Goal: Task Accomplishment & Management: Use online tool/utility

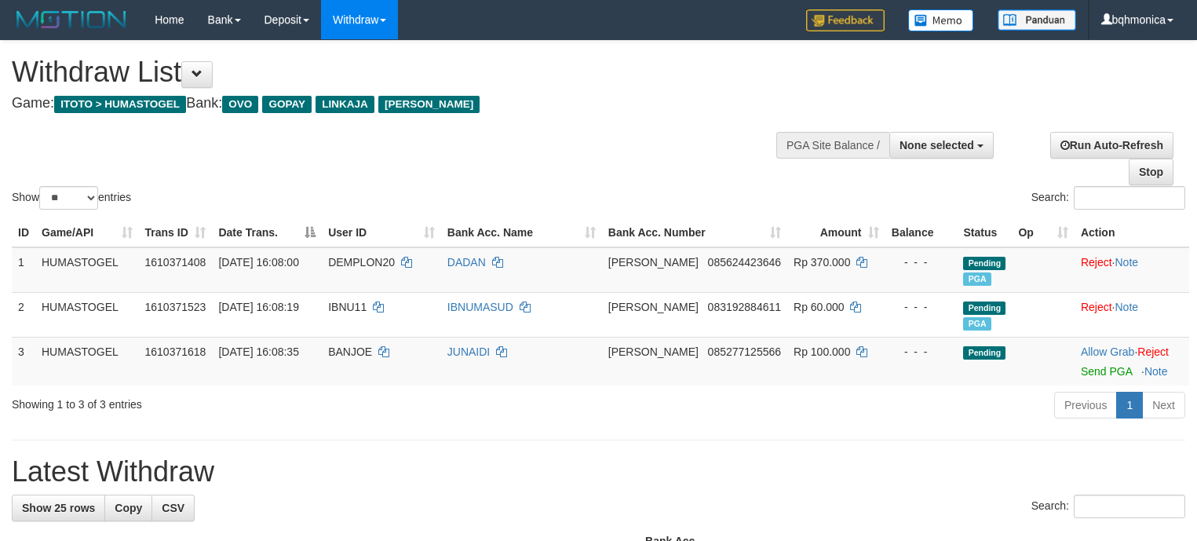
select select
select select "**"
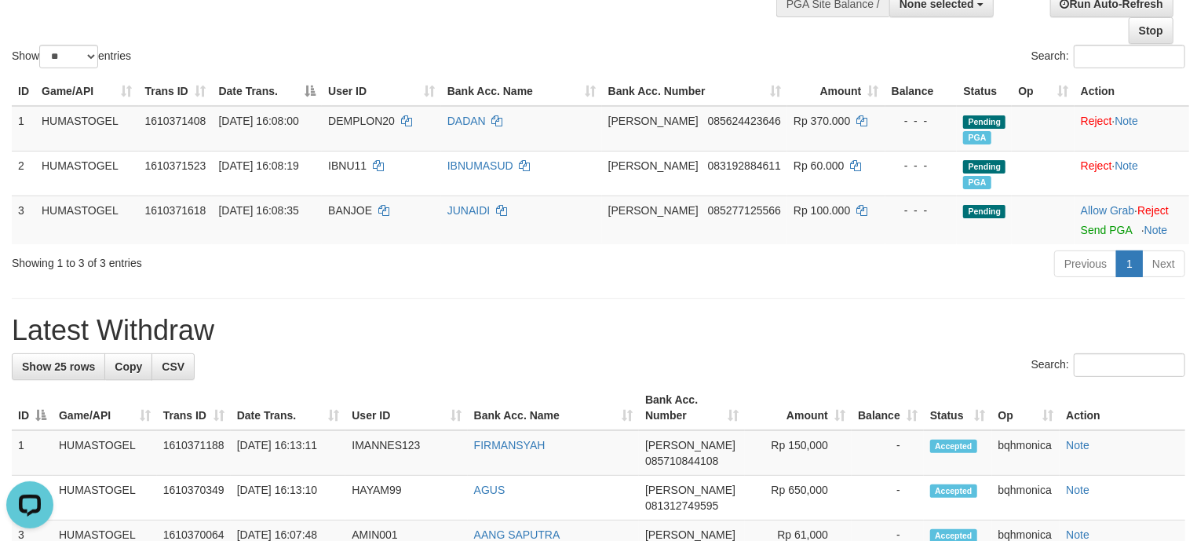
click at [827, 336] on h1 "Latest Withdraw" at bounding box center [599, 330] width 1174 height 31
click at [666, 346] on h1 "Latest Withdraw" at bounding box center [599, 330] width 1174 height 31
click at [695, 299] on hr at bounding box center [599, 298] width 1174 height 1
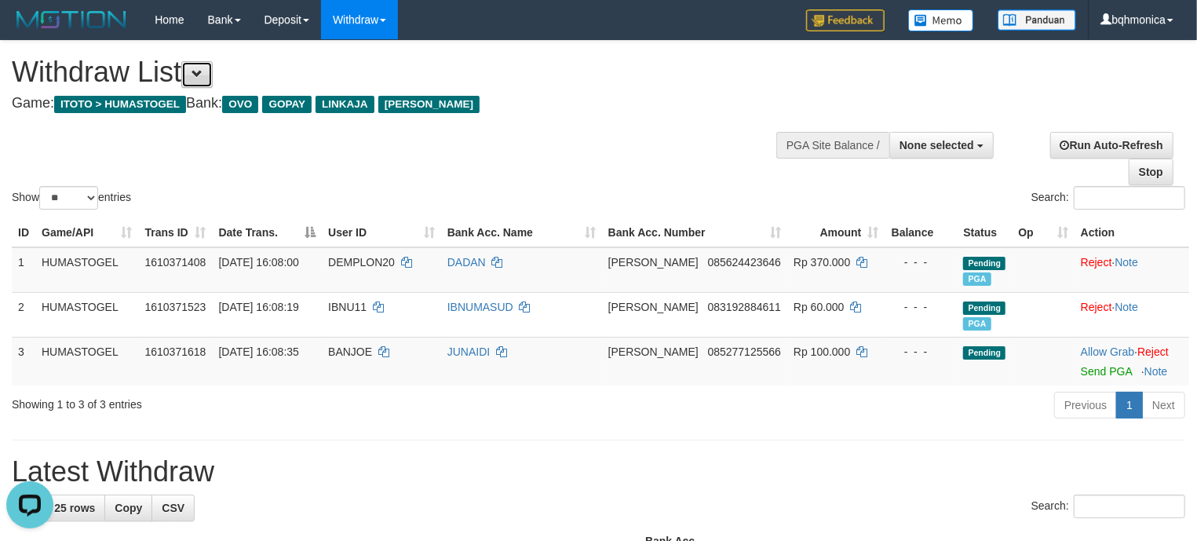
click at [202, 69] on span at bounding box center [197, 73] width 11 height 11
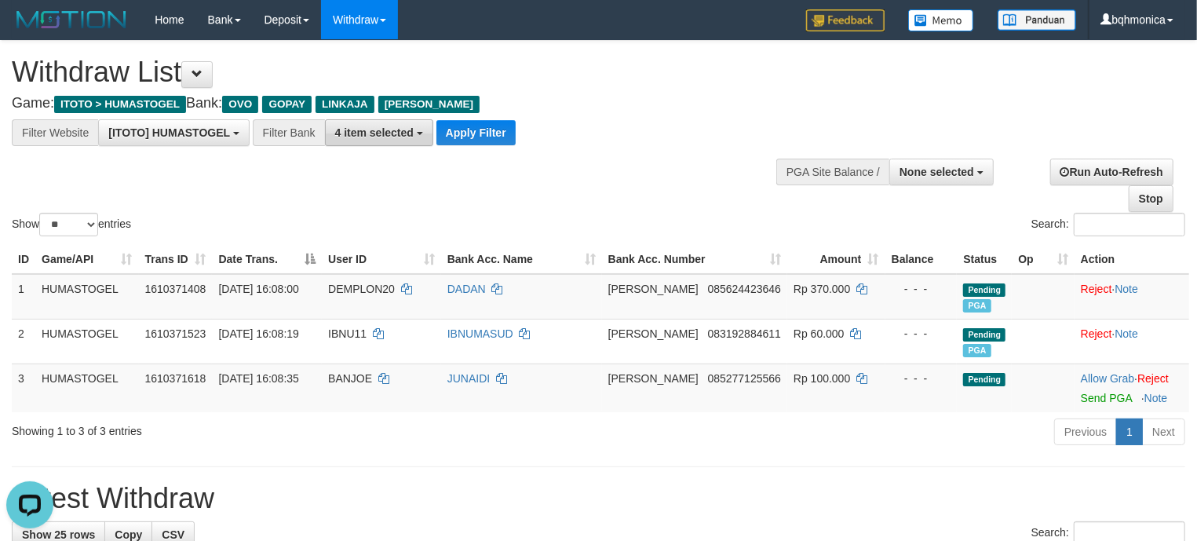
click at [353, 129] on span "4 item selected" at bounding box center [374, 132] width 79 height 13
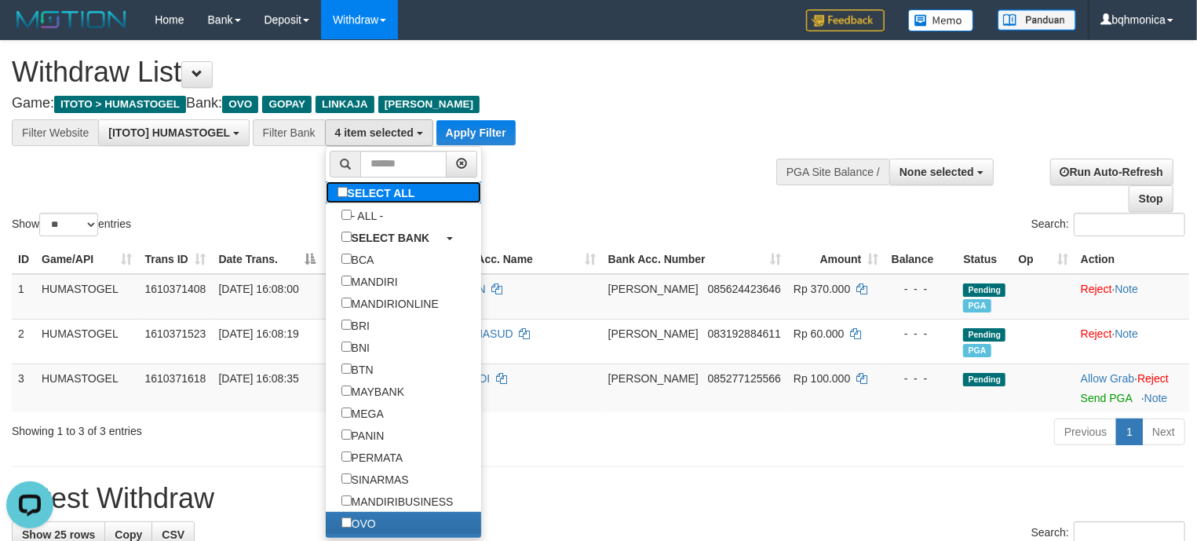
click at [425, 199] on label "SELECT ALL" at bounding box center [378, 192] width 105 height 22
select select "***"
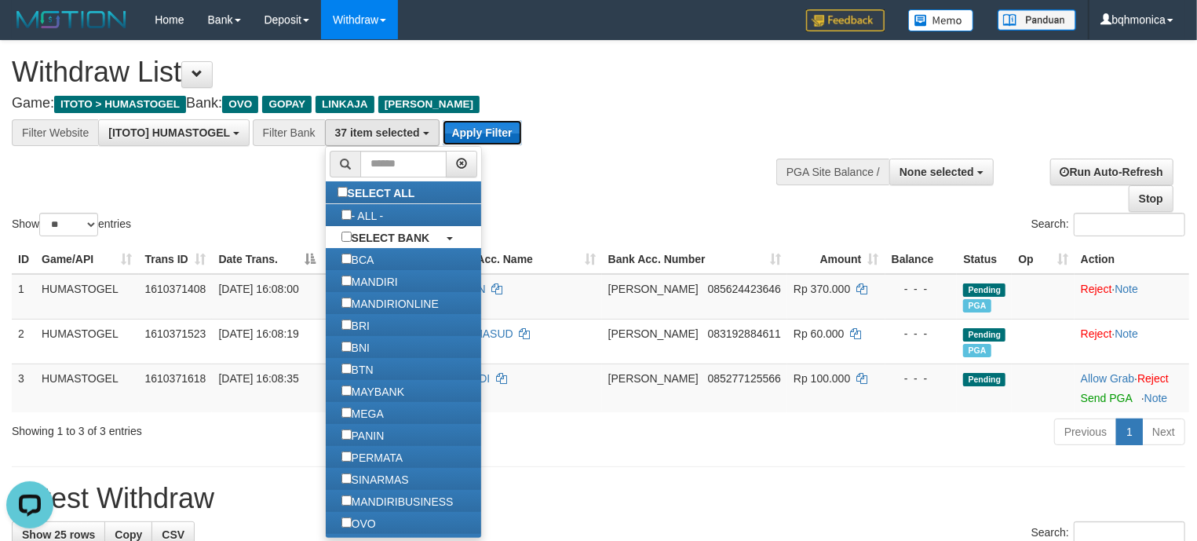
click at [506, 137] on button "Apply Filter" at bounding box center [482, 132] width 79 height 25
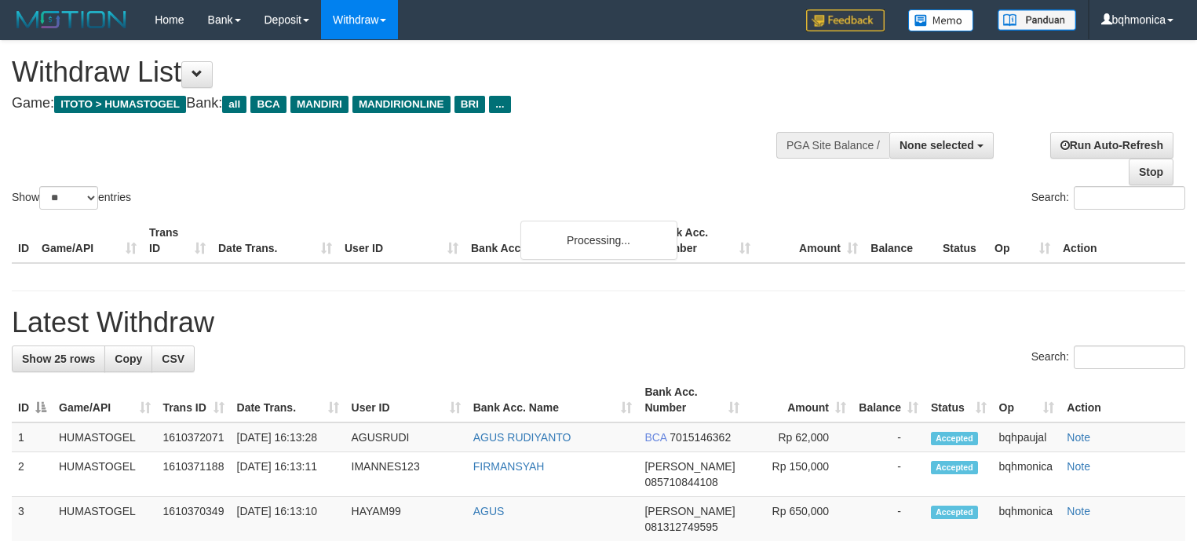
select select
select select "**"
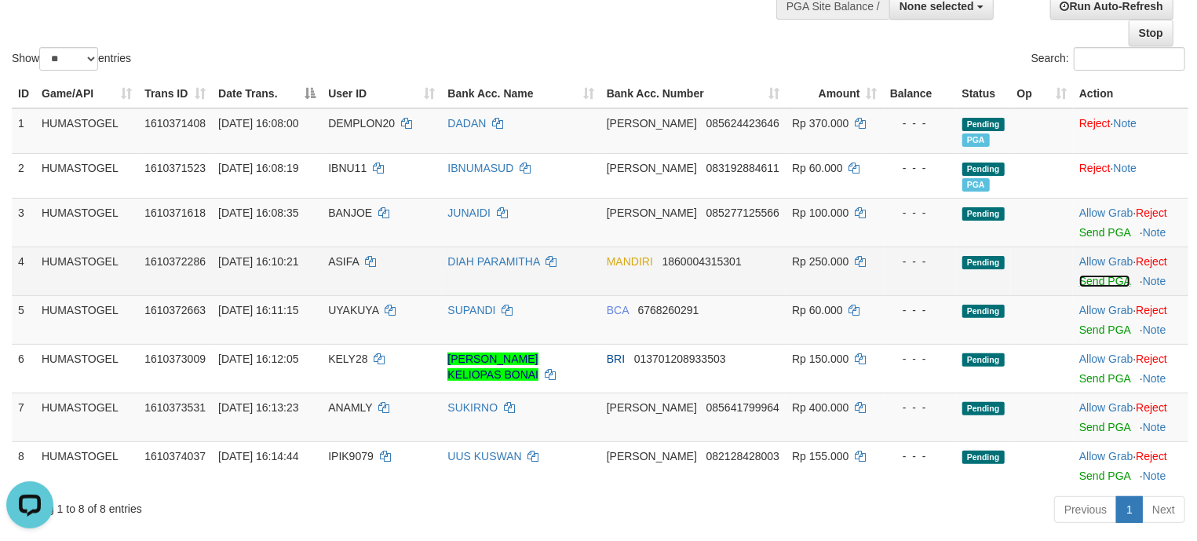
click at [1106, 280] on link "Send PGA" at bounding box center [1104, 281] width 51 height 13
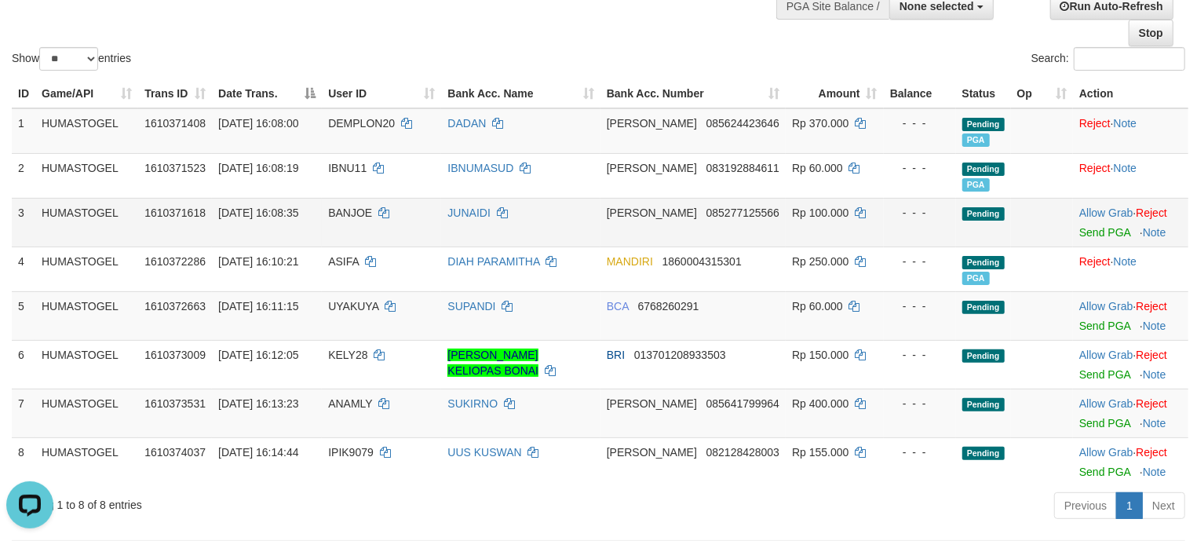
drag, startPoint x: 895, startPoint y: 221, endPoint x: 889, endPoint y: 214, distance: 9.5
click at [895, 221] on td "- - -" at bounding box center [920, 222] width 72 height 49
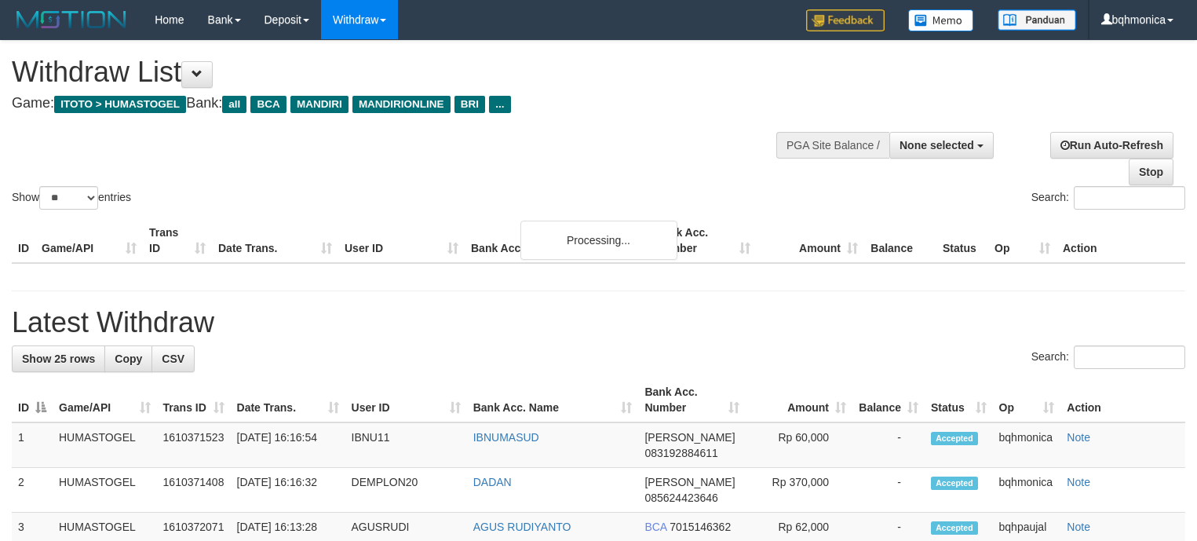
select select
select select "**"
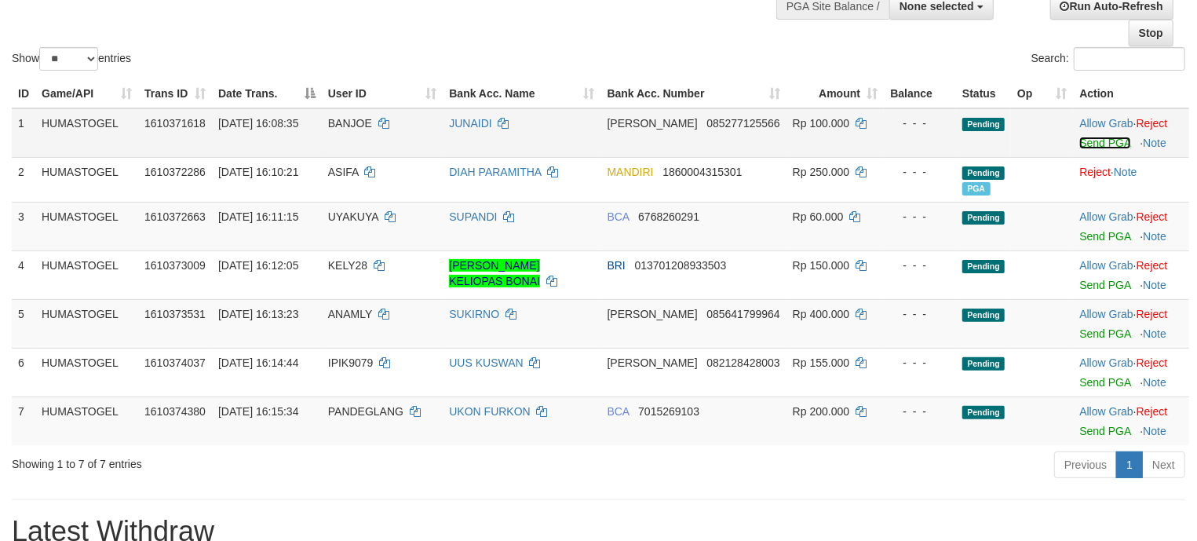
click at [1094, 138] on link "Send PGA" at bounding box center [1104, 143] width 51 height 13
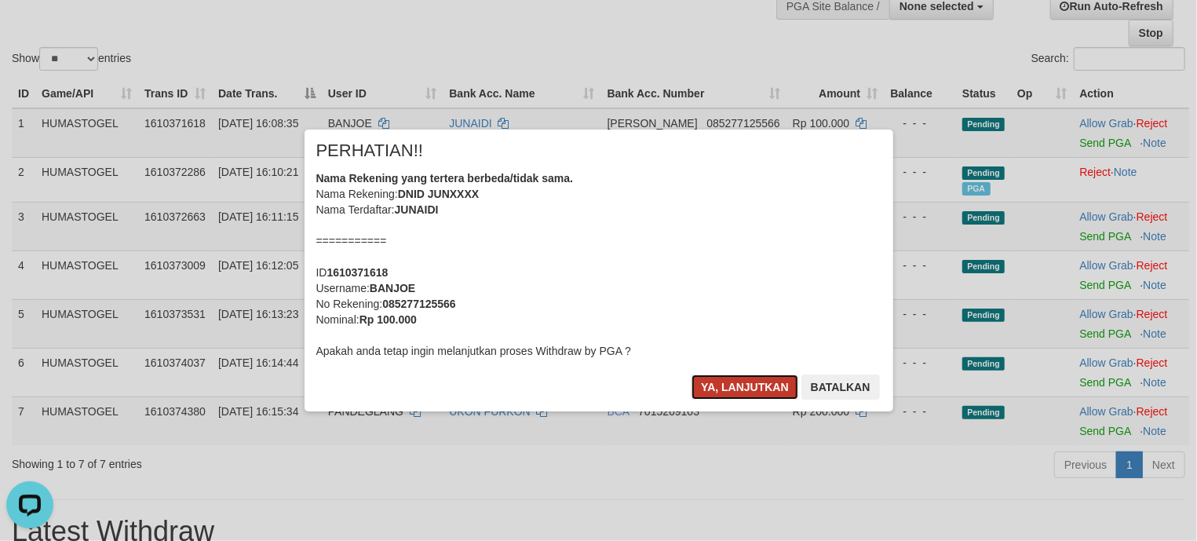
click at [752, 396] on button "Ya, lanjutkan" at bounding box center [745, 386] width 107 height 25
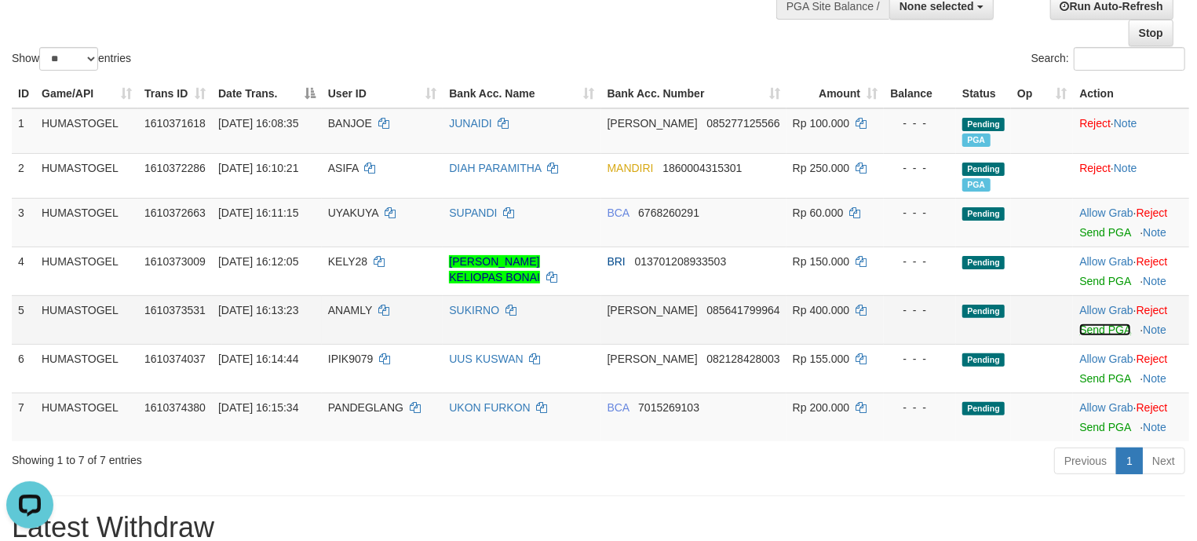
click at [1093, 336] on link "Send PGA" at bounding box center [1104, 329] width 51 height 13
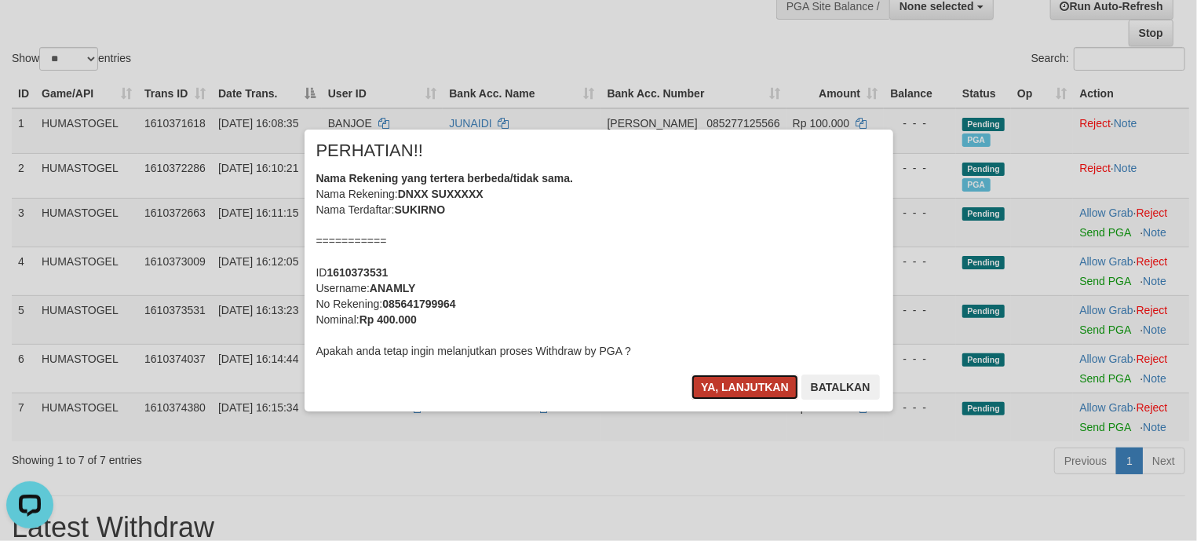
click at [728, 382] on button "Ya, lanjutkan" at bounding box center [745, 386] width 107 height 25
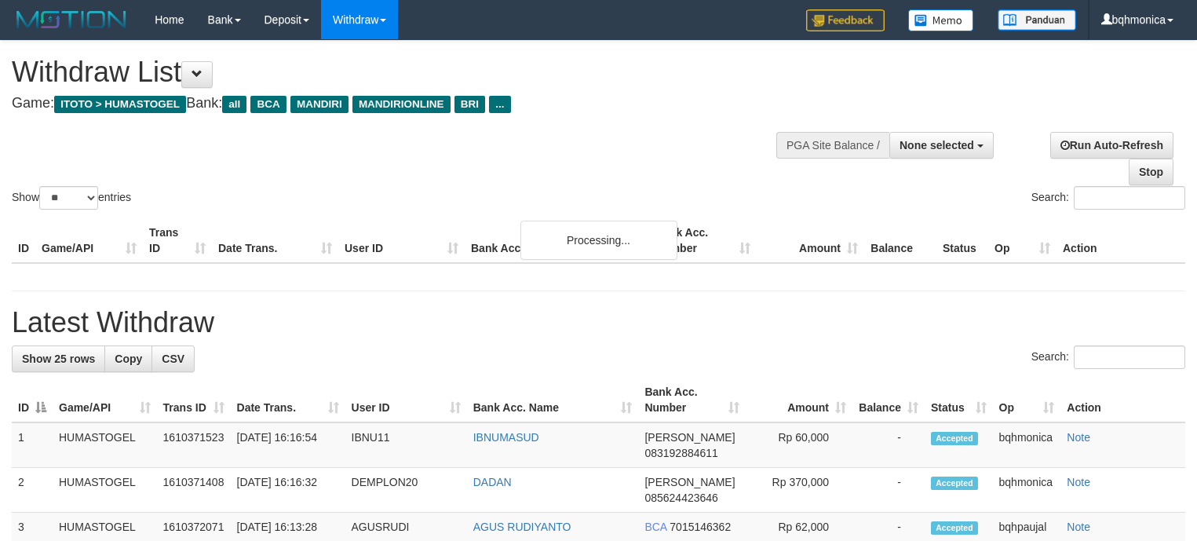
select select
select select "**"
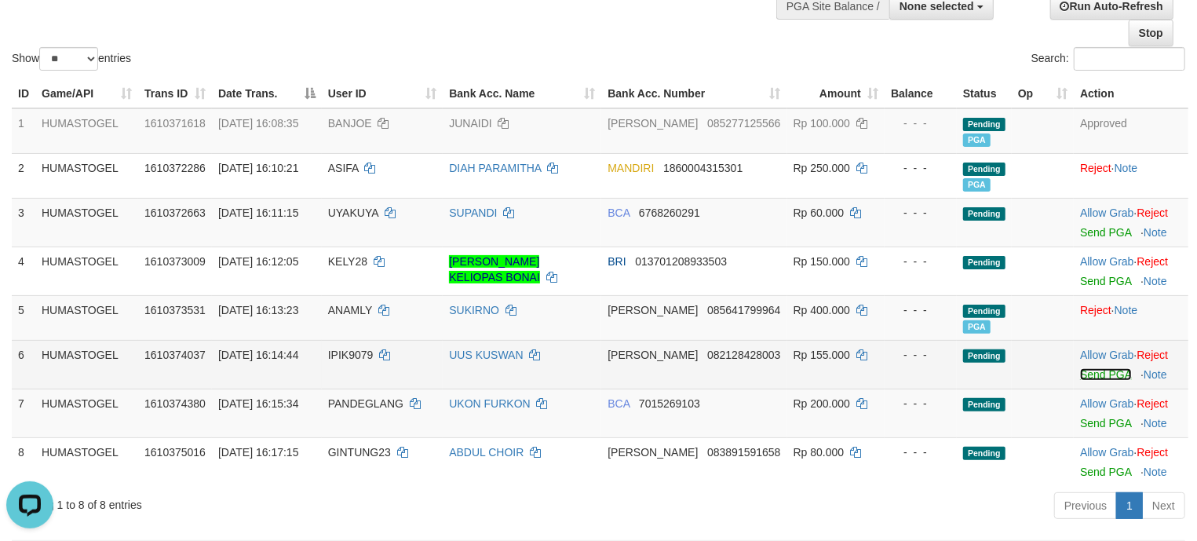
click at [1090, 378] on link "Send PGA" at bounding box center [1105, 374] width 51 height 13
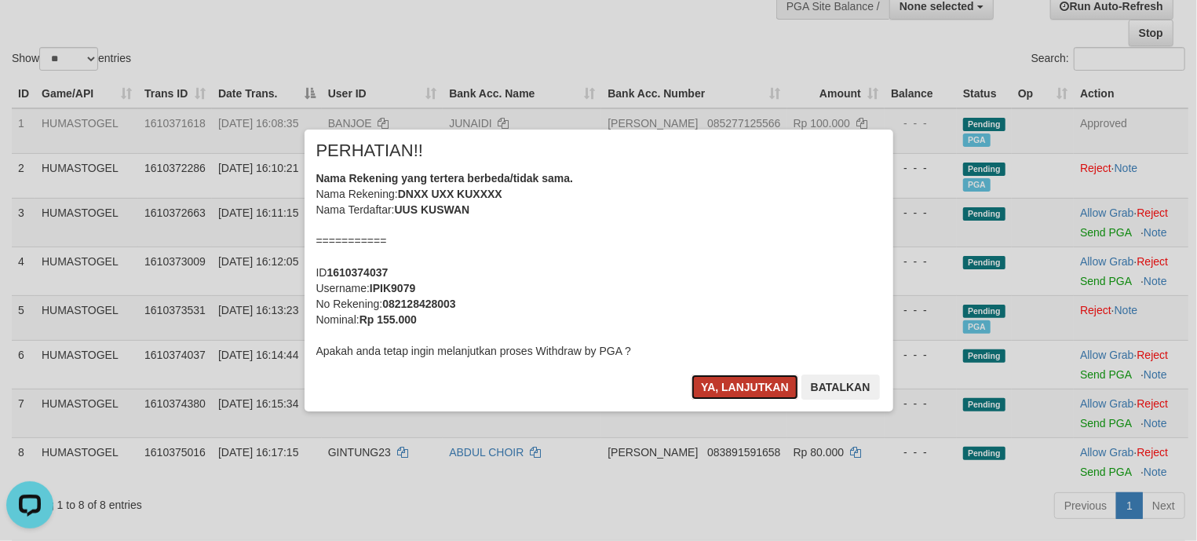
click at [749, 391] on button "Ya, lanjutkan" at bounding box center [745, 386] width 107 height 25
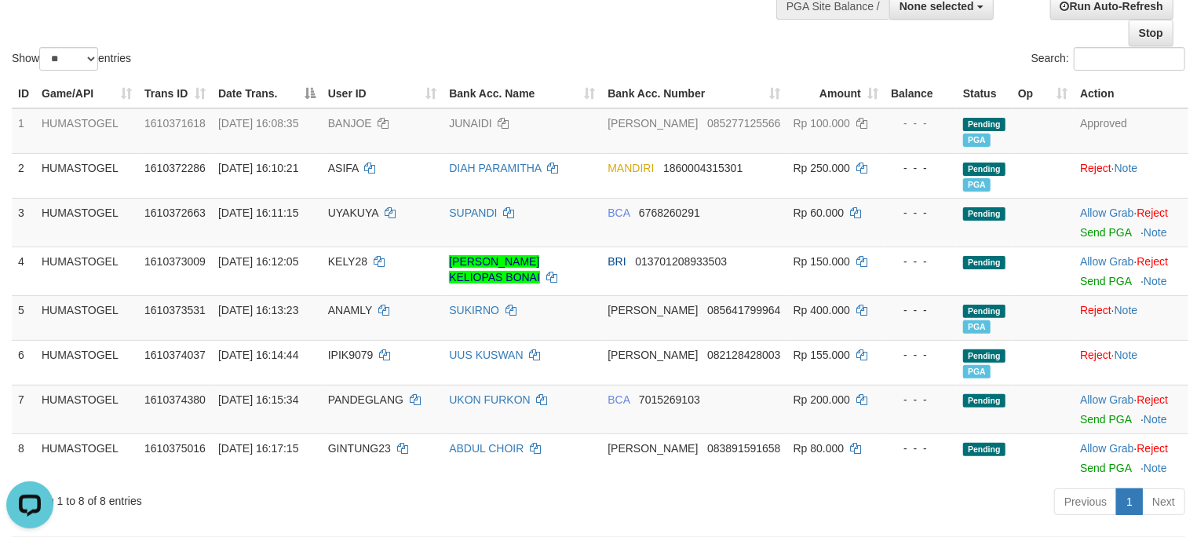
click at [644, 485] on div "ID Game/API Trans ID Date Trans. User ID Bank Acc. Name Bank Acc. Number Amount…" at bounding box center [598, 281] width 1197 height 412
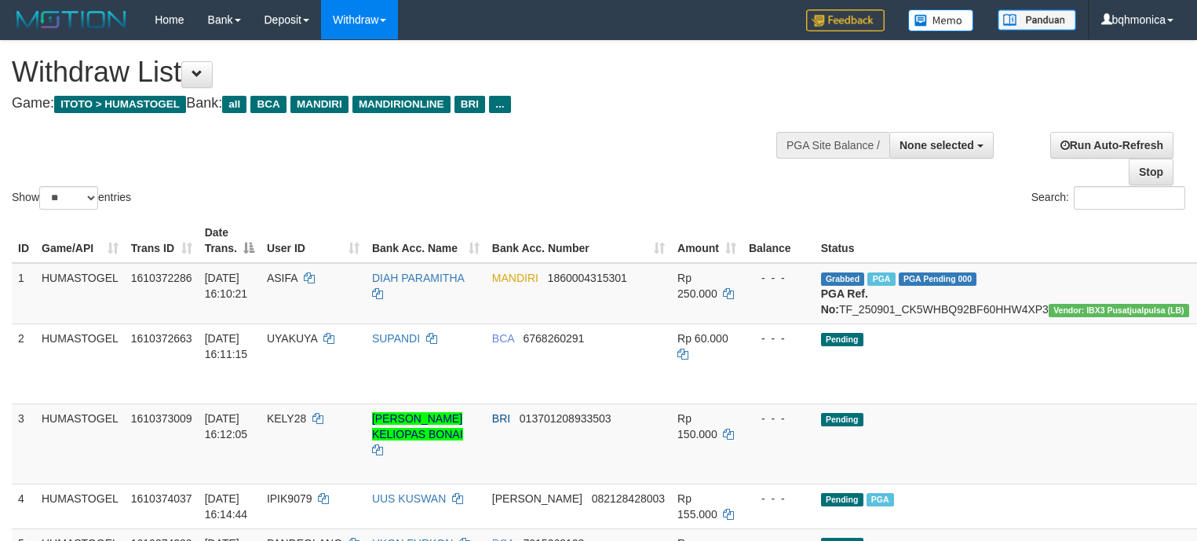
select select
select select "**"
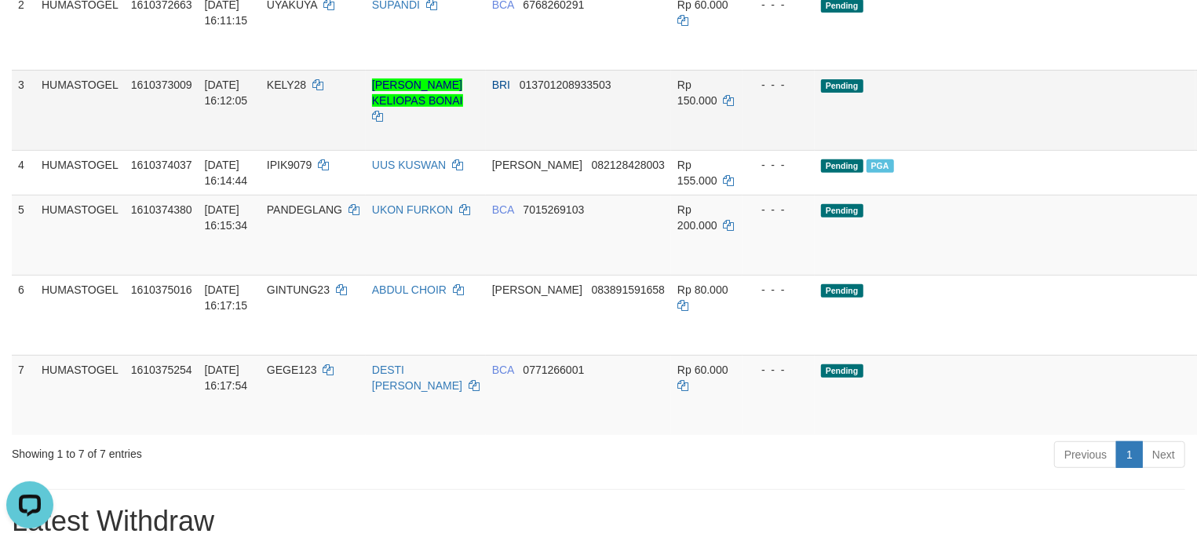
scroll to position [349, 0]
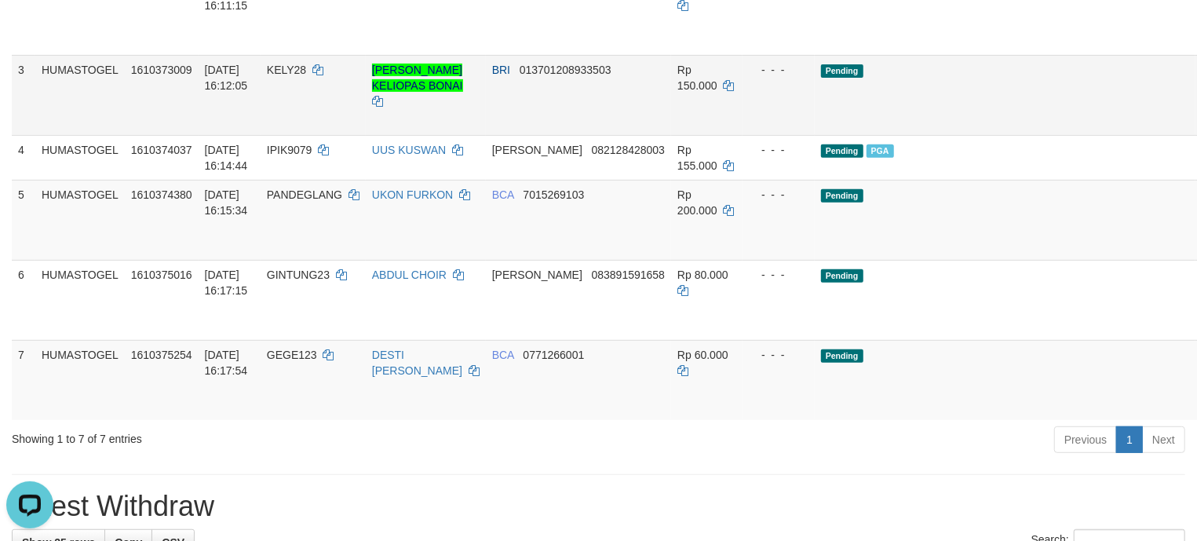
click at [597, 118] on td "BRI 013701208933503" at bounding box center [578, 95] width 185 height 80
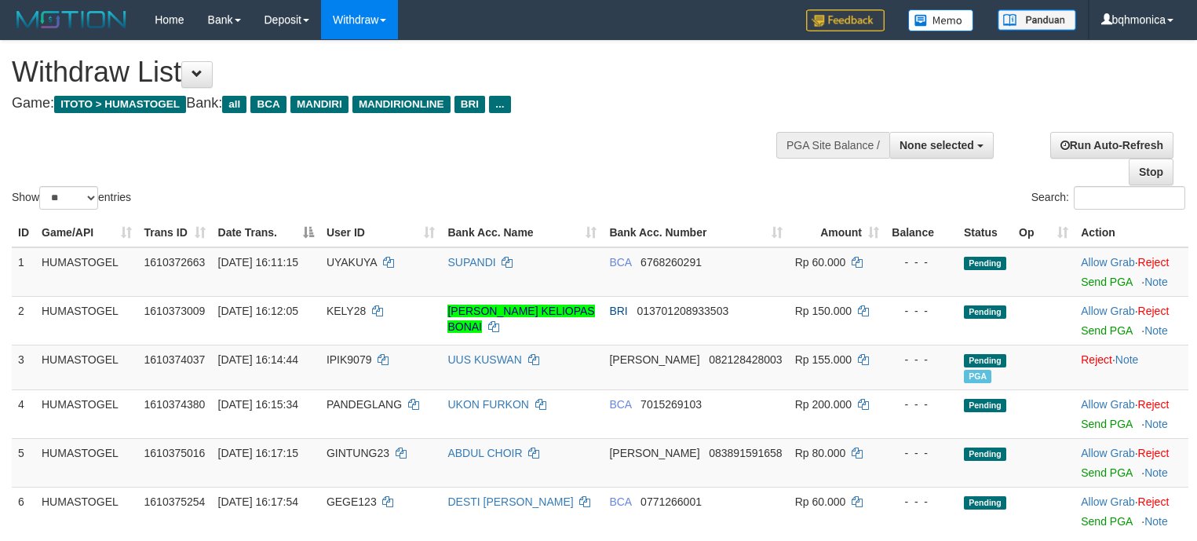
select select
select select "**"
click at [1081, 278] on link "Send PGA" at bounding box center [1106, 282] width 51 height 13
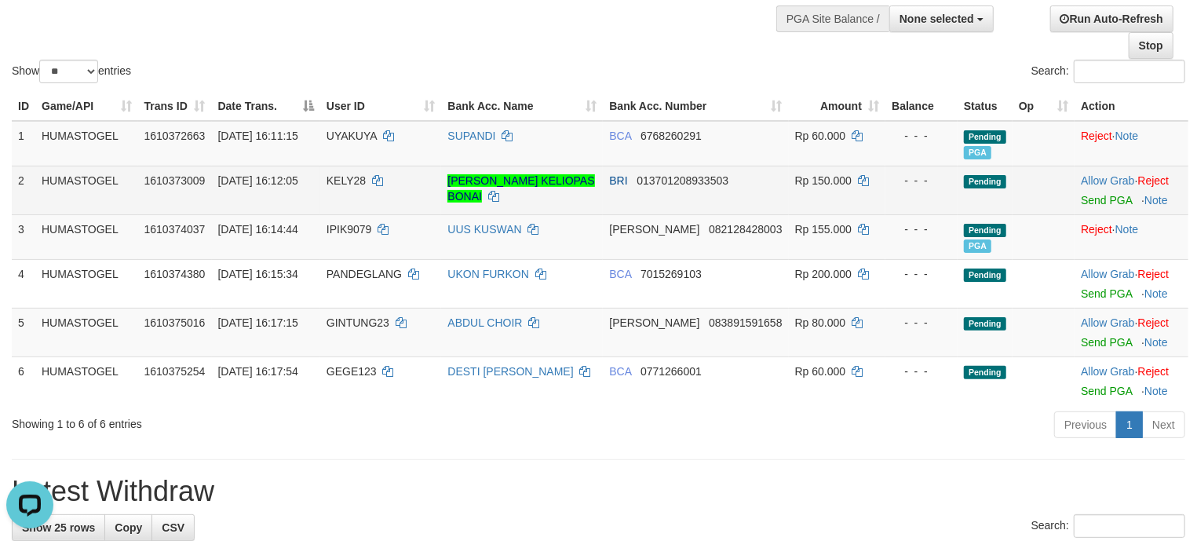
scroll to position [139, 0]
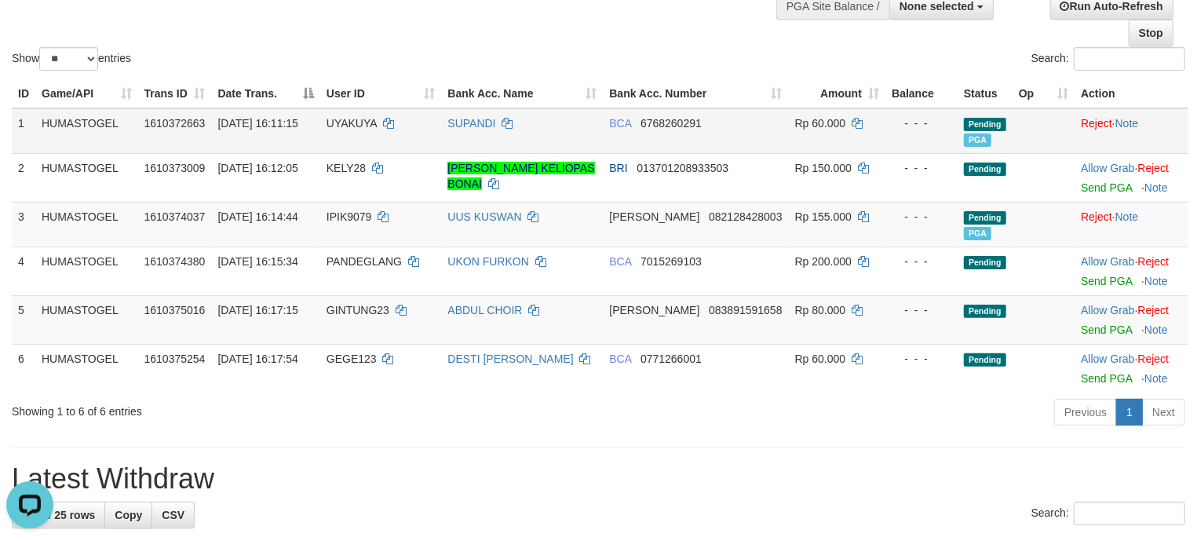
click at [356, 126] on span "UYAKUYA" at bounding box center [352, 123] width 50 height 13
copy td "UYAKUYA"
click at [1088, 333] on link "Send PGA" at bounding box center [1106, 329] width 51 height 13
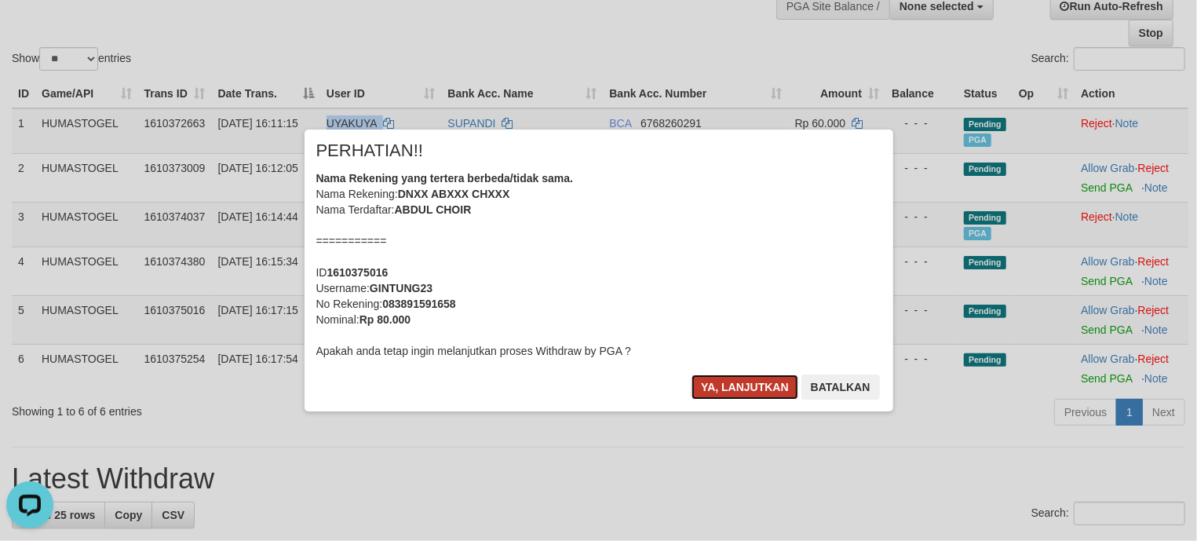
click at [742, 388] on button "Ya, lanjutkan" at bounding box center [745, 386] width 107 height 25
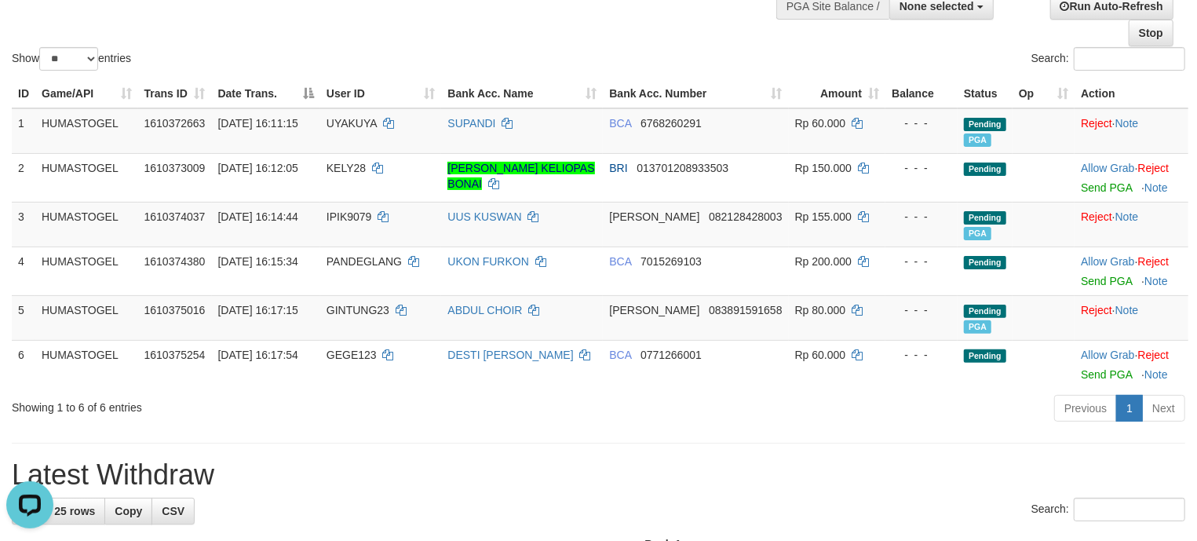
click at [680, 471] on h1 "Latest Withdraw" at bounding box center [599, 474] width 1174 height 31
click at [670, 474] on h1 "Latest Withdraw" at bounding box center [599, 474] width 1174 height 31
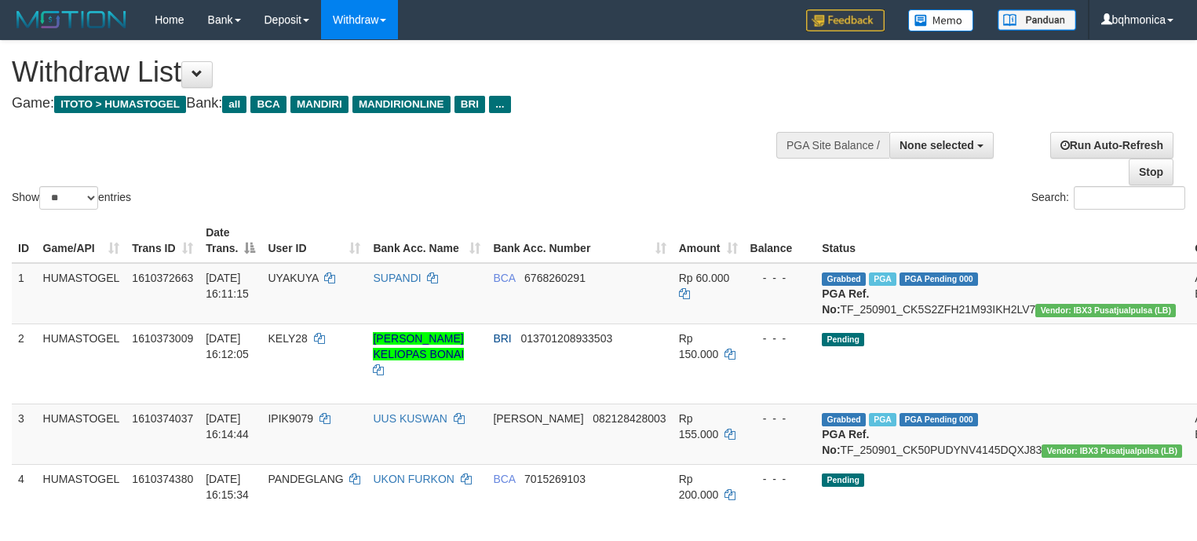
select select
select select "**"
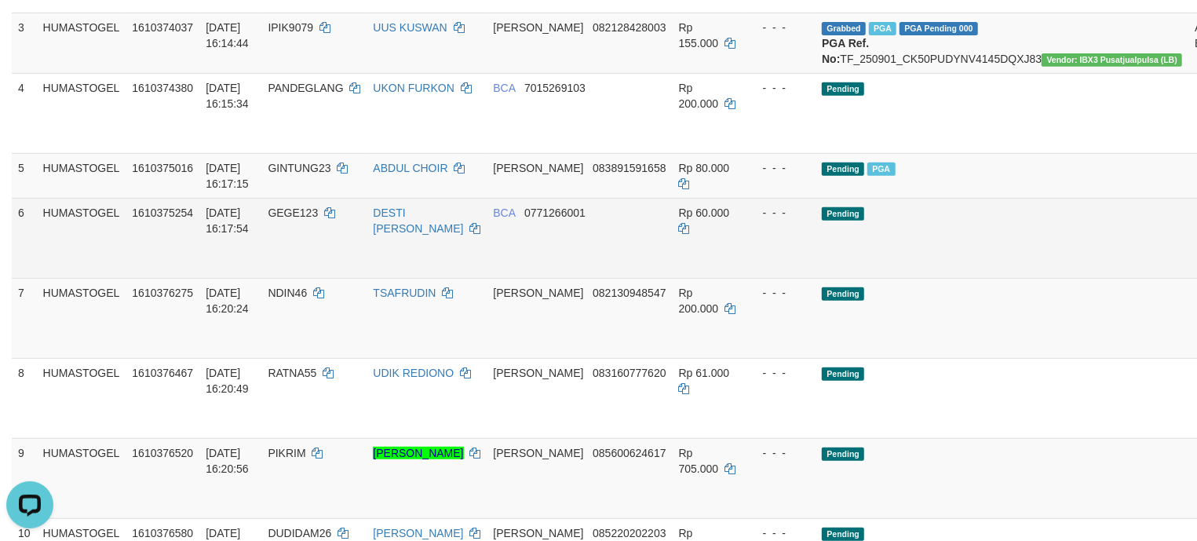
scroll to position [628, 0]
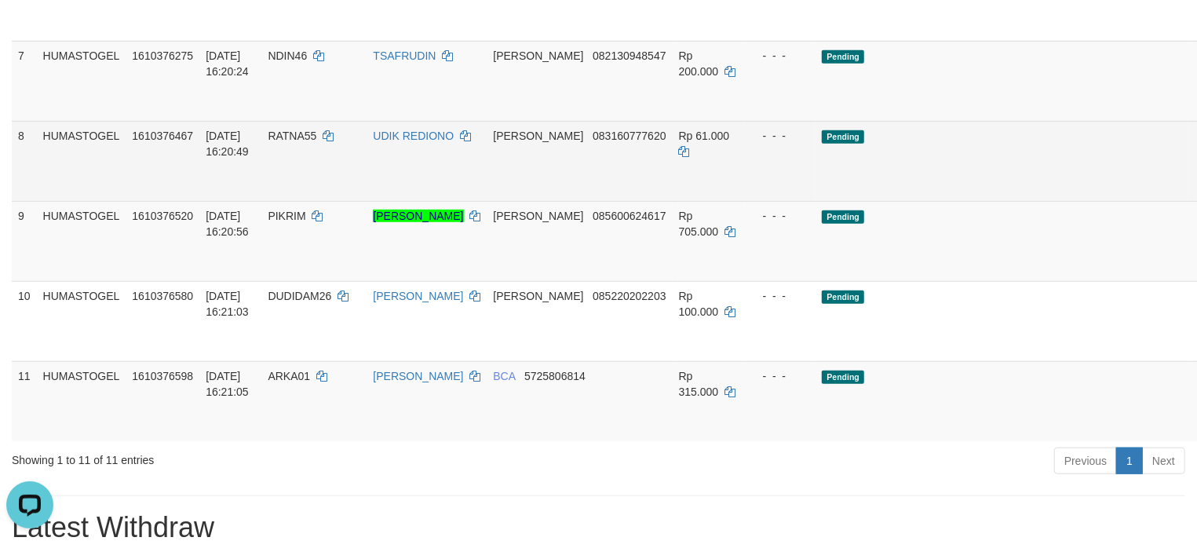
click at [708, 201] on td "Rp 61.000" at bounding box center [708, 161] width 71 height 80
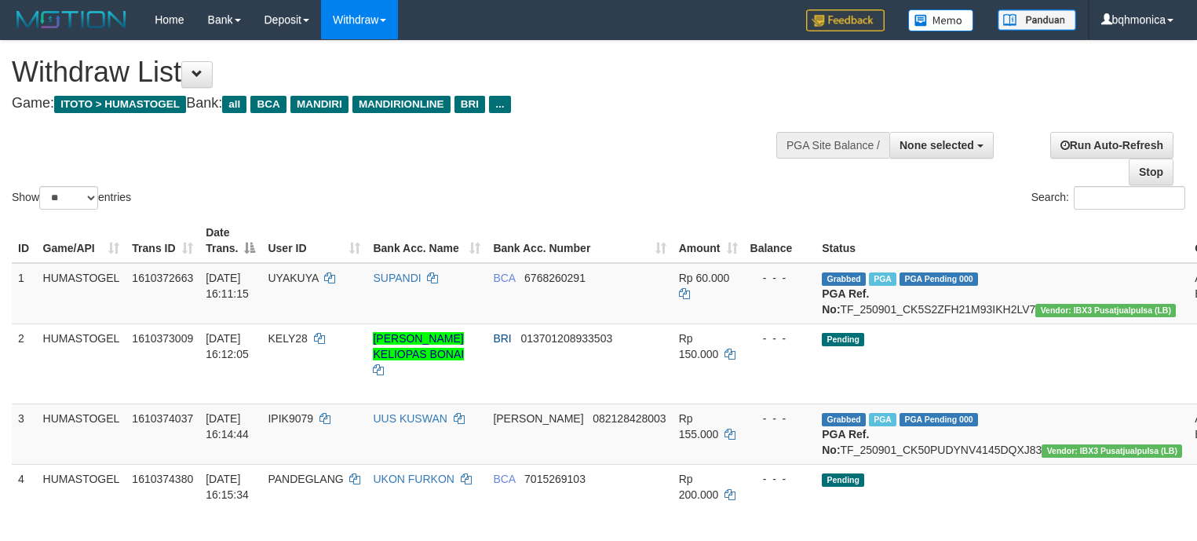
select select
select select "**"
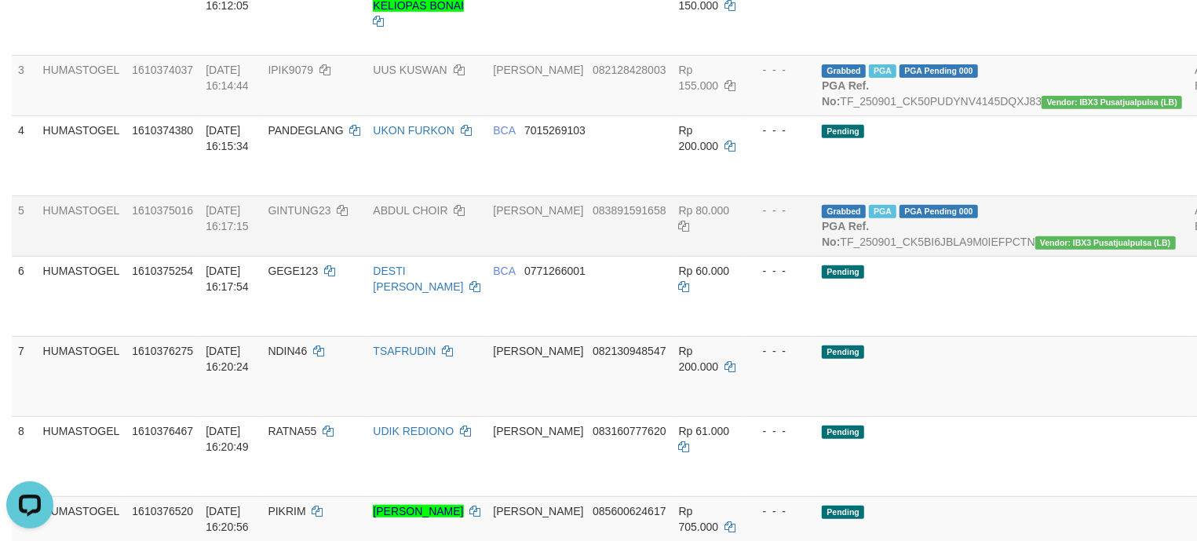
scroll to position [323, 0]
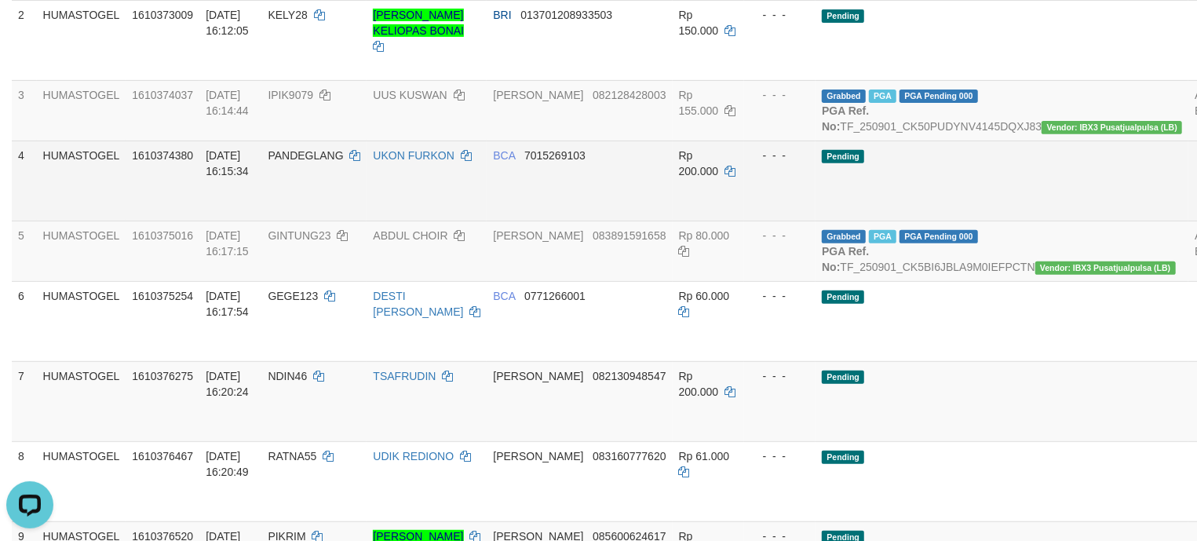
click at [864, 211] on td "Pending" at bounding box center [1002, 181] width 373 height 80
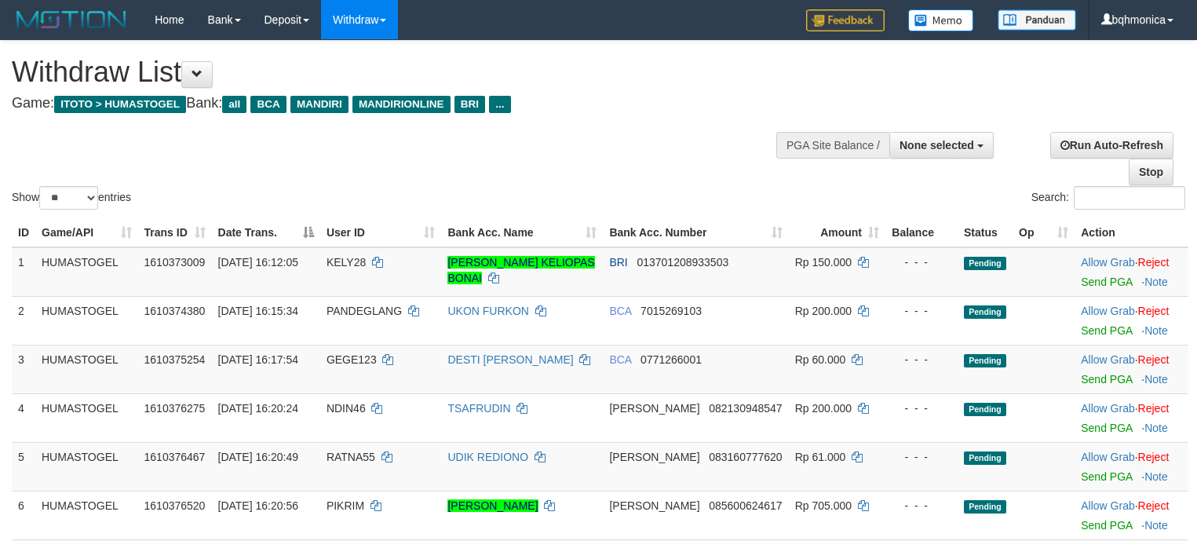
select select
select select "**"
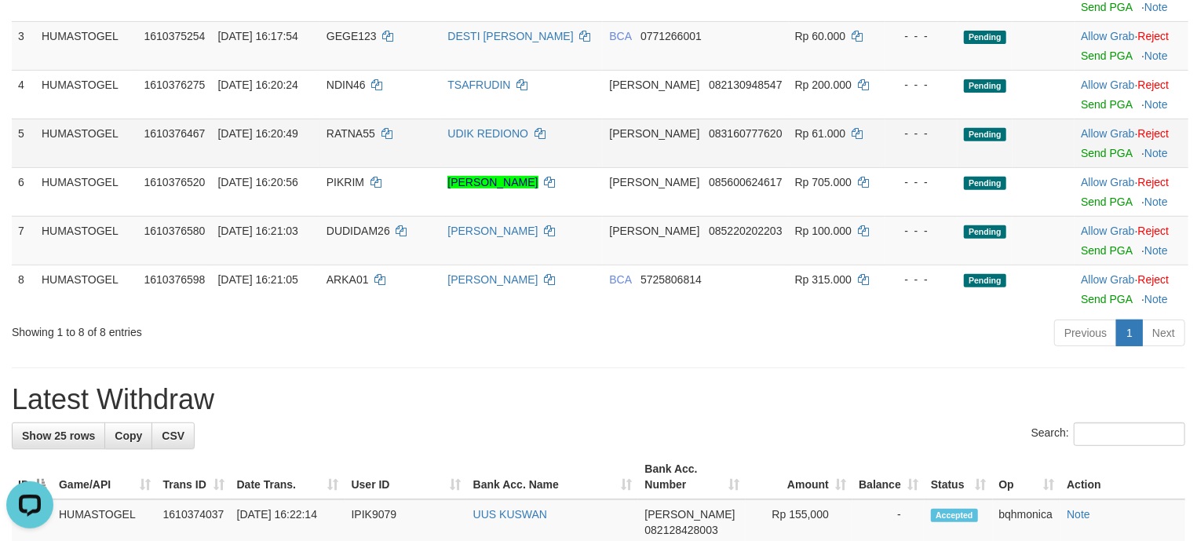
click at [688, 146] on td "[PERSON_NAME] 083160777620" at bounding box center [695, 143] width 185 height 49
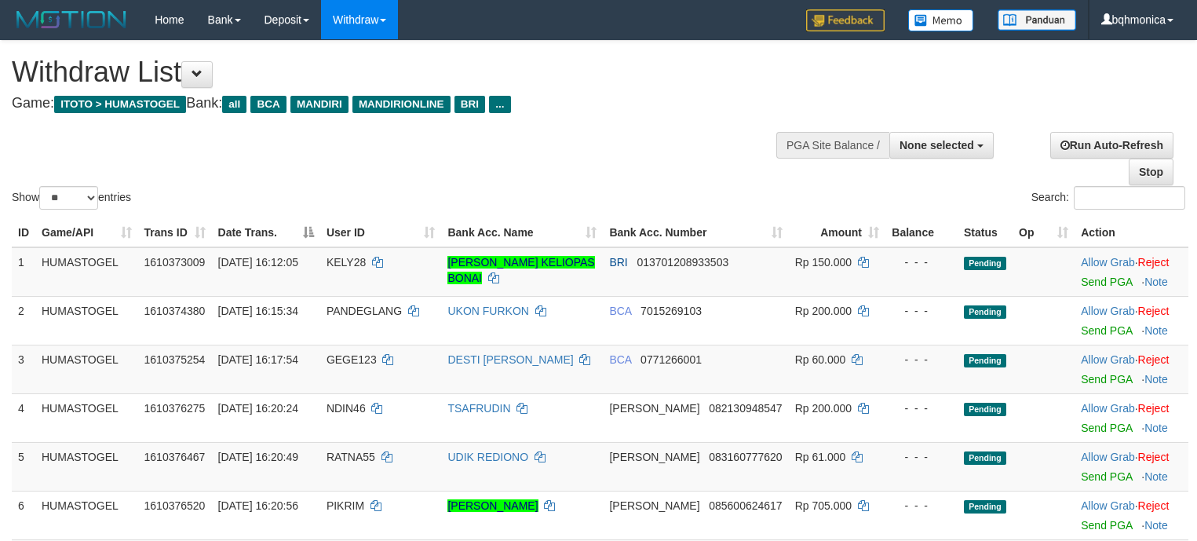
select select
select select "**"
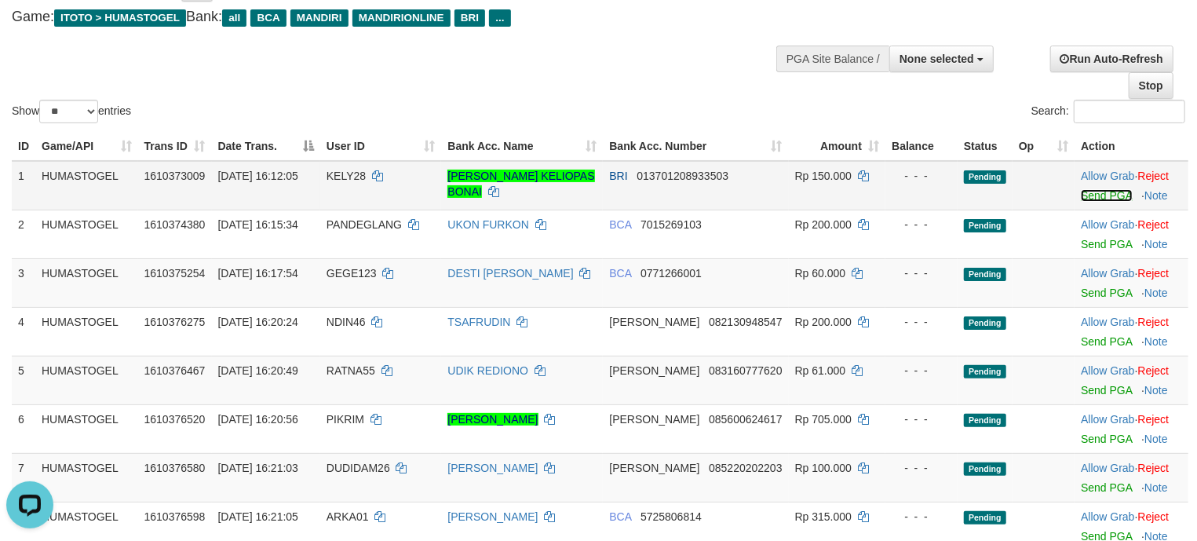
click at [1082, 193] on link "Send PGA" at bounding box center [1106, 195] width 51 height 13
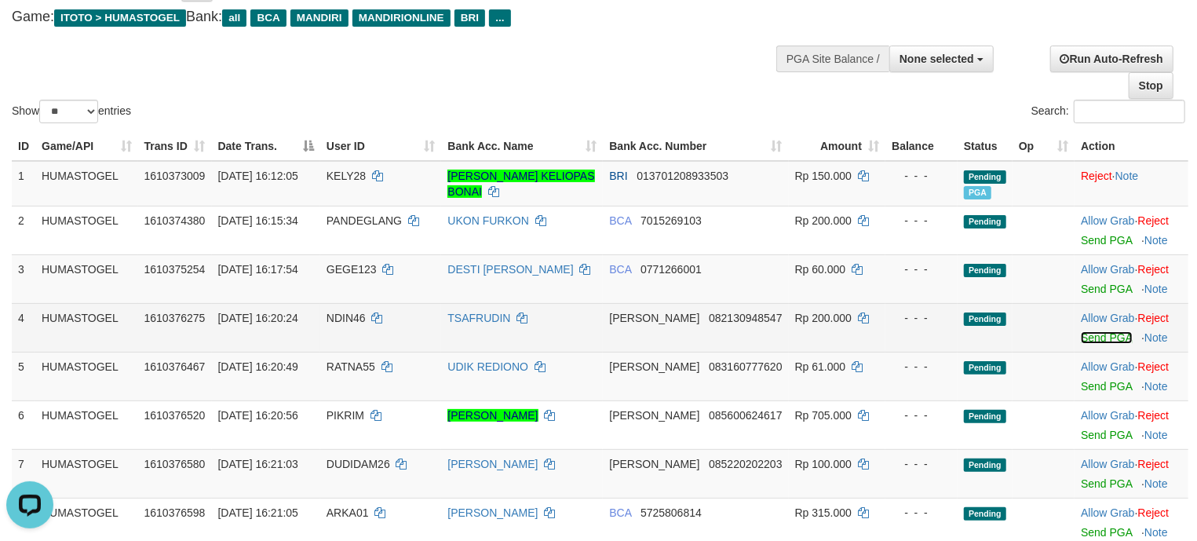
click at [1103, 343] on link "Send PGA" at bounding box center [1106, 337] width 51 height 13
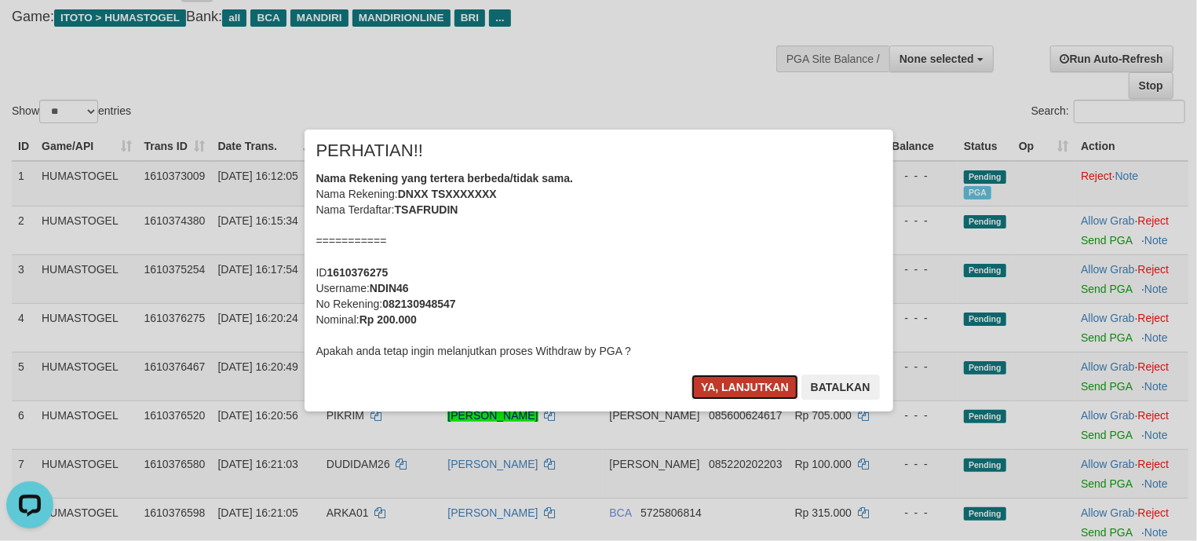
click at [780, 388] on button "Ya, lanjutkan" at bounding box center [745, 386] width 107 height 25
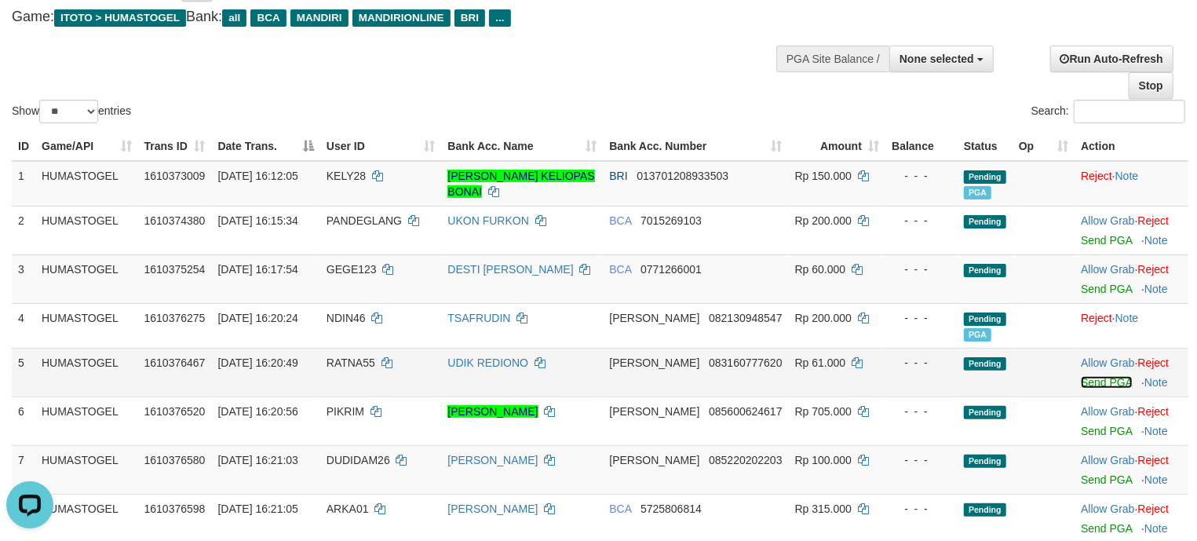
click at [1086, 385] on link "Send PGA" at bounding box center [1106, 382] width 51 height 13
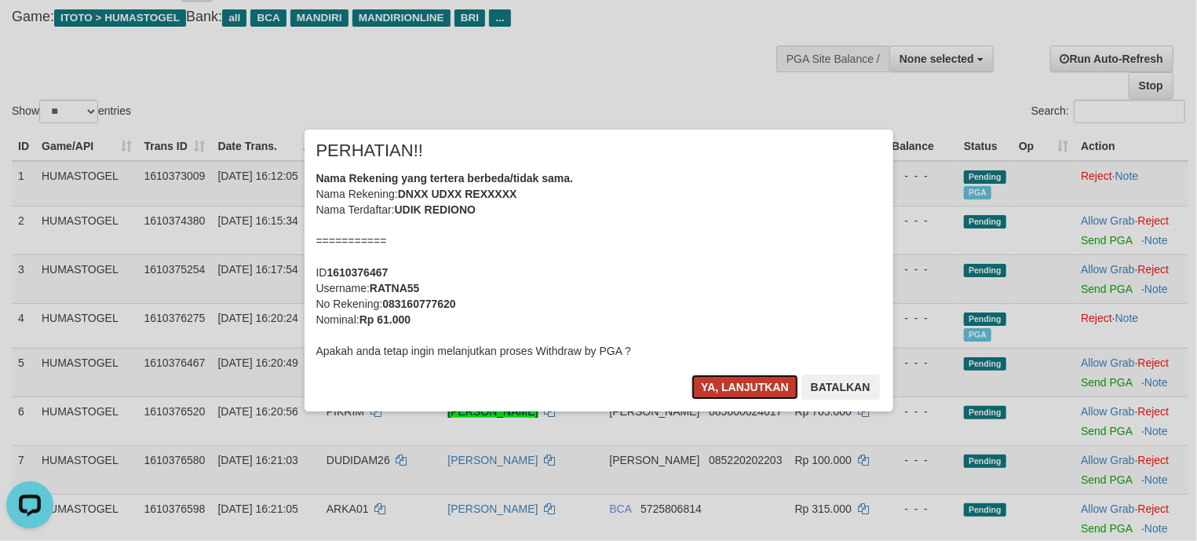
click at [758, 378] on button "Ya, lanjutkan" at bounding box center [745, 386] width 107 height 25
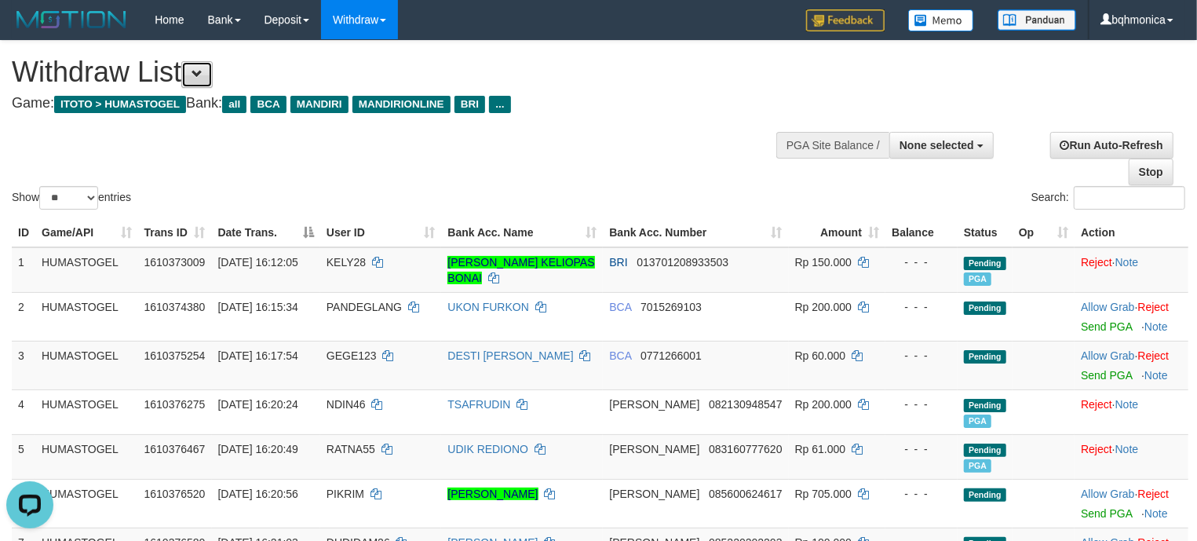
click at [199, 79] on button at bounding box center [196, 74] width 31 height 27
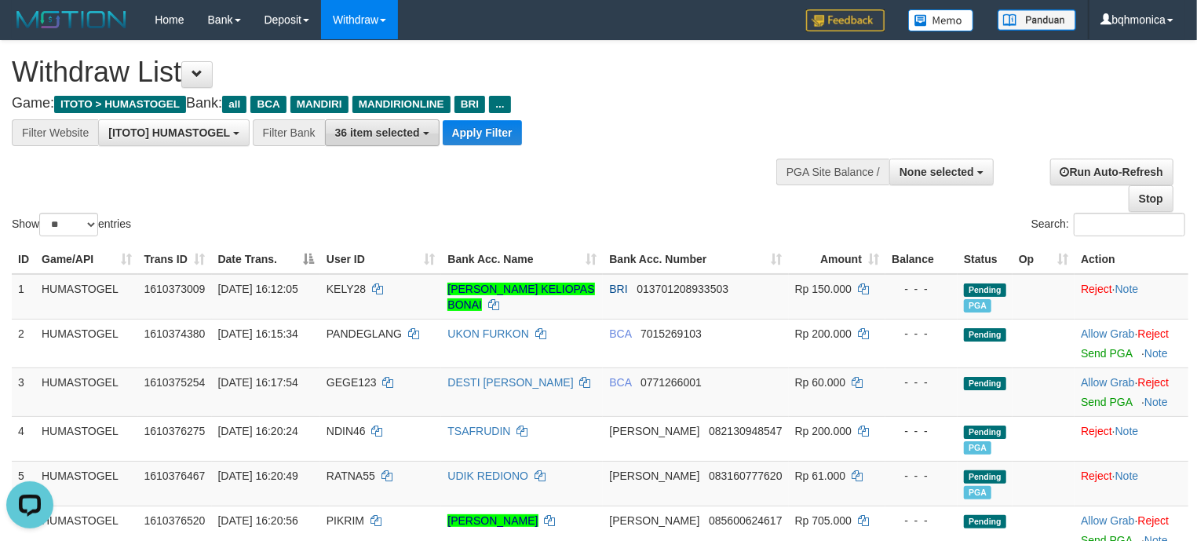
click at [381, 136] on span "36 item selected" at bounding box center [377, 132] width 85 height 13
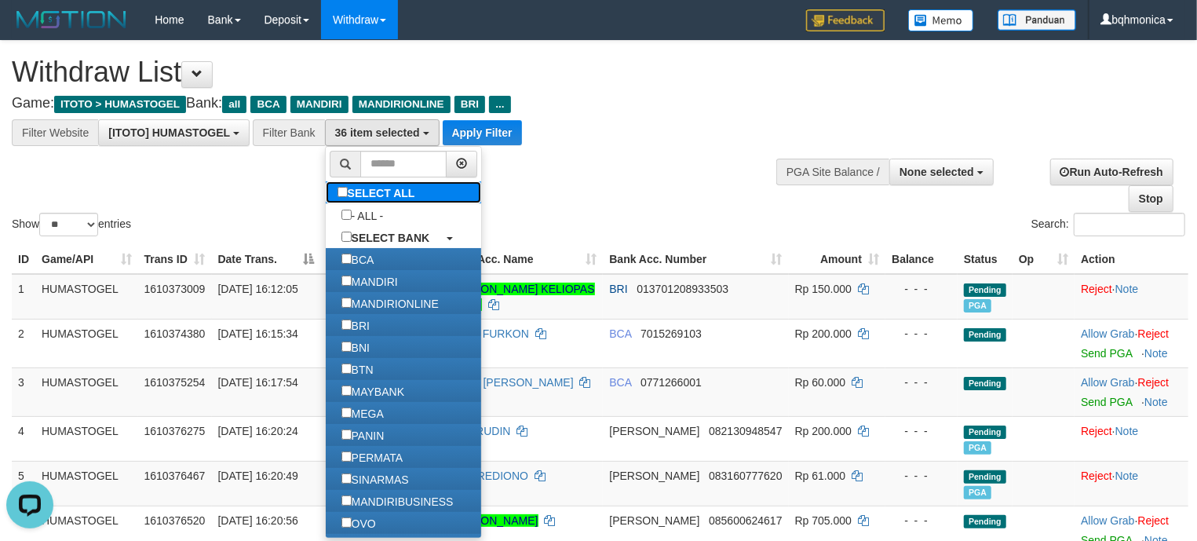
click at [364, 195] on label "SELECT ALL" at bounding box center [378, 192] width 105 height 22
select select "***"
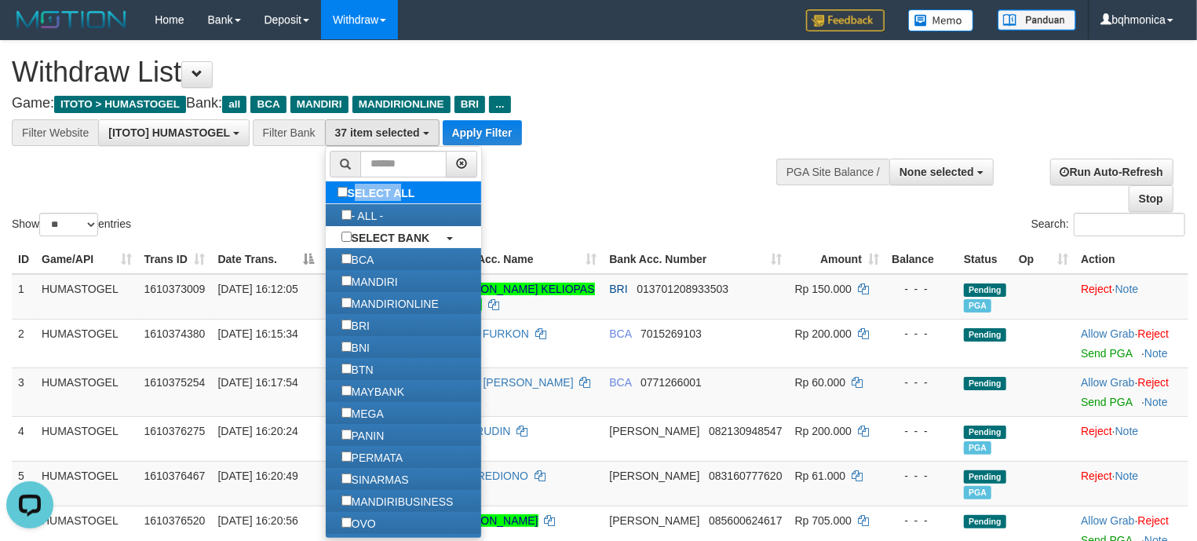
click at [364, 195] on label "SELECT ALL" at bounding box center [378, 192] width 105 height 22
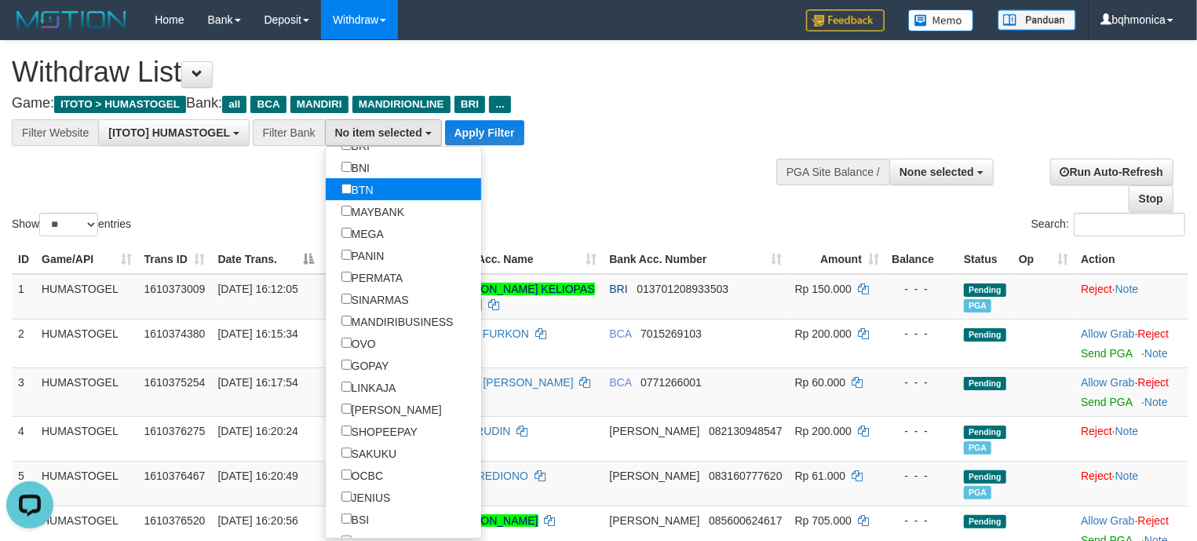
scroll to position [279, 0]
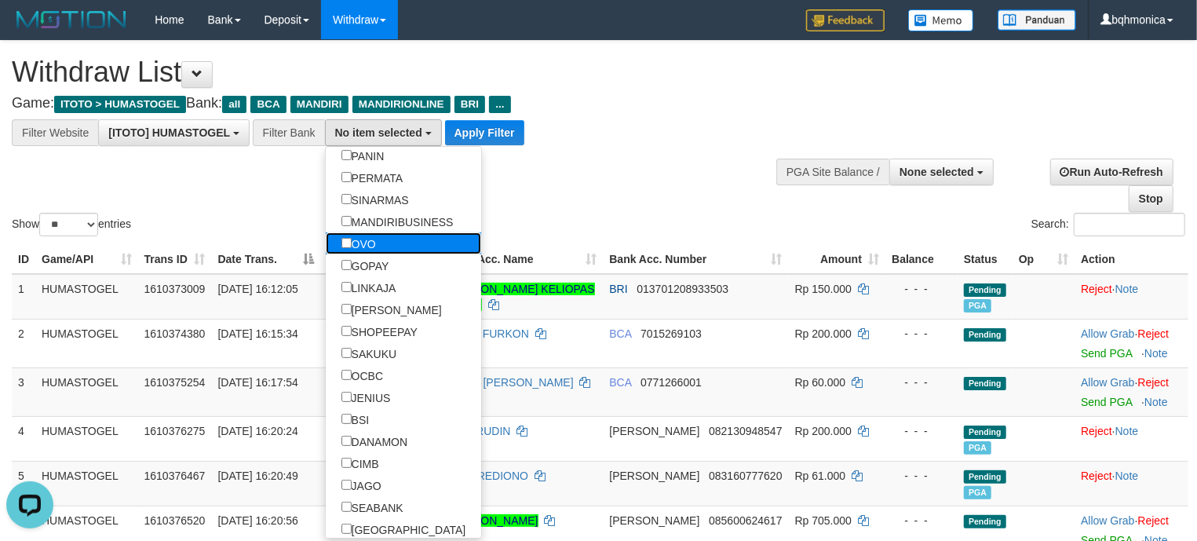
click at [386, 253] on label "OVO" at bounding box center [359, 243] width 66 height 22
select select "***"
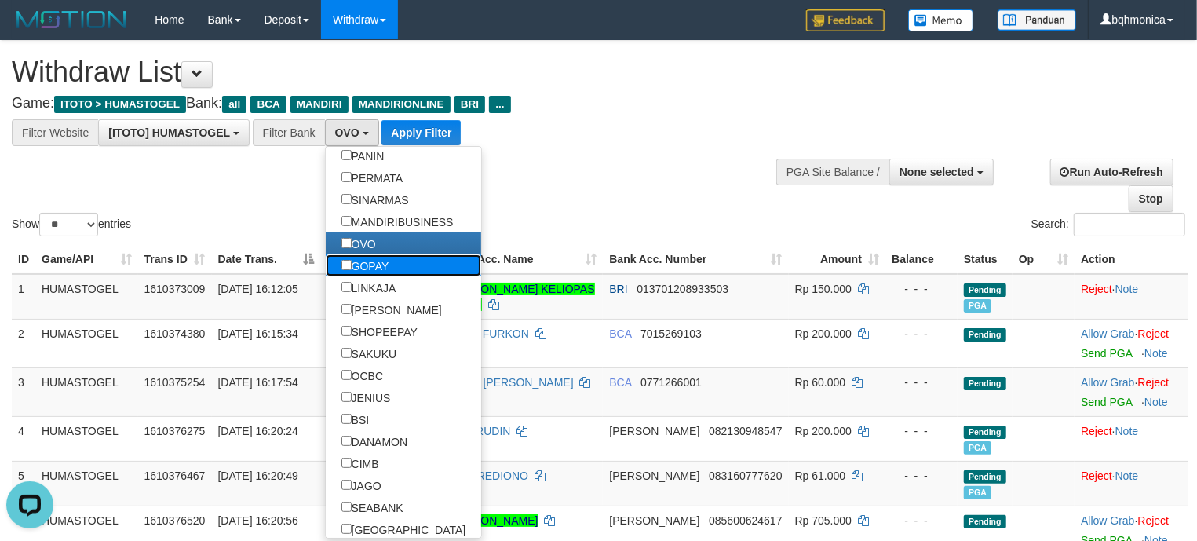
click at [383, 265] on label "GOPAY" at bounding box center [365, 265] width 79 height 22
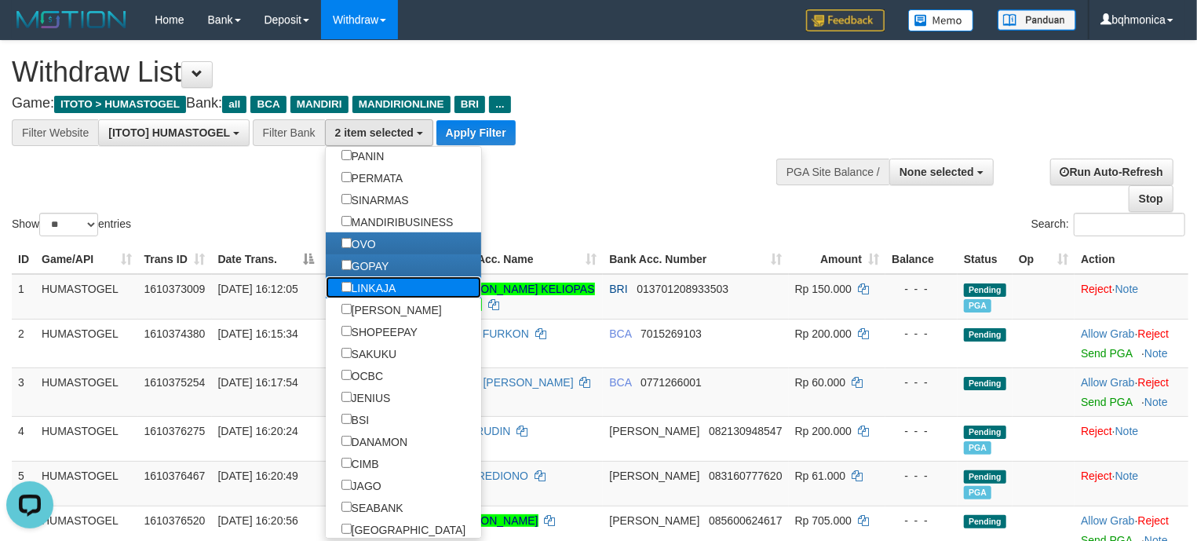
click label "LINKAJA"
click label "[PERSON_NAME]"
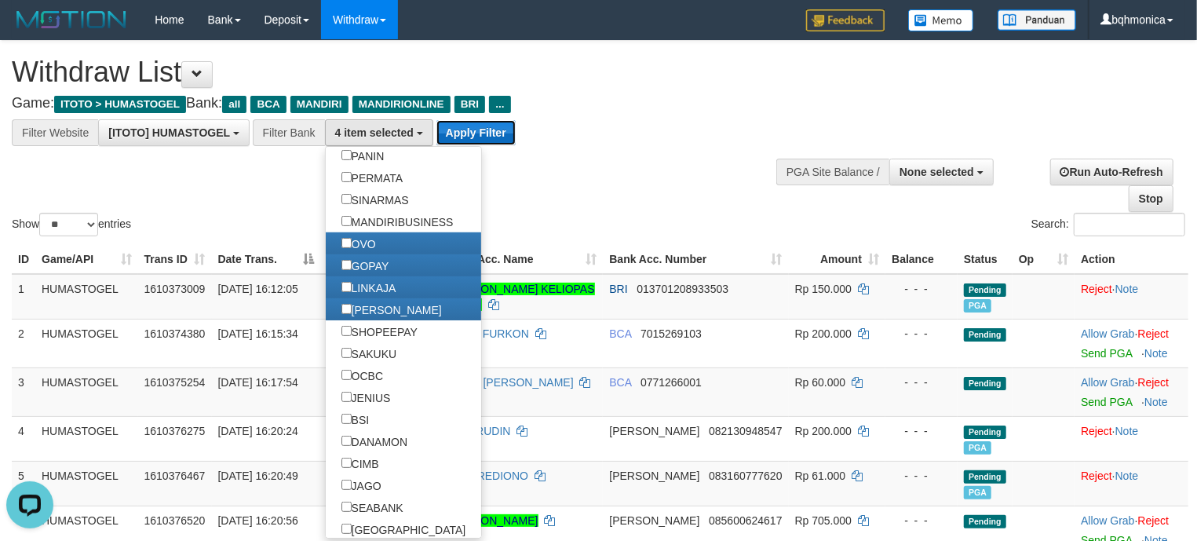
click button "Apply Filter"
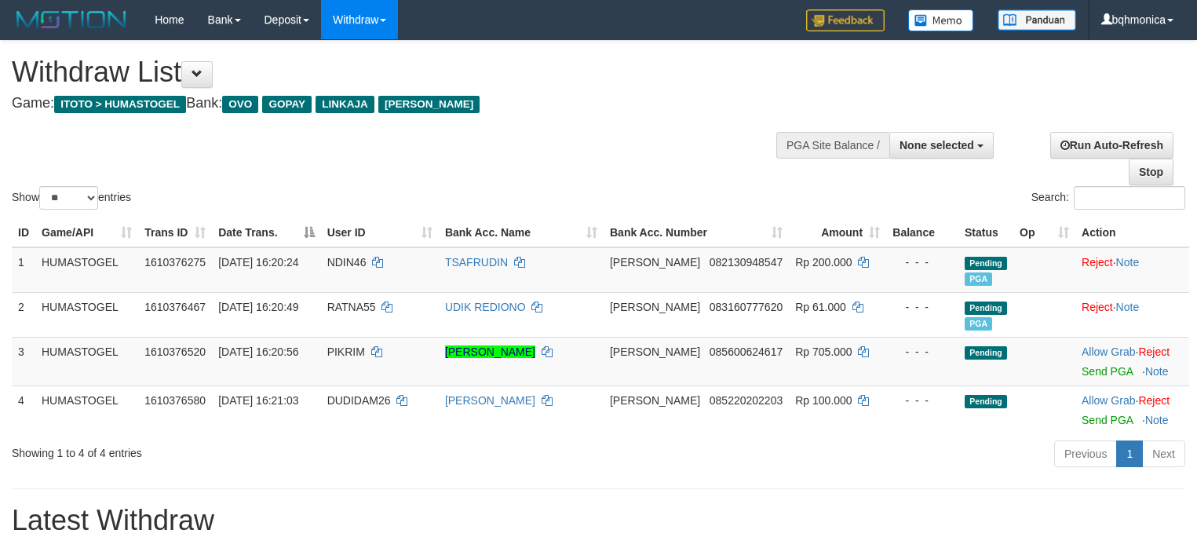
select select
select select "**"
click at [564, 117] on div "**********" at bounding box center [403, 80] width 783 height 78
click at [639, 79] on h1 "Withdraw List" at bounding box center [397, 72] width 771 height 31
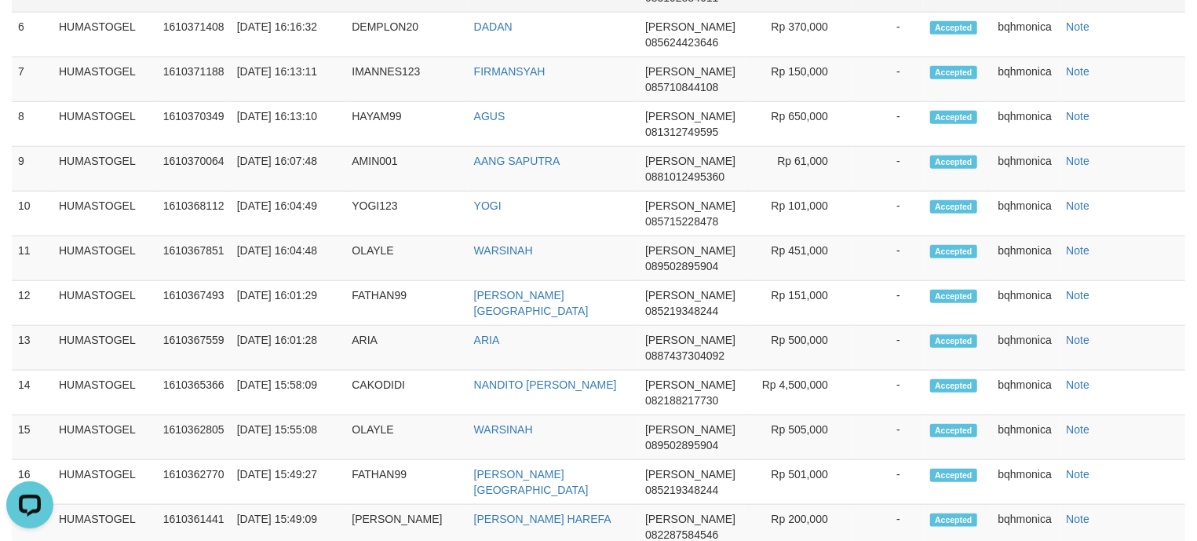
scroll to position [553, 0]
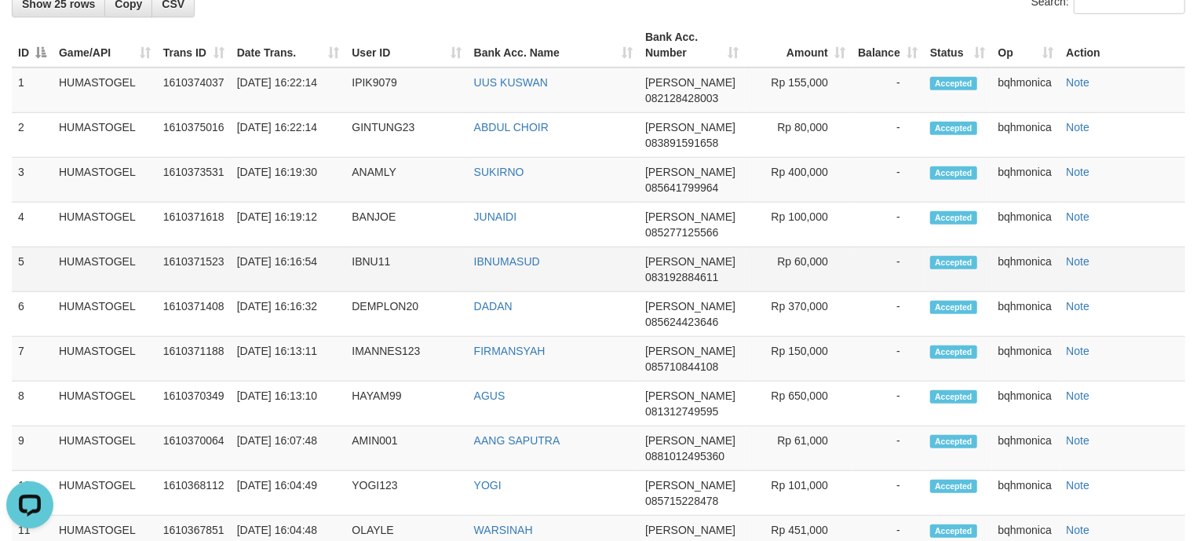
click at [547, 270] on td "IBNUMASUD" at bounding box center [553, 269] width 171 height 45
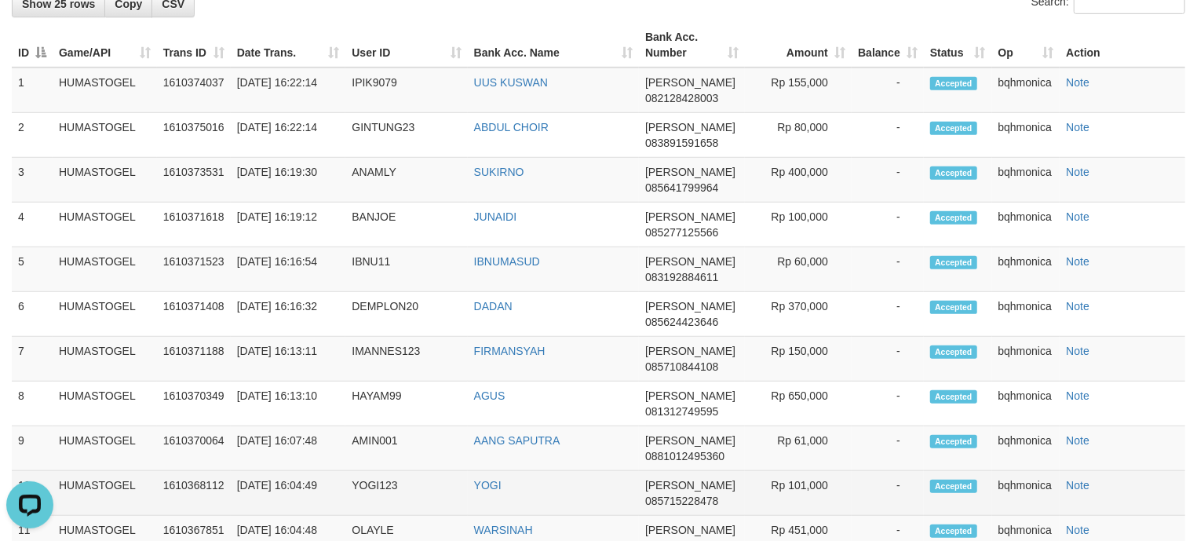
scroll to position [832, 0]
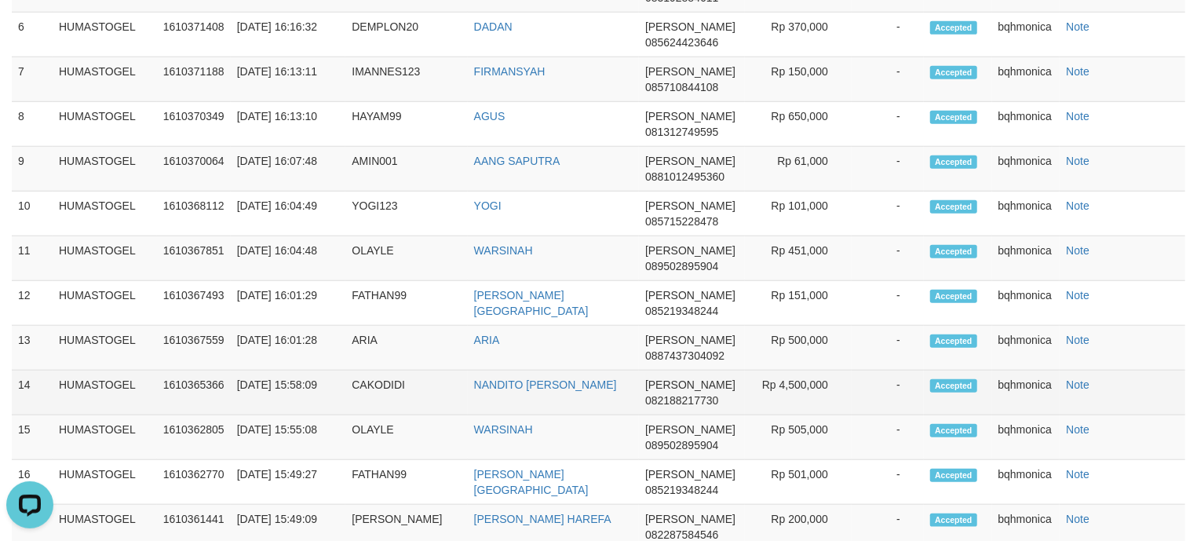
click at [381, 403] on td "CAKODIDI" at bounding box center [406, 393] width 122 height 45
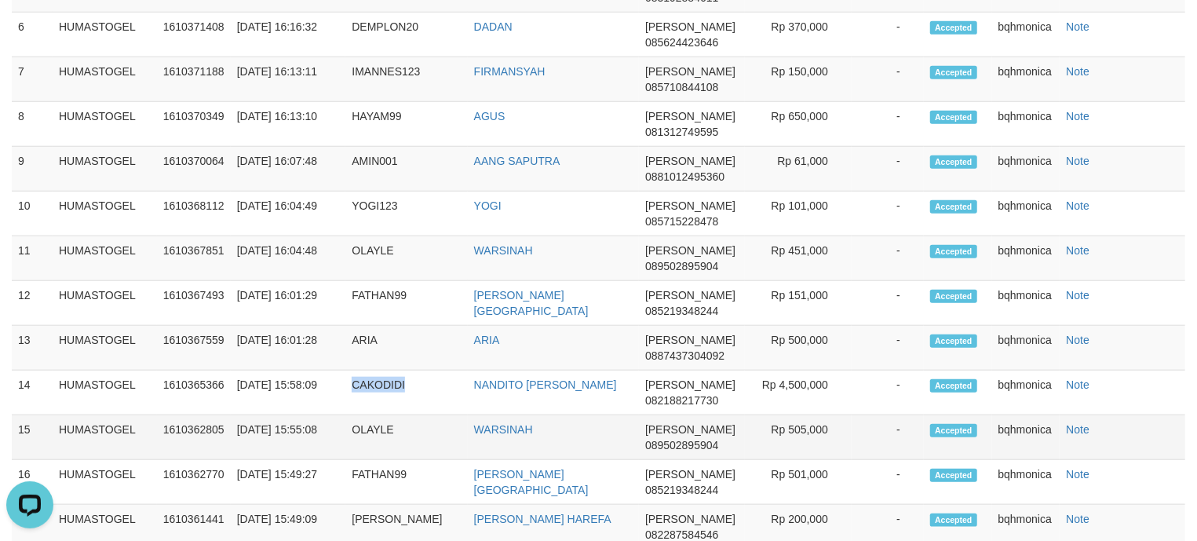
copy td "CAKODIDI"
click at [366, 352] on td "ARIA" at bounding box center [406, 348] width 122 height 45
copy td "ARIA"
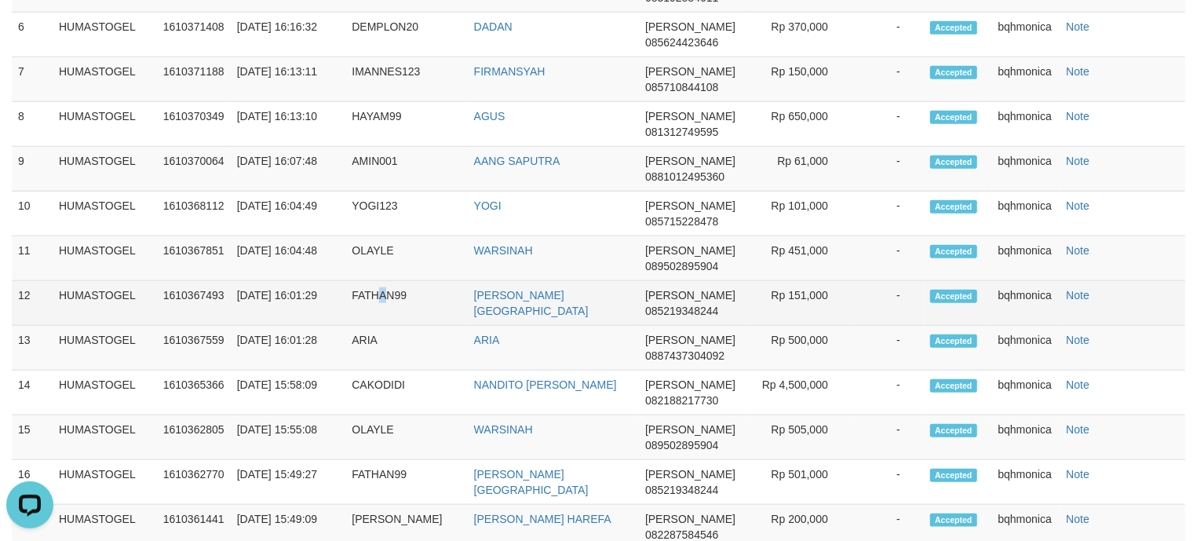
click at [382, 309] on td "FATHAN99" at bounding box center [406, 303] width 122 height 45
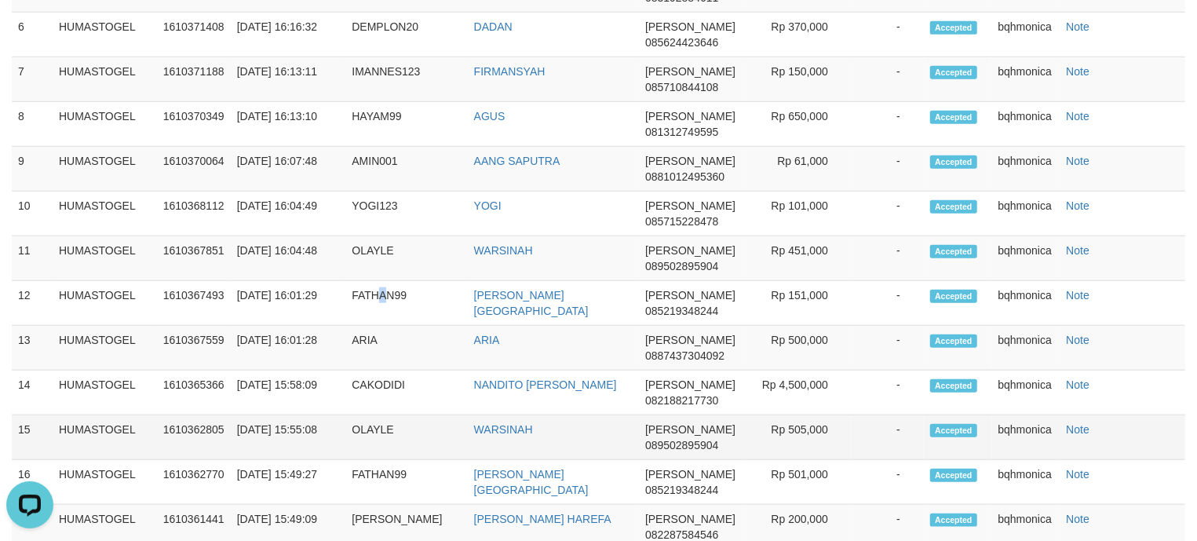
copy td "A"
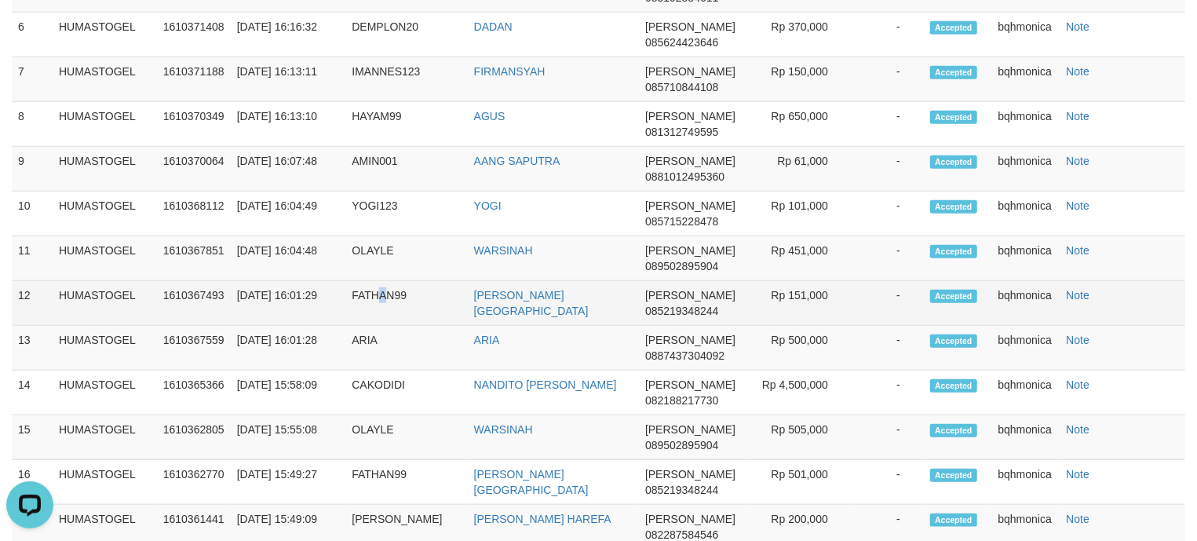
click at [378, 321] on td "FATHAN99" at bounding box center [406, 303] width 122 height 45
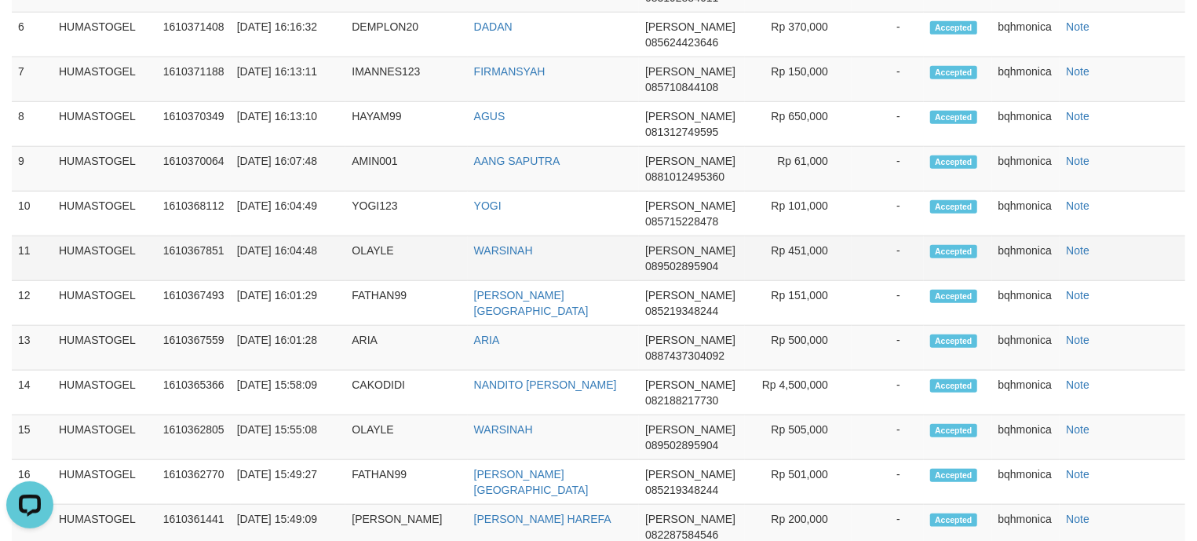
click at [381, 259] on td "OLAYLE" at bounding box center [406, 258] width 122 height 45
drag, startPoint x: 381, startPoint y: 259, endPoint x: 355, endPoint y: 279, distance: 33.0
click at [382, 259] on td "OLAYLE" at bounding box center [406, 258] width 122 height 45
copy td "OLAYLE"
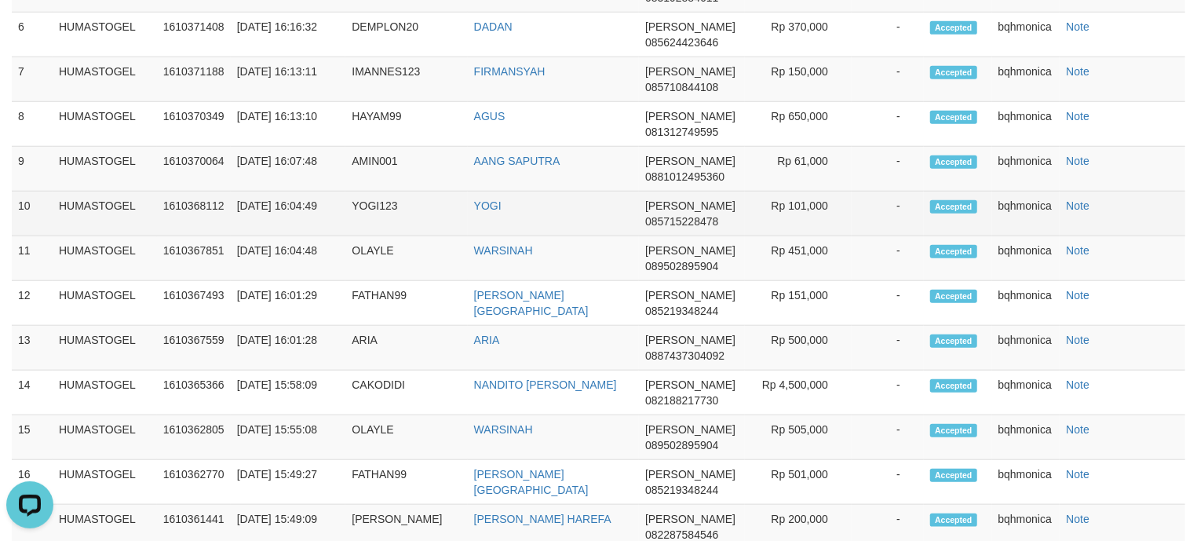
click at [377, 228] on td "YOGI123" at bounding box center [406, 214] width 122 height 45
copy td "YOGI123"
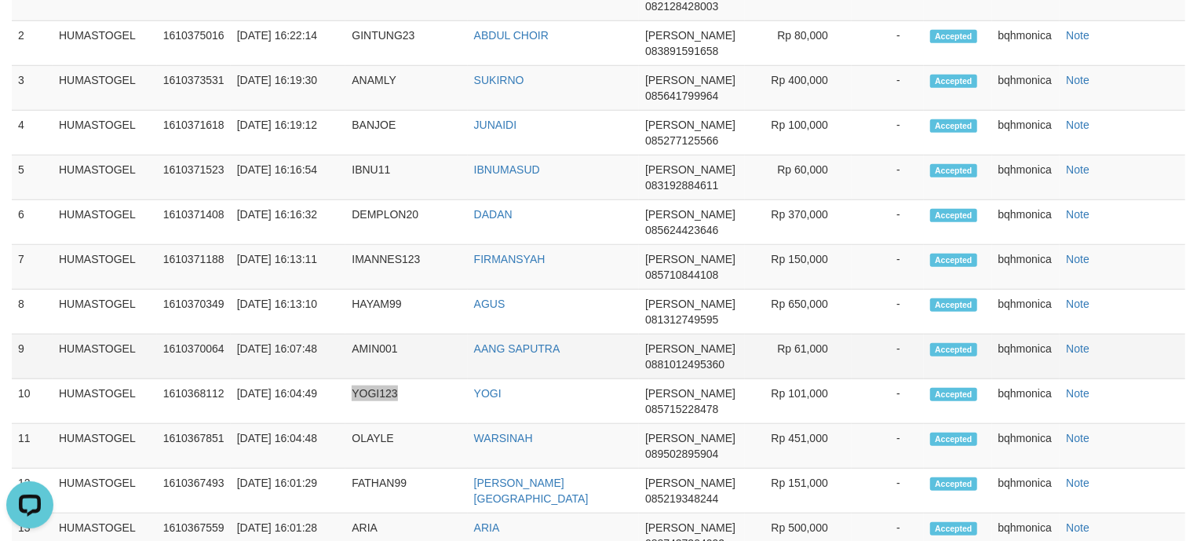
scroll to position [623, 0]
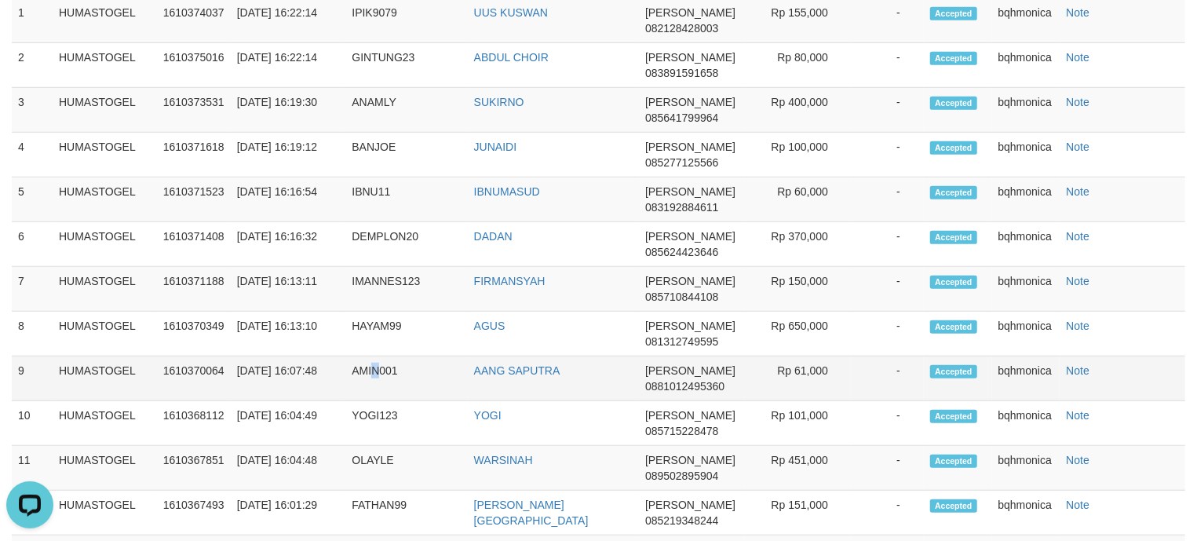
click at [377, 400] on td "AMIN001" at bounding box center [406, 378] width 122 height 45
copy td "N"
click at [355, 396] on td "AMIN001" at bounding box center [406, 378] width 122 height 45
click at [364, 382] on td "AMIN001" at bounding box center [406, 378] width 122 height 45
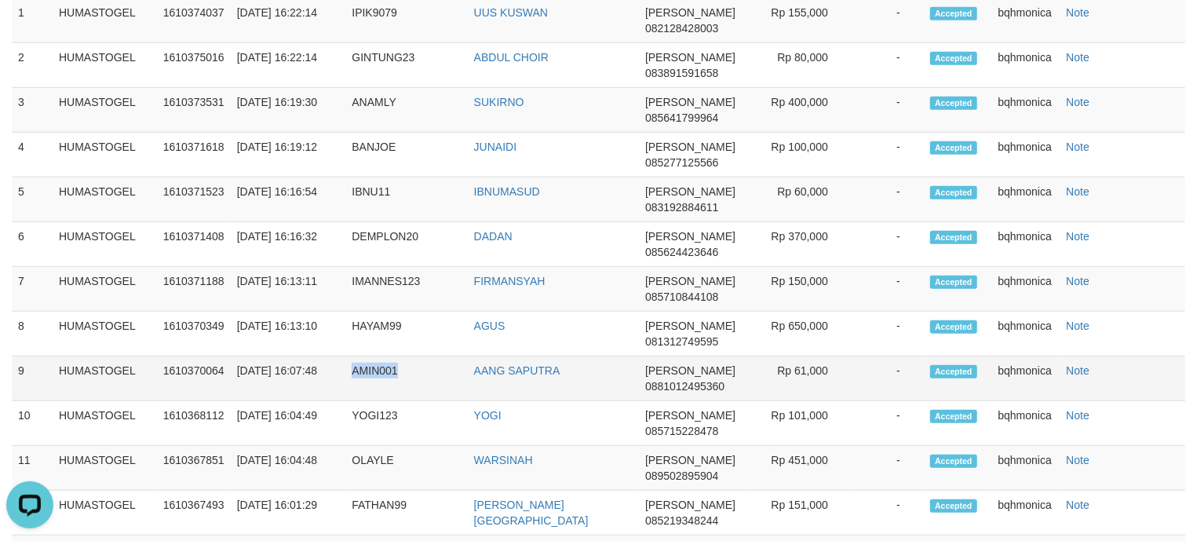
click at [364, 382] on td "AMIN001" at bounding box center [406, 378] width 122 height 45
copy td "AMIN001"
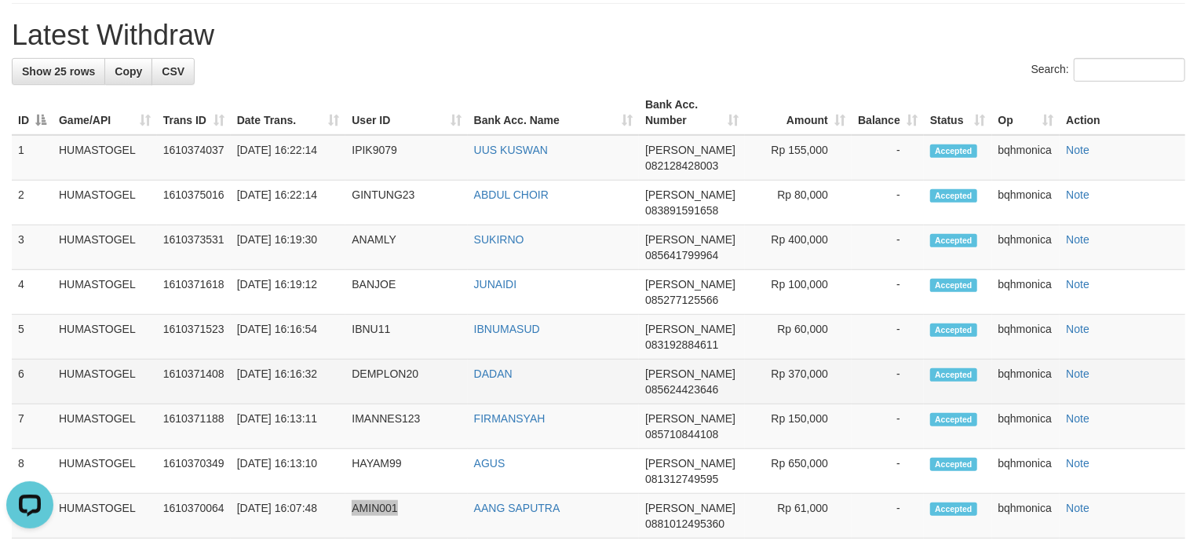
scroll to position [484, 0]
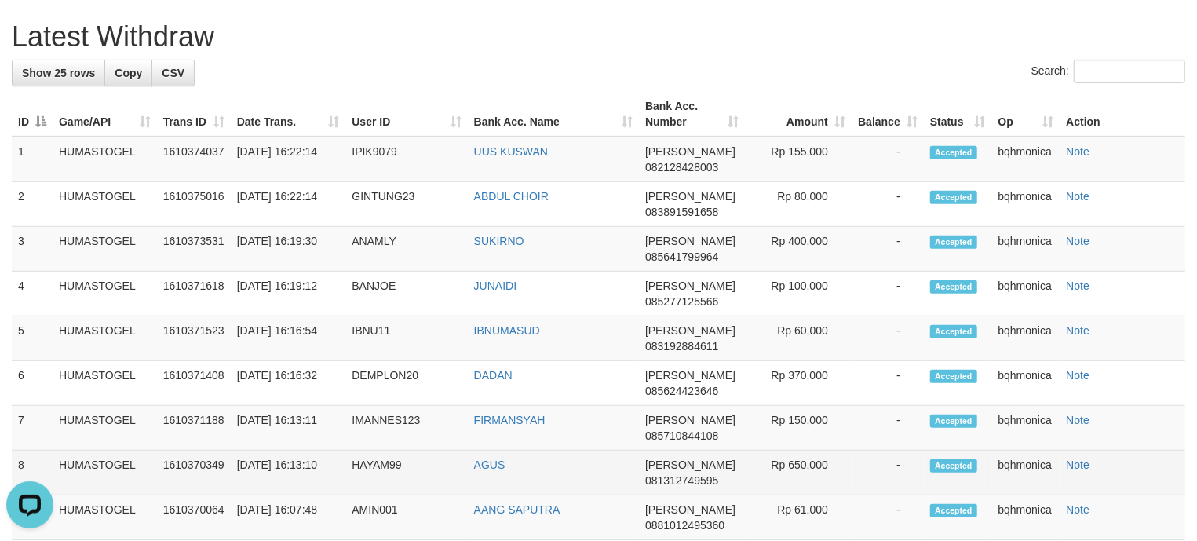
click at [386, 484] on td "HAYAM99" at bounding box center [406, 473] width 122 height 45
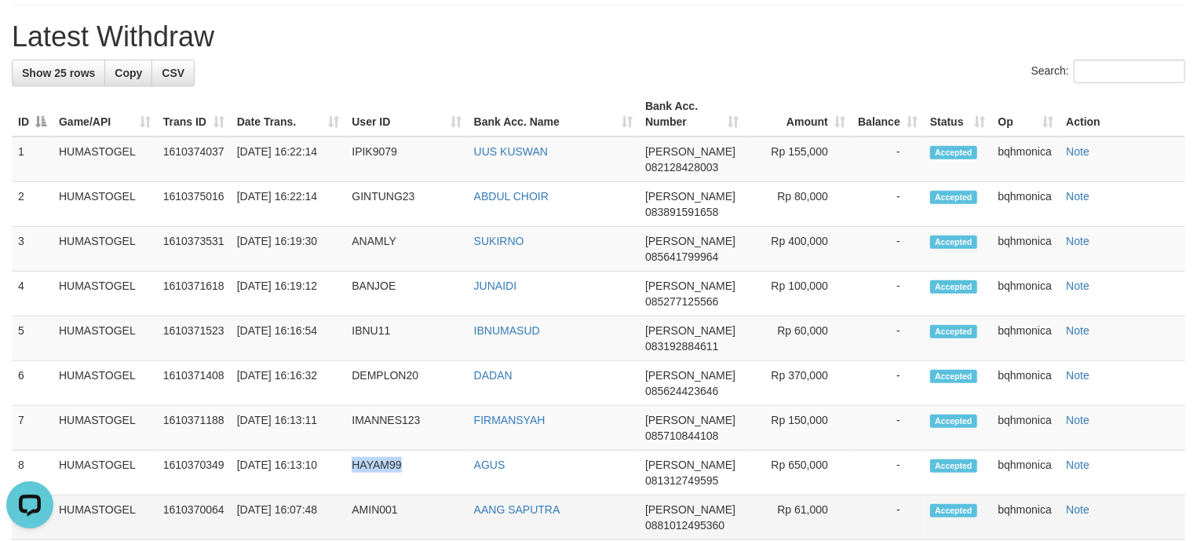
drag, startPoint x: 386, startPoint y: 484, endPoint x: 248, endPoint y: 528, distance: 145.0
click at [385, 484] on td "HAYAM99" at bounding box center [406, 473] width 122 height 45
copy td "HAYAM99"
click at [396, 429] on td "IMANNES123" at bounding box center [406, 428] width 122 height 45
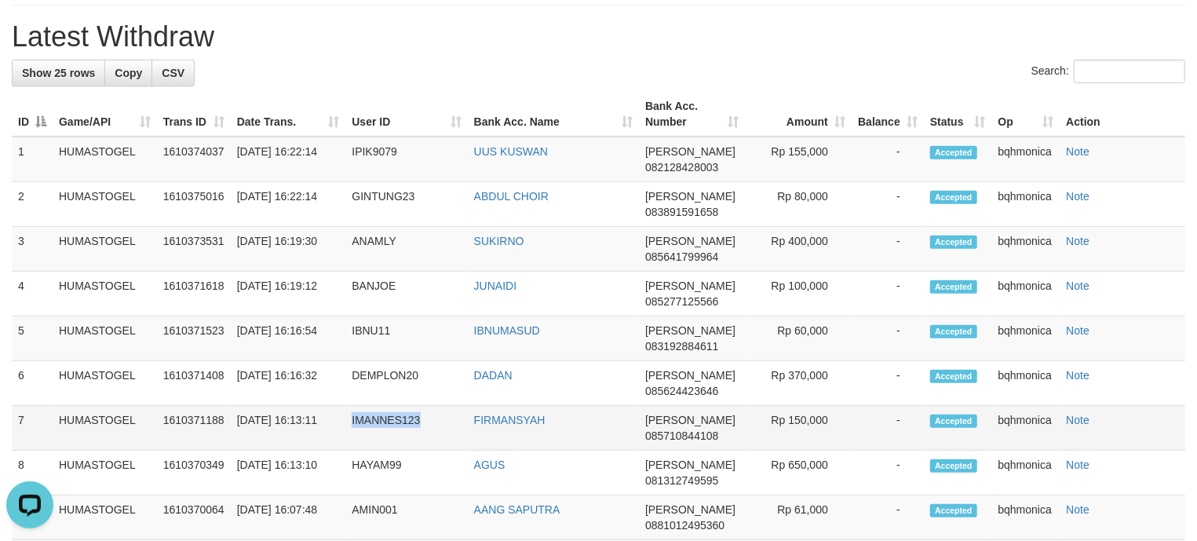
copy td "IMANNES123"
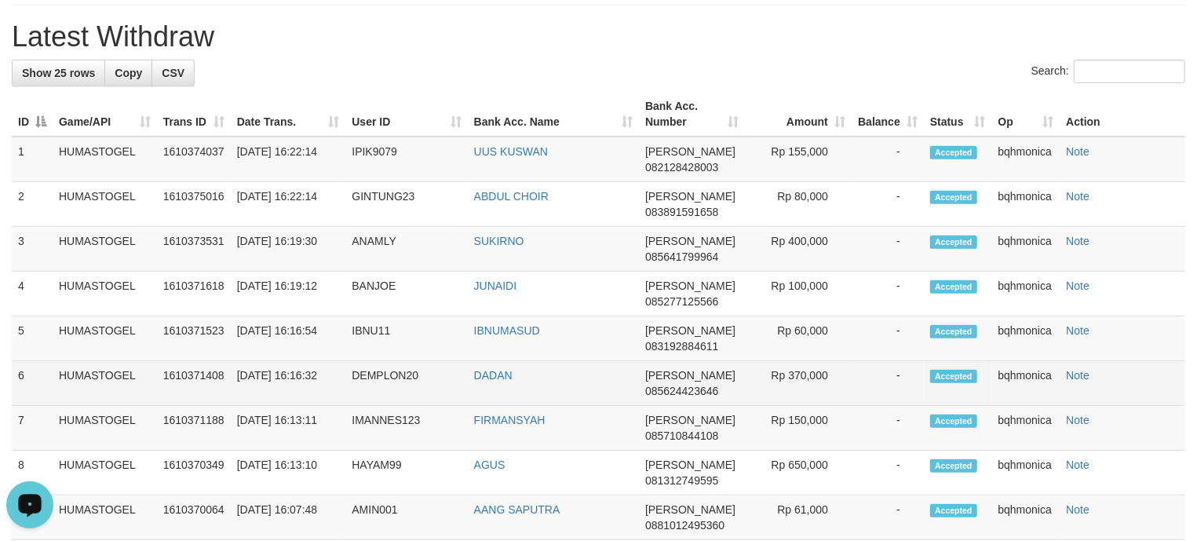
click at [371, 391] on td "DEMPLON20" at bounding box center [406, 383] width 122 height 45
copy td "DEMPLON20"
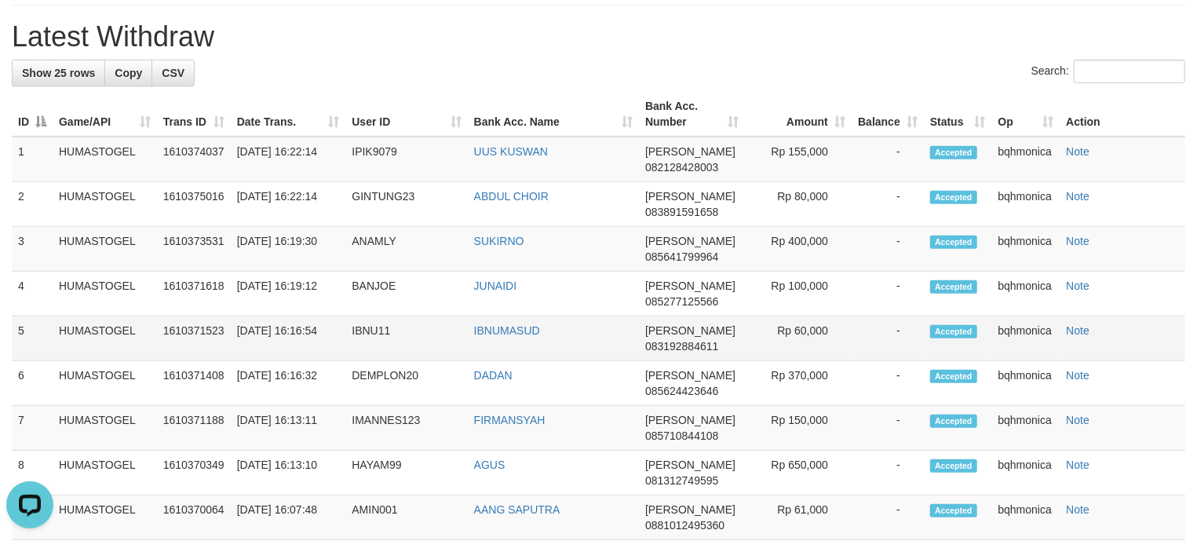
click at [368, 345] on td "IBNU11" at bounding box center [406, 338] width 122 height 45
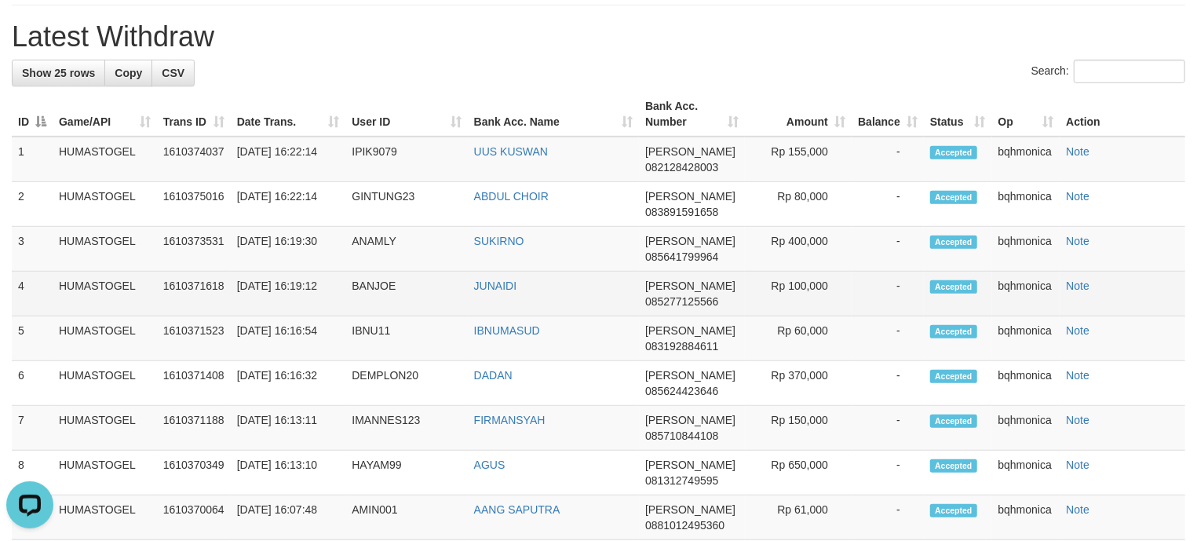
click at [380, 305] on td "BANJOE" at bounding box center [406, 294] width 122 height 45
drag, startPoint x: 380, startPoint y: 305, endPoint x: 347, endPoint y: 322, distance: 36.9
click at [378, 306] on td "BANJOE" at bounding box center [406, 294] width 122 height 45
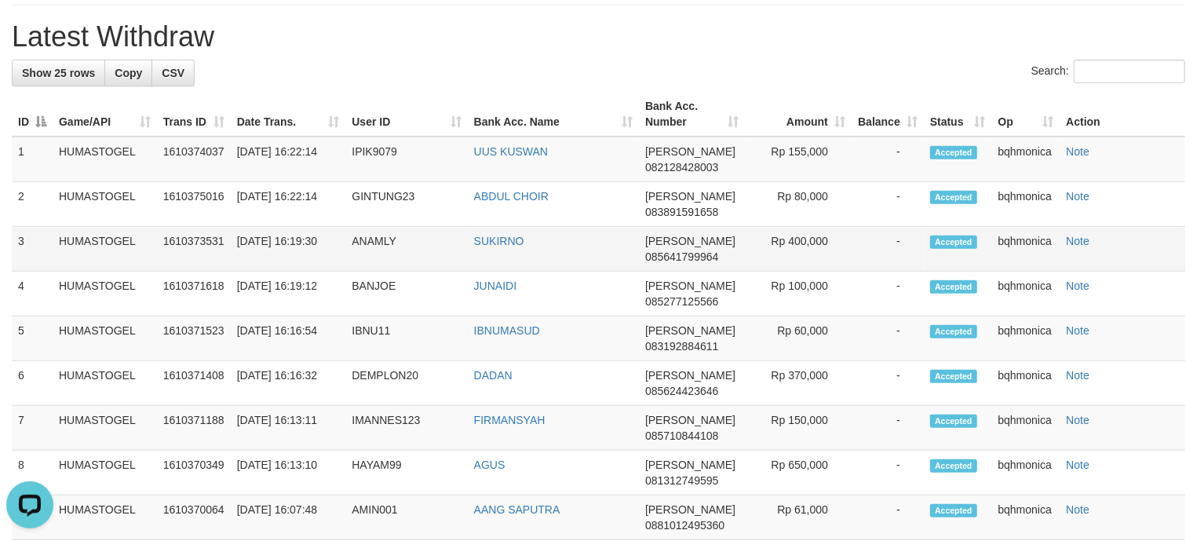
click at [374, 256] on td "ANAMLY" at bounding box center [406, 249] width 122 height 45
click at [374, 182] on td "IPIK9079" at bounding box center [406, 160] width 122 height 46
click at [377, 182] on td "IPIK9079" at bounding box center [406, 160] width 122 height 46
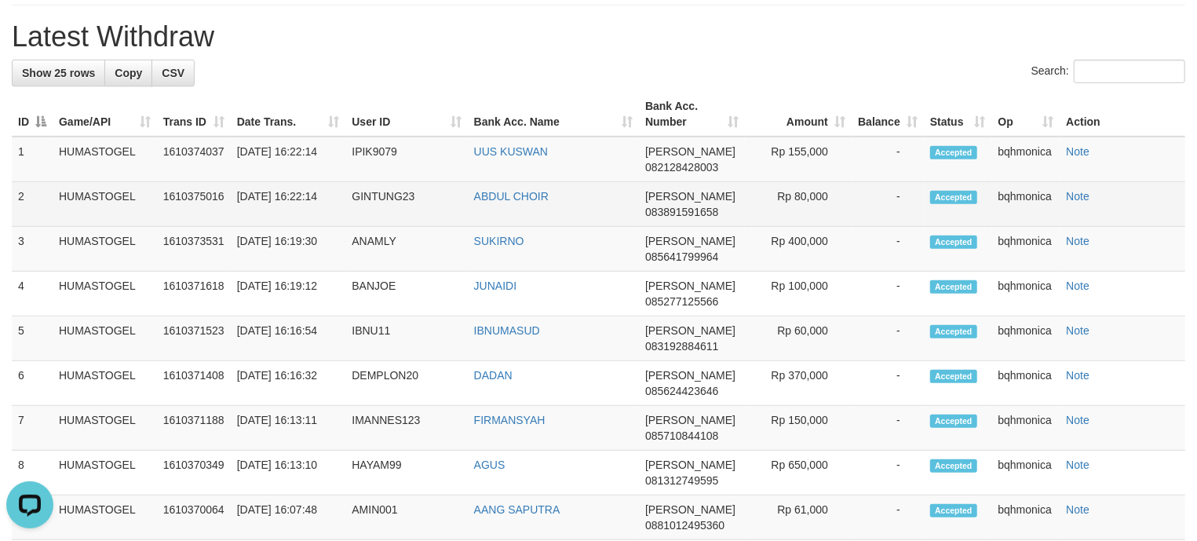
click at [397, 209] on td "GINTUNG23" at bounding box center [406, 204] width 122 height 45
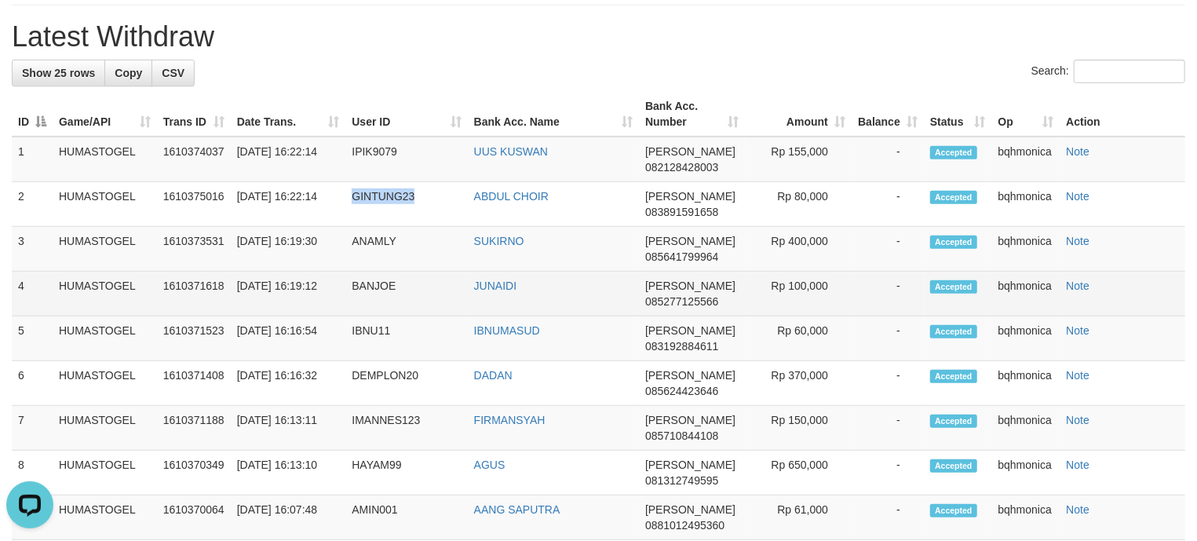
drag, startPoint x: 397, startPoint y: 209, endPoint x: 223, endPoint y: 311, distance: 202.0
click at [396, 210] on td "GINTUNG23" at bounding box center [406, 204] width 122 height 45
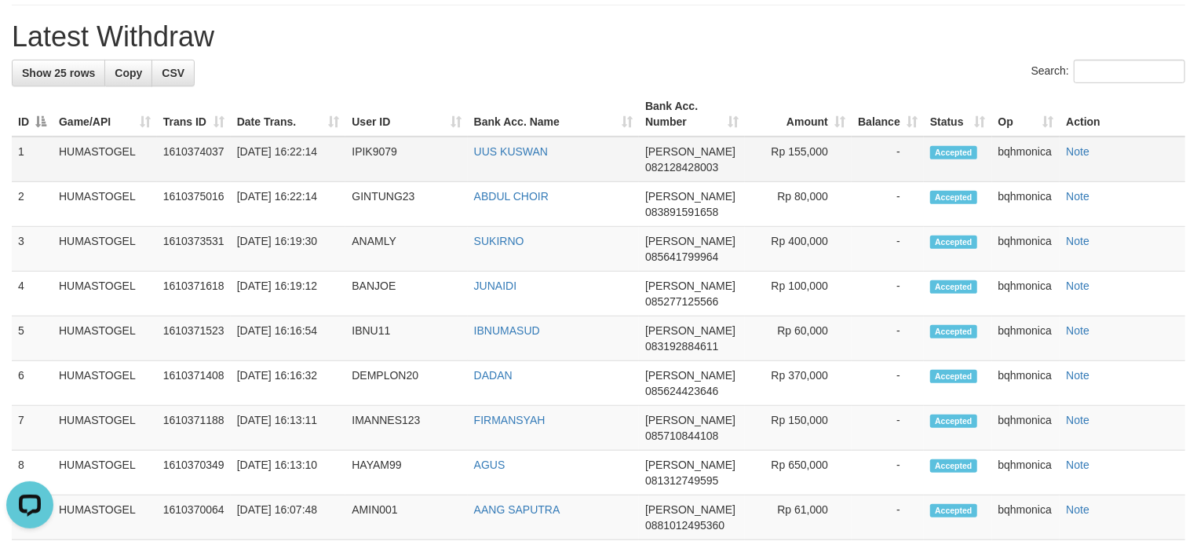
click at [375, 166] on td "IPIK9079" at bounding box center [406, 160] width 122 height 46
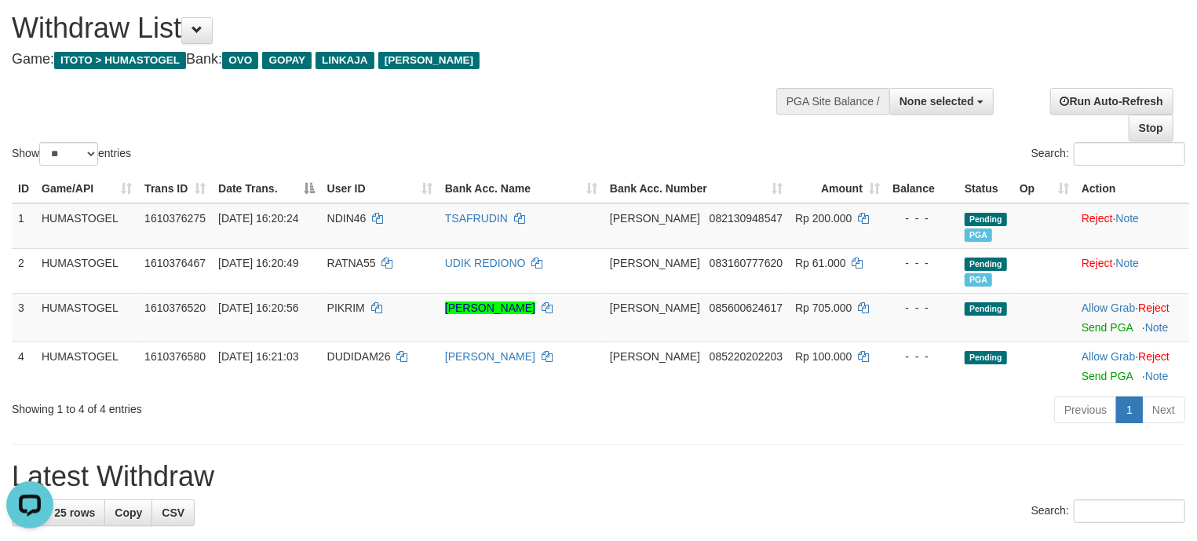
scroll to position [0, 0]
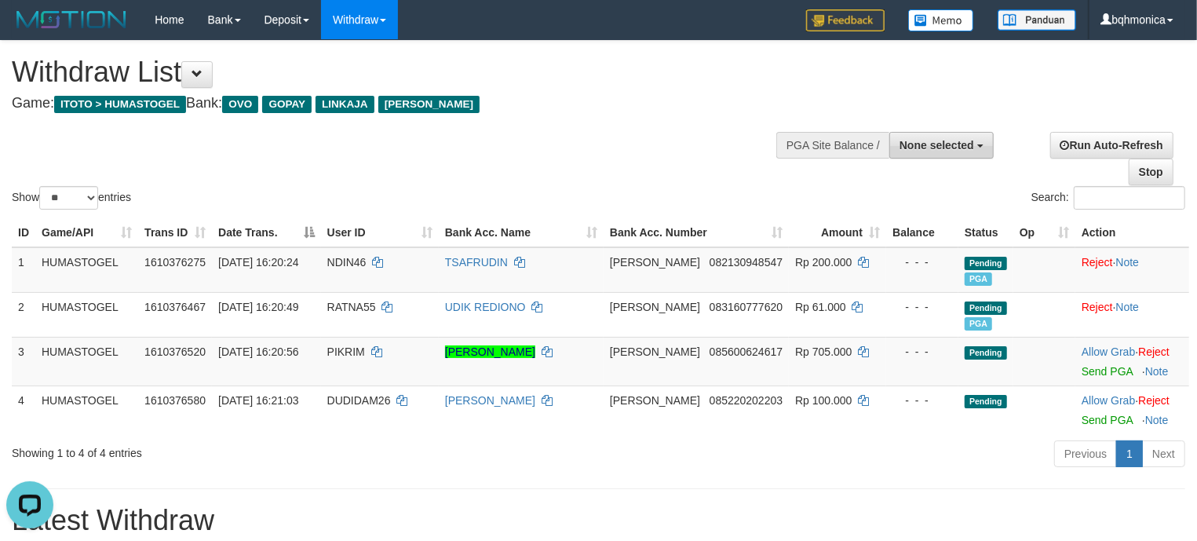
click at [962, 148] on span "None selected" at bounding box center [937, 145] width 75 height 13
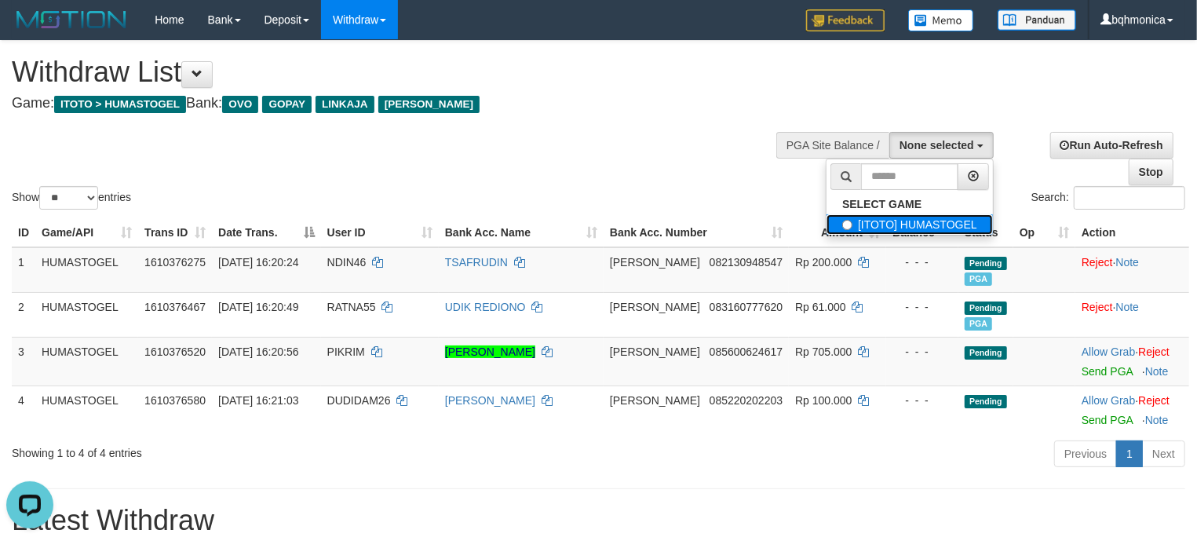
click at [920, 230] on label "[ITOTO] HUMASTOGEL" at bounding box center [910, 224] width 166 height 20
select select "****"
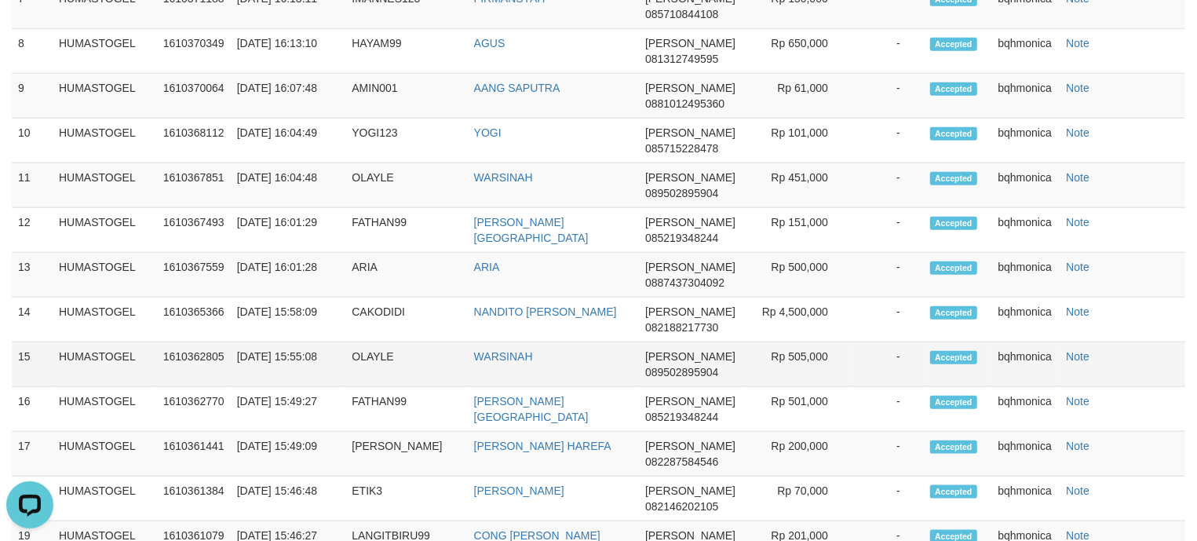
scroll to position [907, 0]
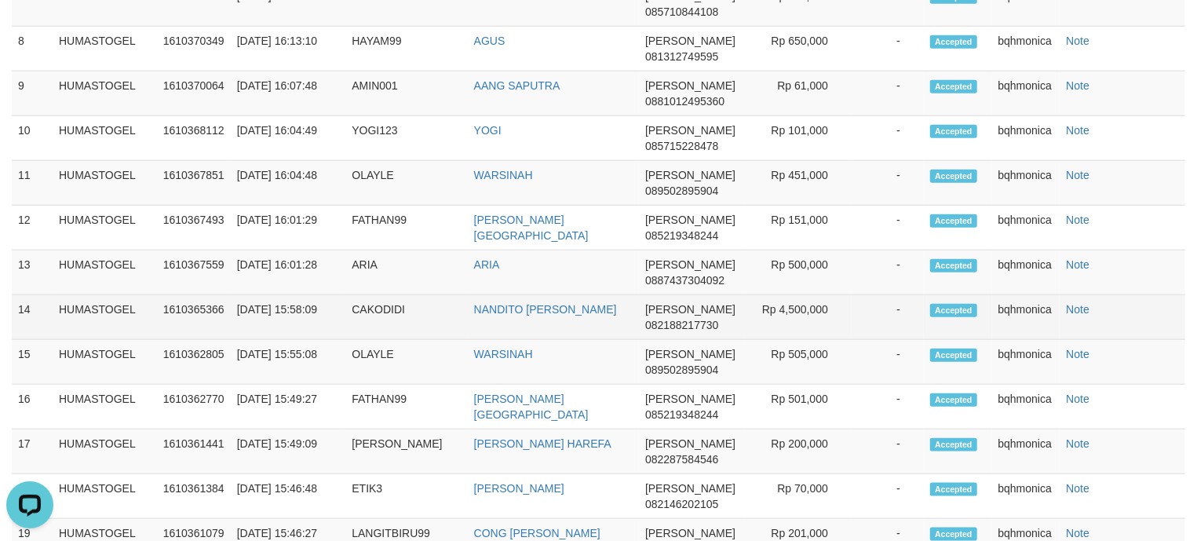
click at [801, 321] on td "Rp 4,500,000" at bounding box center [798, 317] width 107 height 45
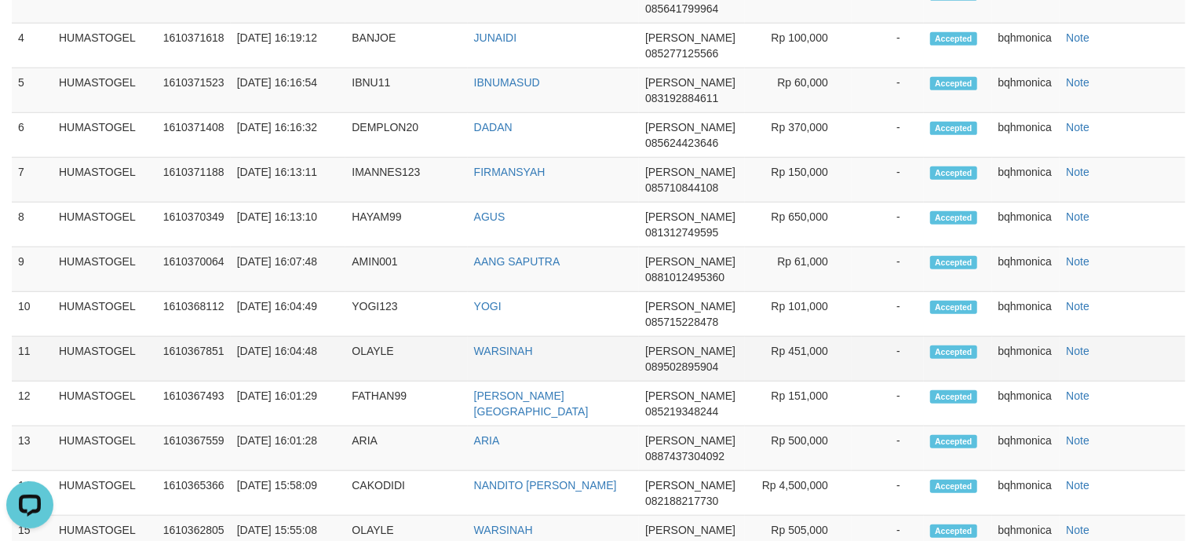
scroll to position [698, 0]
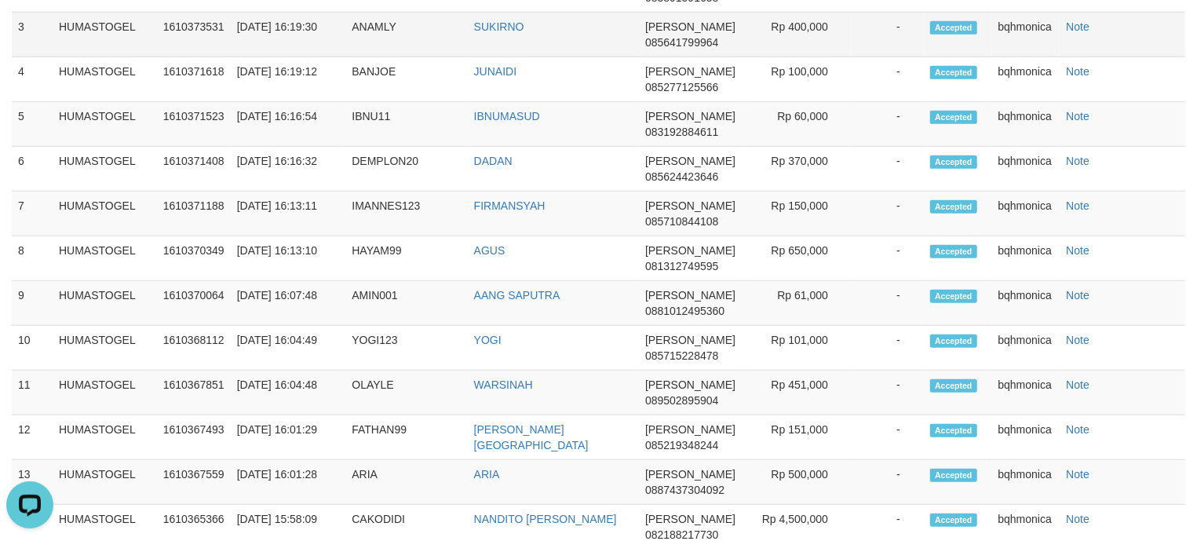
click at [810, 44] on td "Rp 400,000" at bounding box center [798, 35] width 107 height 45
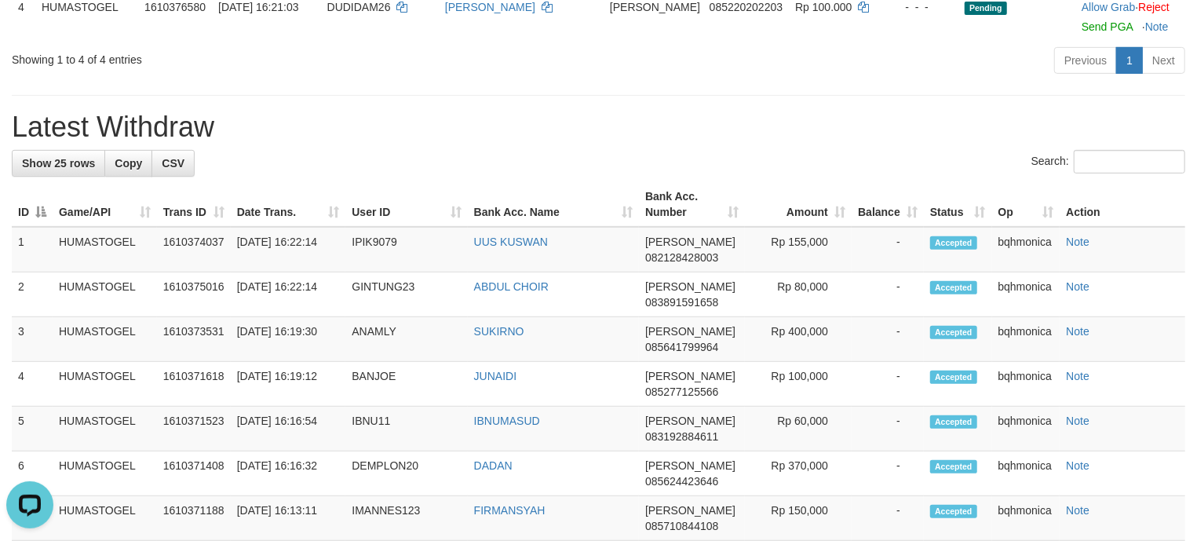
scroll to position [349, 0]
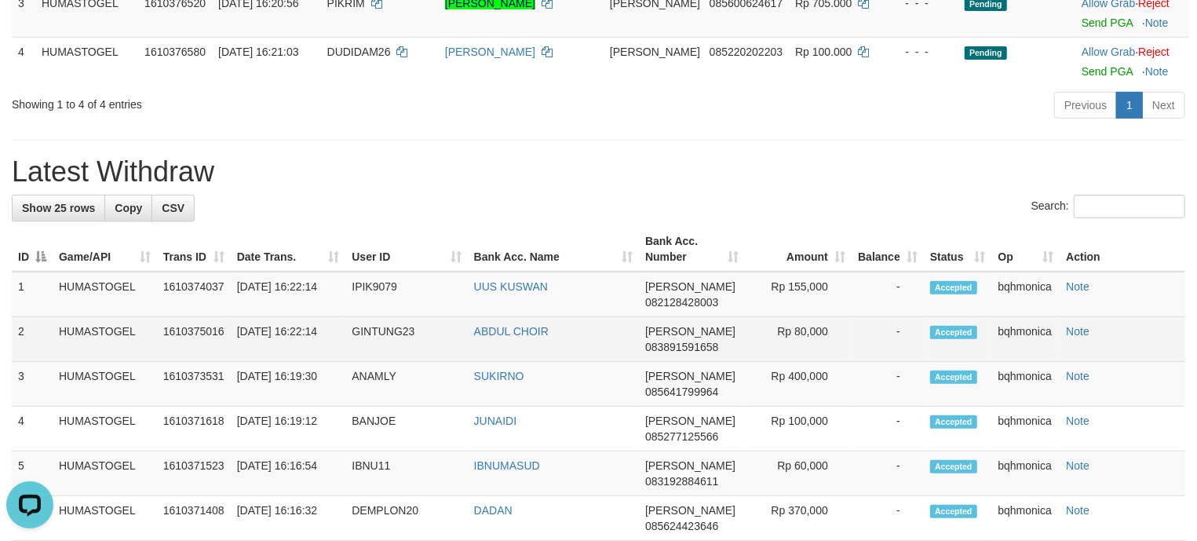
click at [807, 345] on td "Rp 80,000" at bounding box center [798, 339] width 107 height 45
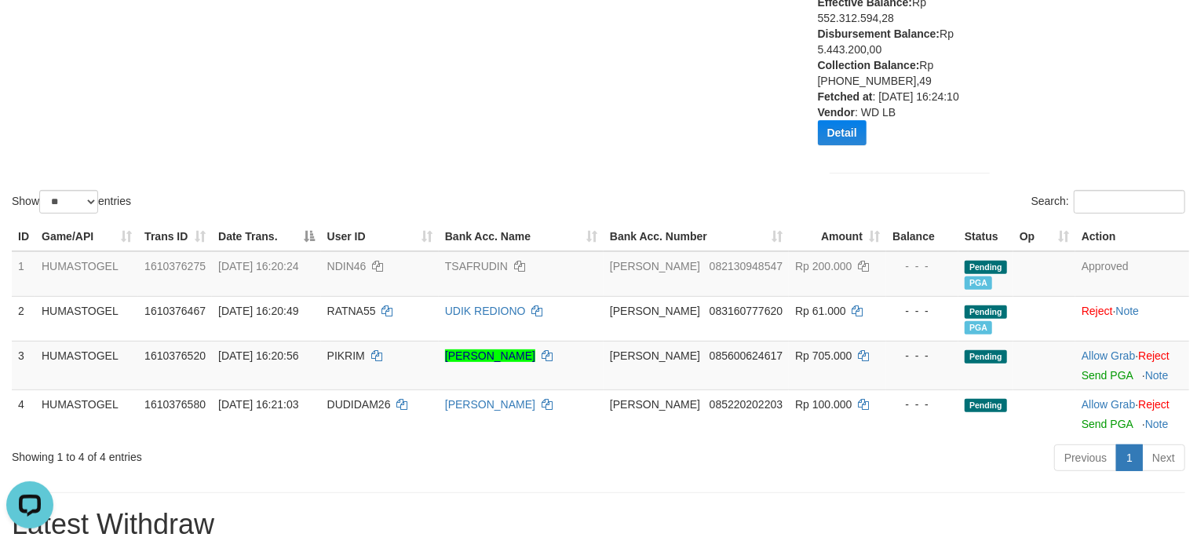
scroll to position [279, 0]
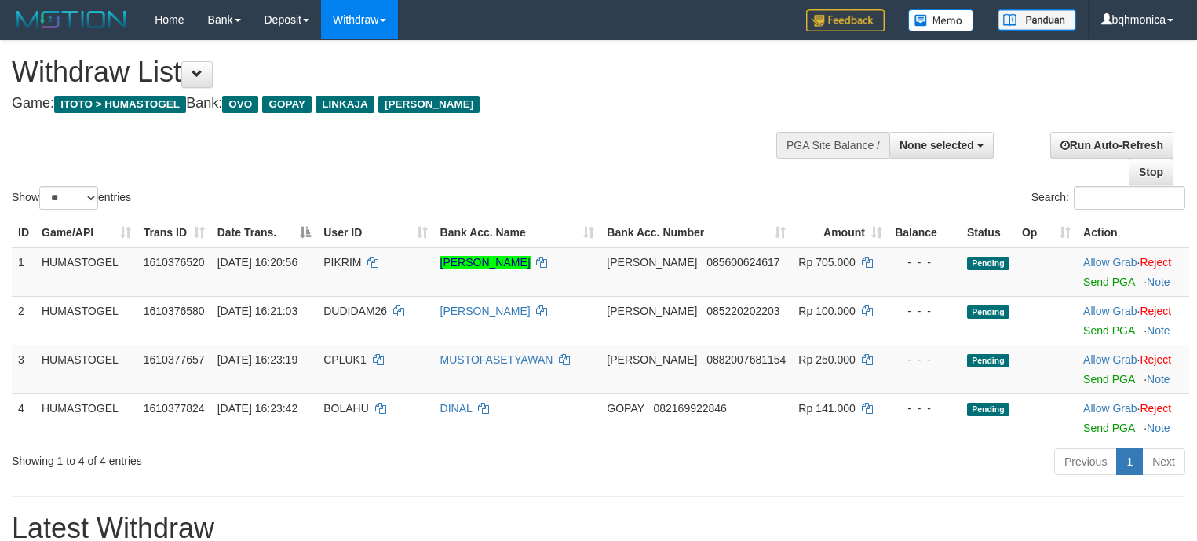
select select
select select "**"
click at [1083, 278] on link "Send PGA" at bounding box center [1108, 282] width 51 height 13
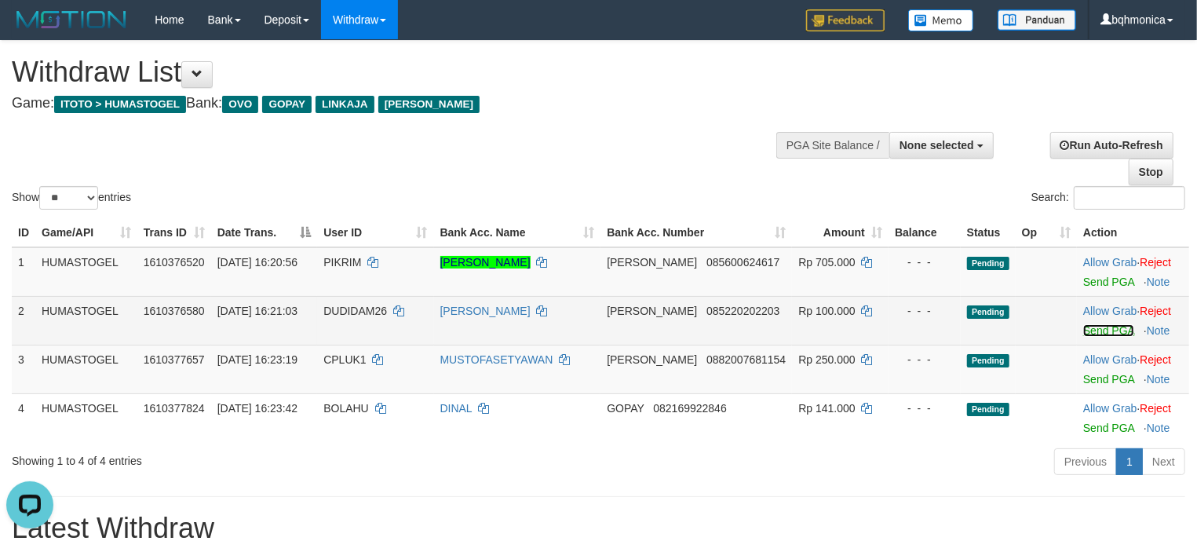
click at [1093, 333] on link "Send PGA" at bounding box center [1108, 330] width 51 height 13
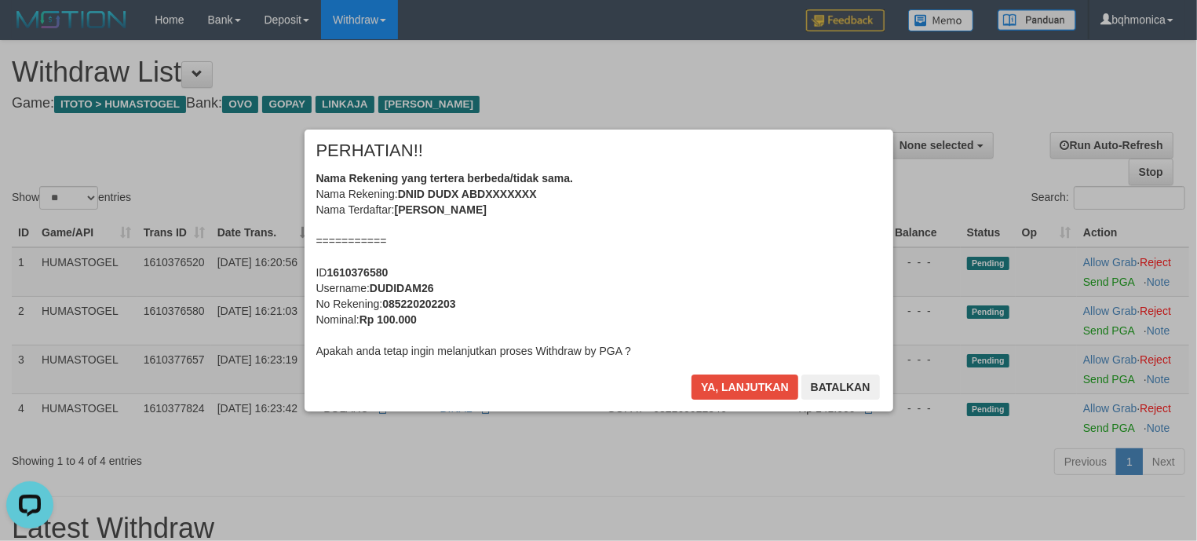
click at [736, 400] on div "Ya, lanjutkan Batalkan" at bounding box center [785, 392] width 191 height 37
click at [739, 391] on button "Ya, lanjutkan" at bounding box center [745, 386] width 107 height 25
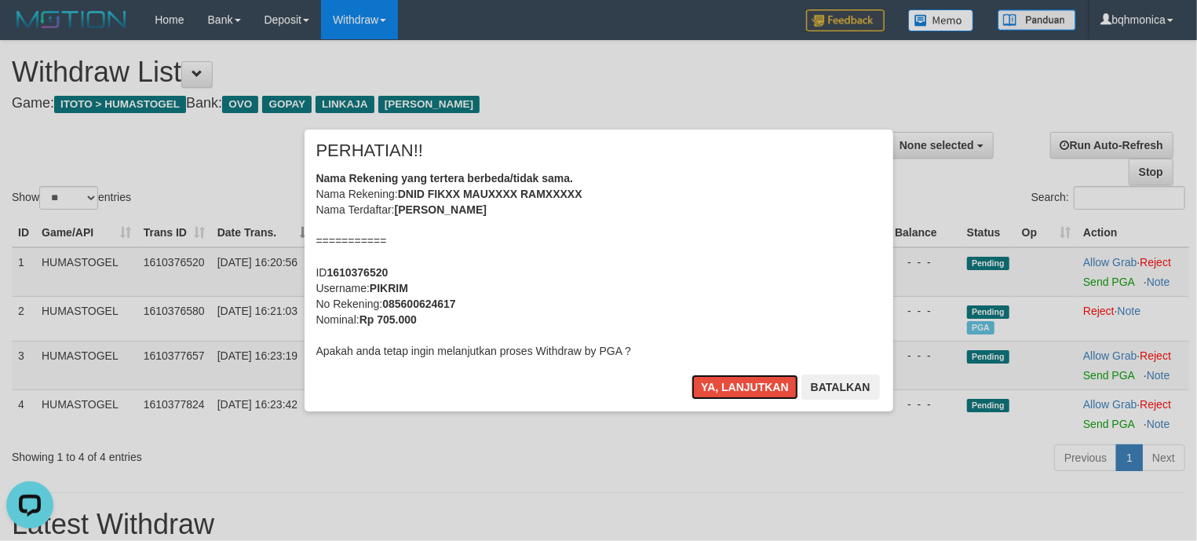
click at [739, 391] on button "Ya, lanjutkan" at bounding box center [745, 386] width 107 height 25
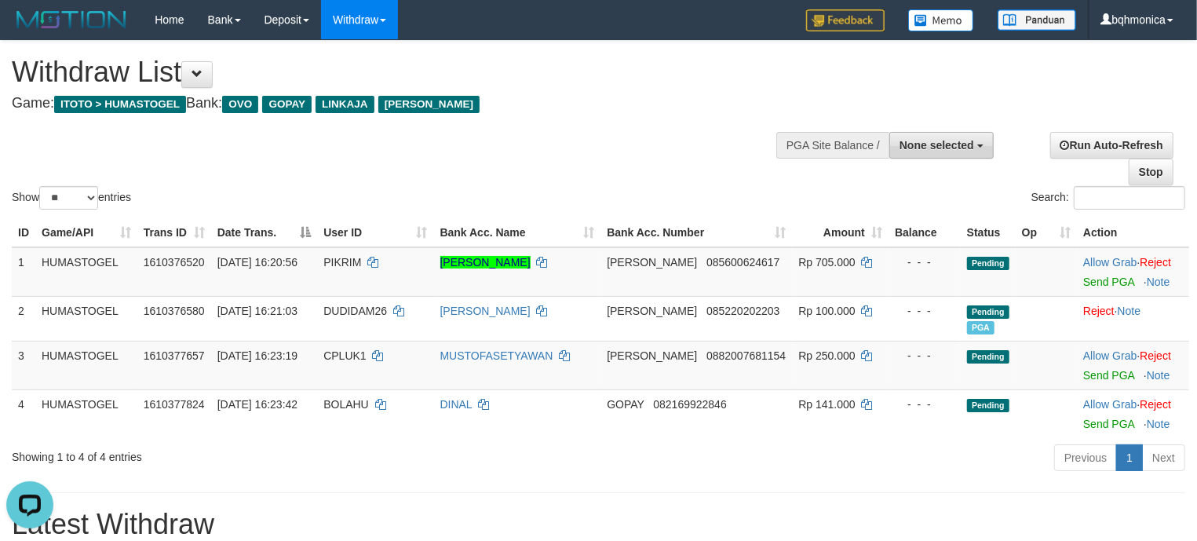
click at [968, 146] on span "None selected" at bounding box center [937, 145] width 75 height 13
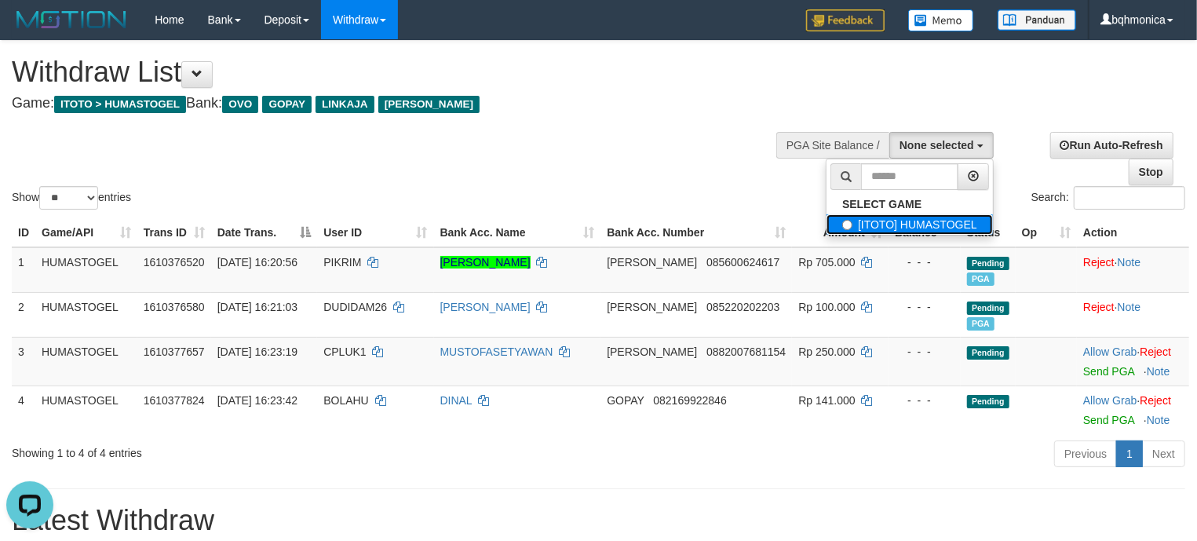
click at [878, 228] on label "[ITOTO] HUMASTOGEL" at bounding box center [910, 224] width 166 height 20
select select "****"
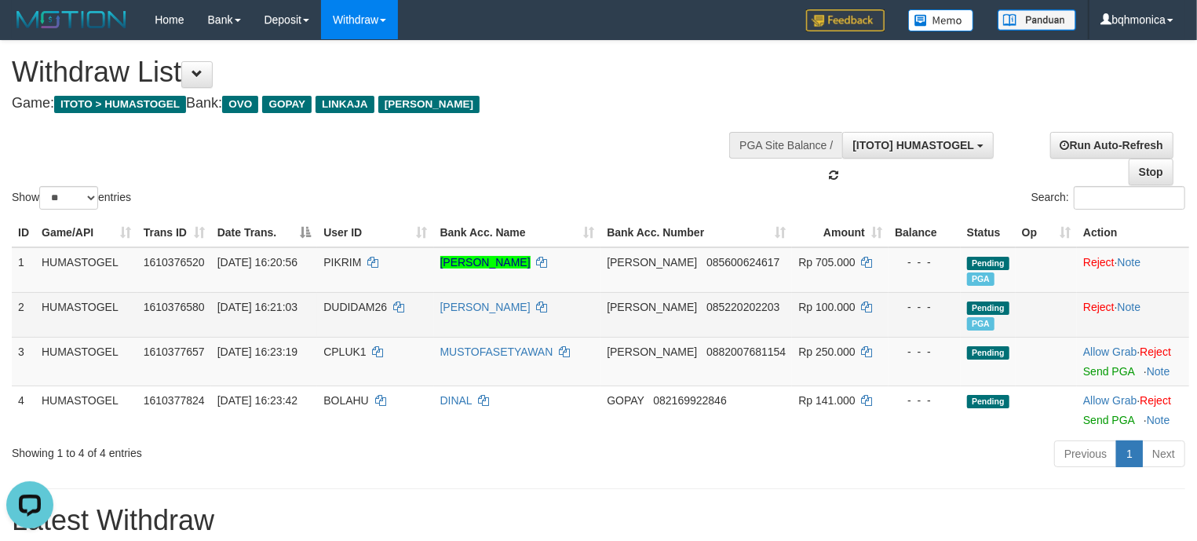
scroll to position [13, 0]
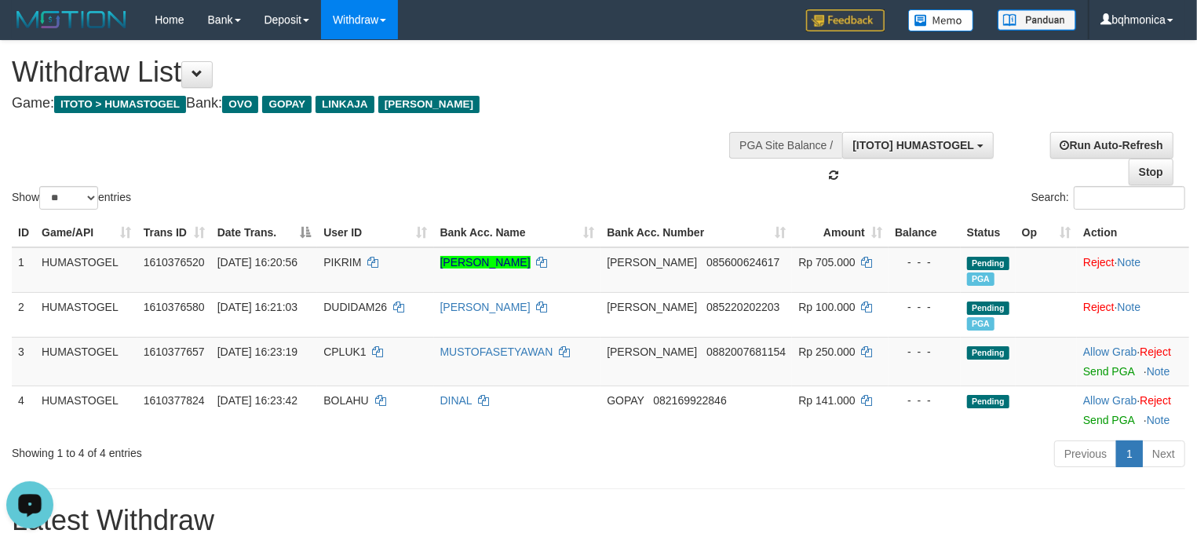
click at [502, 83] on h1 "Withdraw List" at bounding box center [397, 72] width 771 height 31
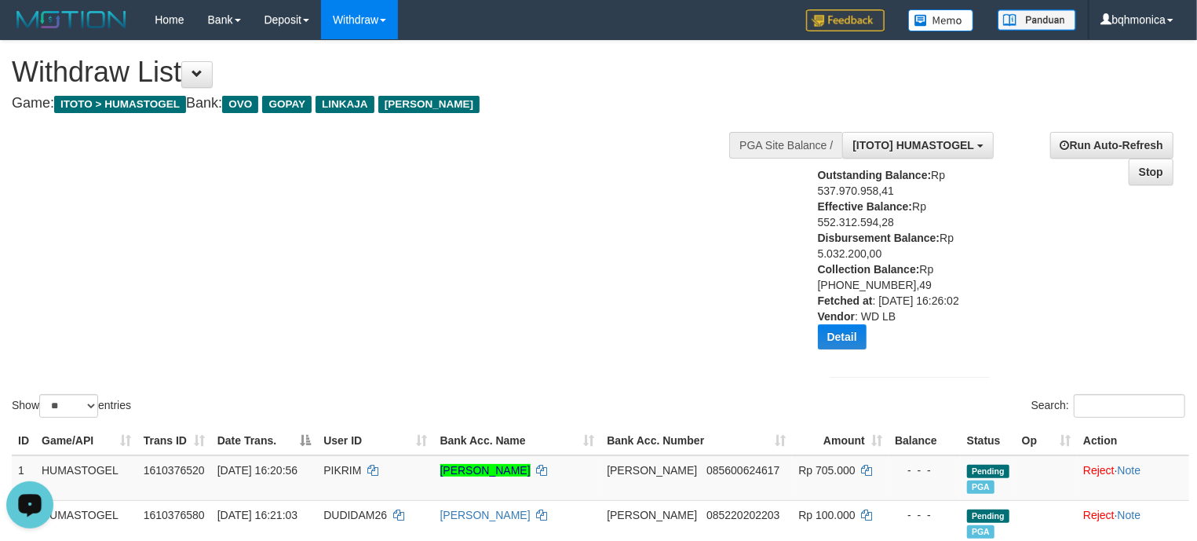
click at [594, 173] on div "Show ** ** ** *** entries Search:" at bounding box center [598, 231] width 1197 height 380
click at [447, 253] on div "Show ** ** ** *** entries Search:" at bounding box center [598, 231] width 1197 height 380
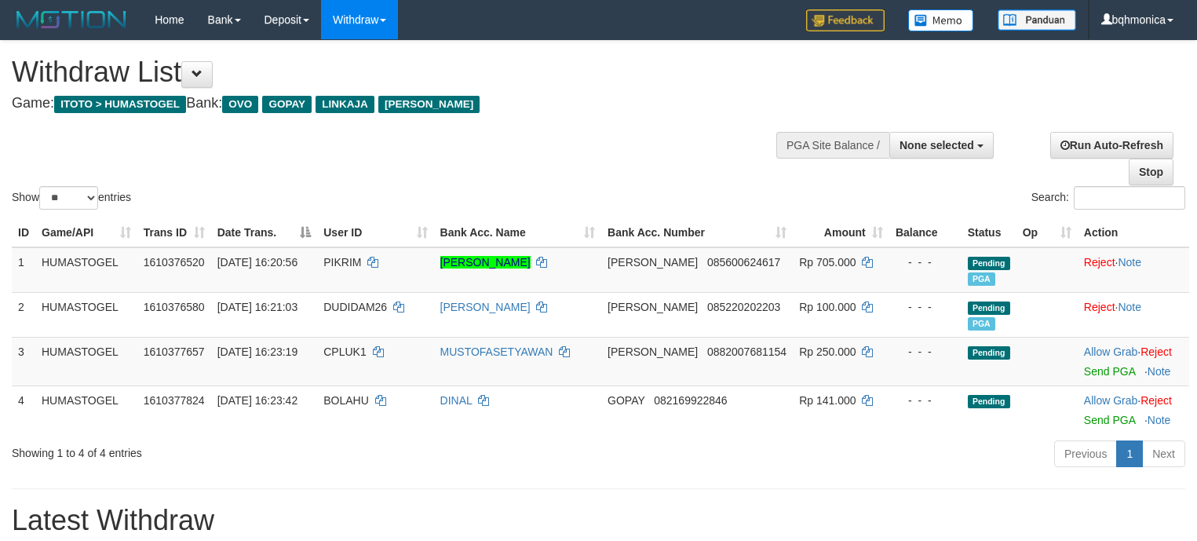
select select
select select "**"
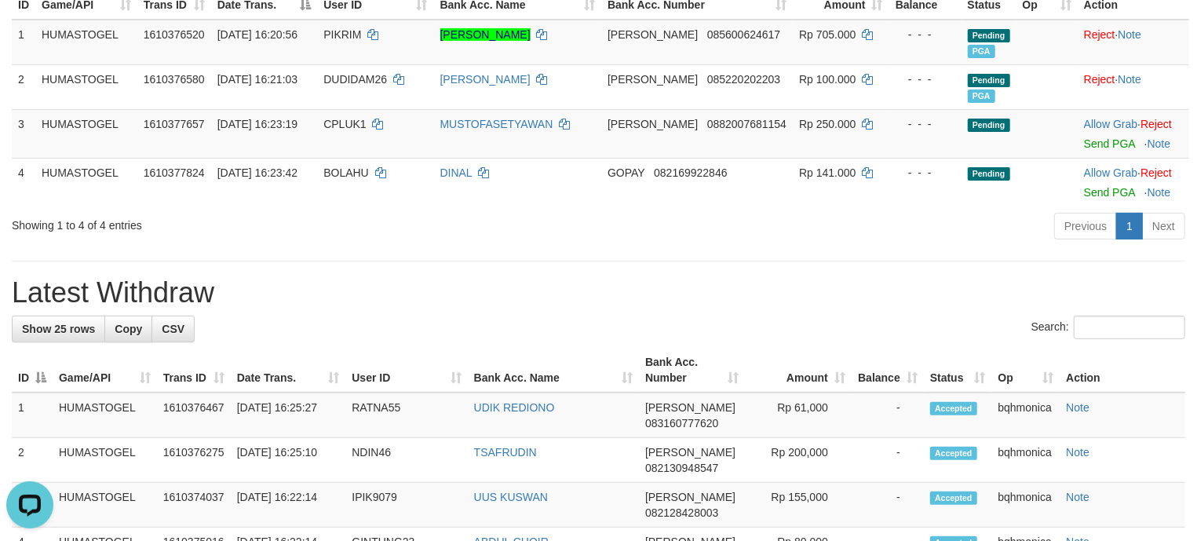
scroll to position [279, 0]
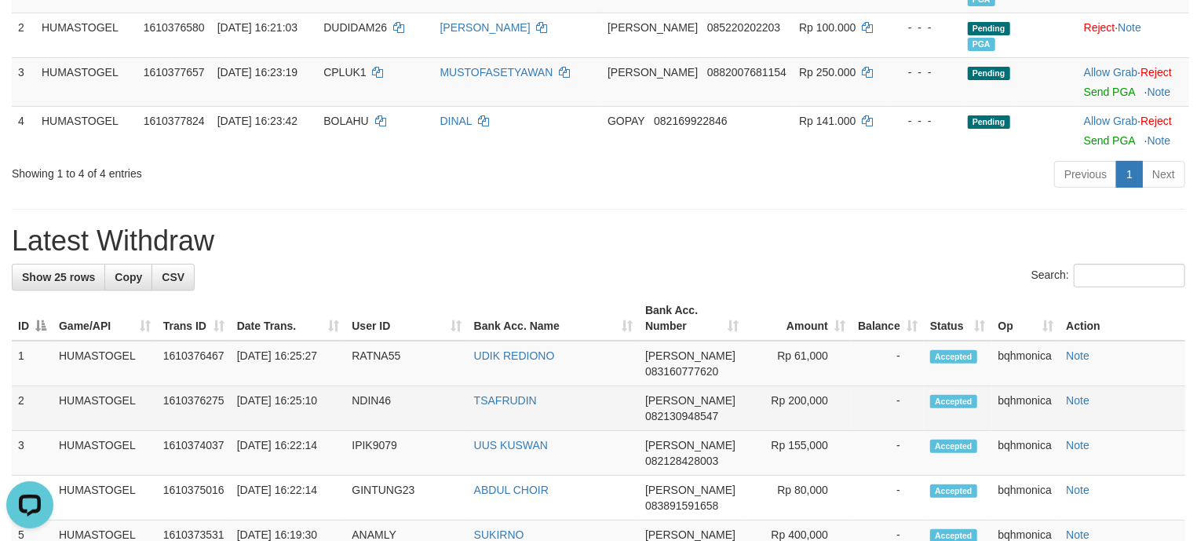
click at [369, 410] on td "NDIN46" at bounding box center [406, 408] width 122 height 45
click at [371, 406] on td "NDIN46" at bounding box center [406, 408] width 122 height 45
click at [386, 390] on td "NDIN46" at bounding box center [406, 408] width 122 height 45
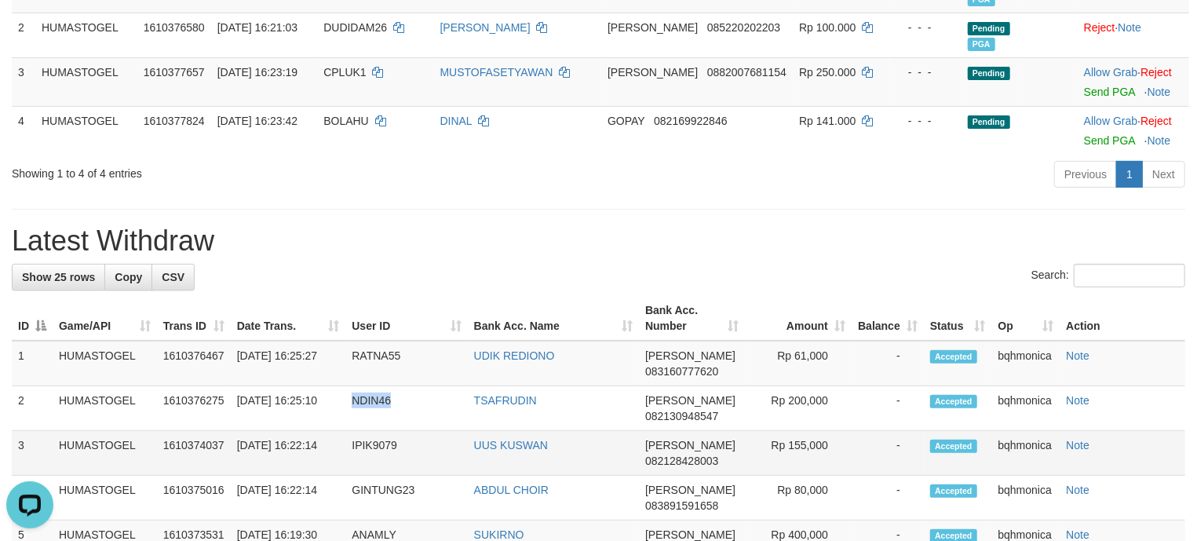
copy td "NDIN46"
click at [387, 349] on td "RATNA55" at bounding box center [406, 364] width 122 height 46
copy td "RATNA55"
click at [804, 236] on h1 "Latest Withdraw" at bounding box center [599, 240] width 1174 height 31
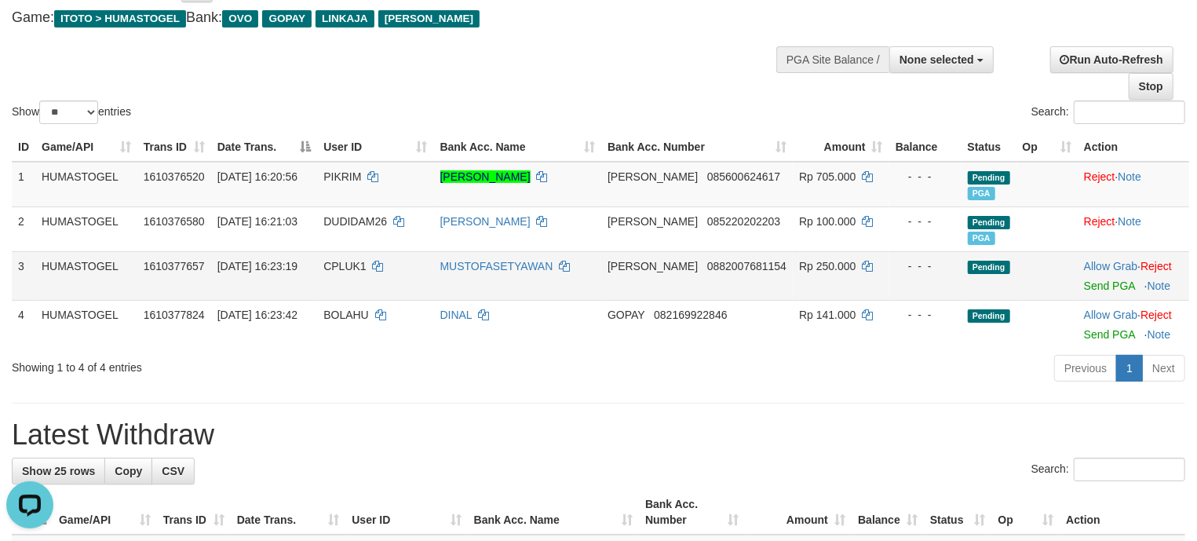
scroll to position [70, 0]
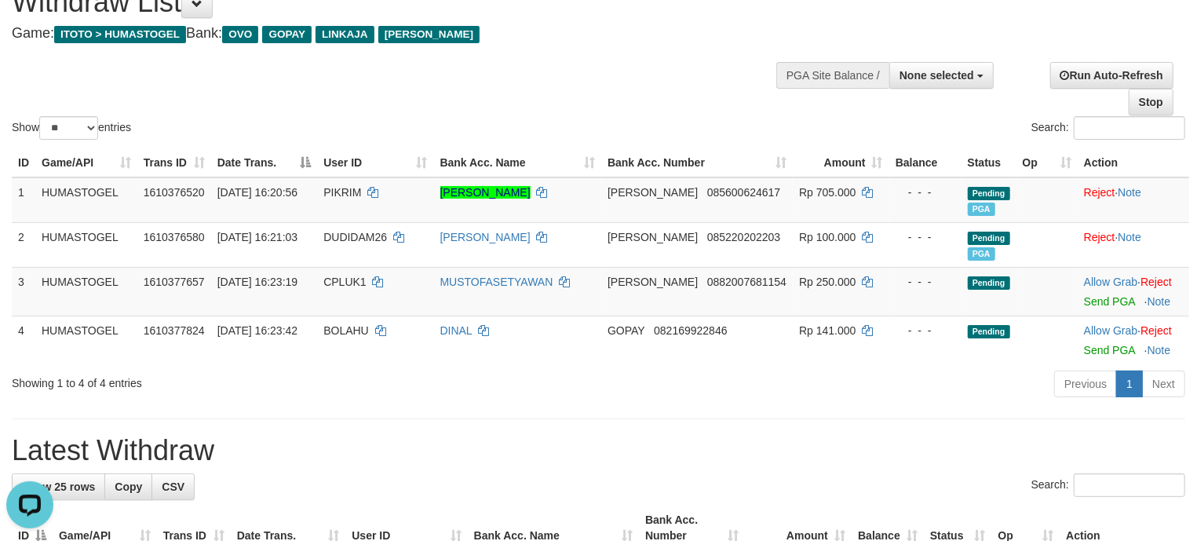
click at [560, 94] on div "Show ** ** ** *** entries Search:" at bounding box center [598, 57] width 1197 height 172
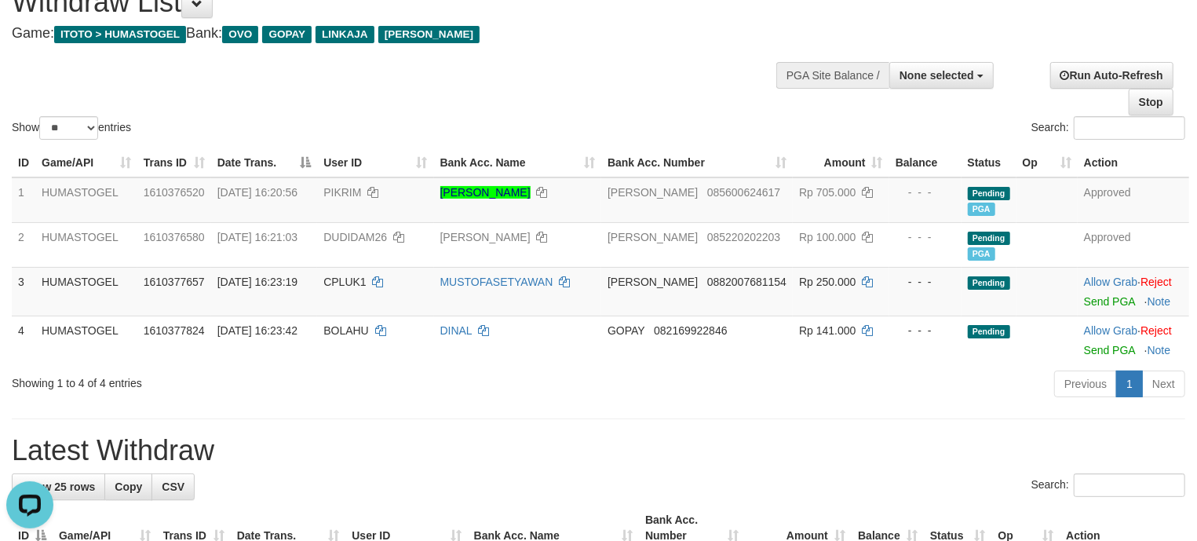
click at [490, 100] on div "Show ** ** ** *** entries Search:" at bounding box center [598, 57] width 1197 height 172
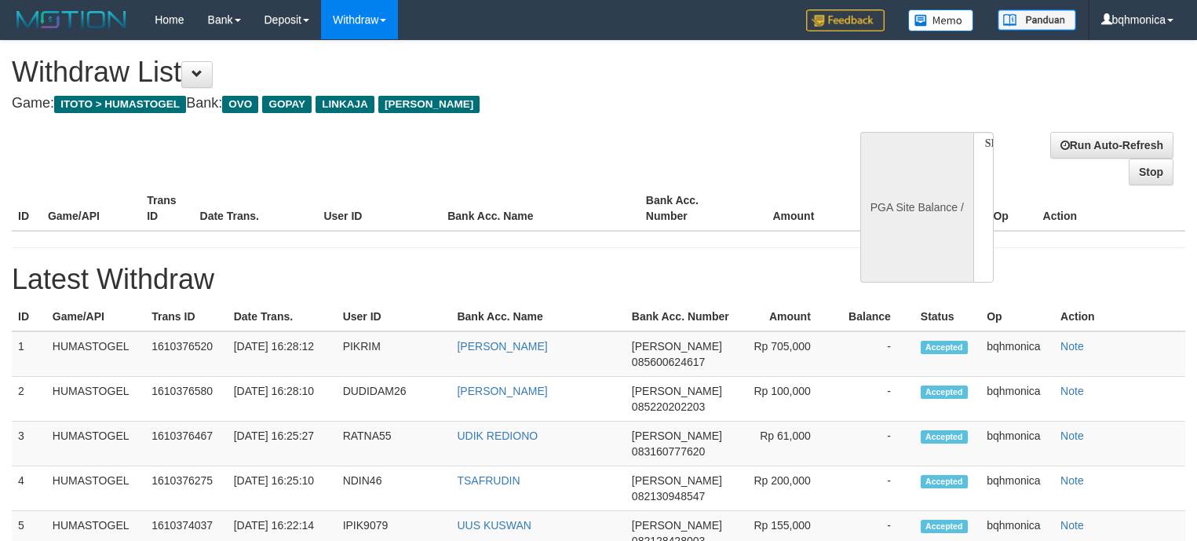
select select
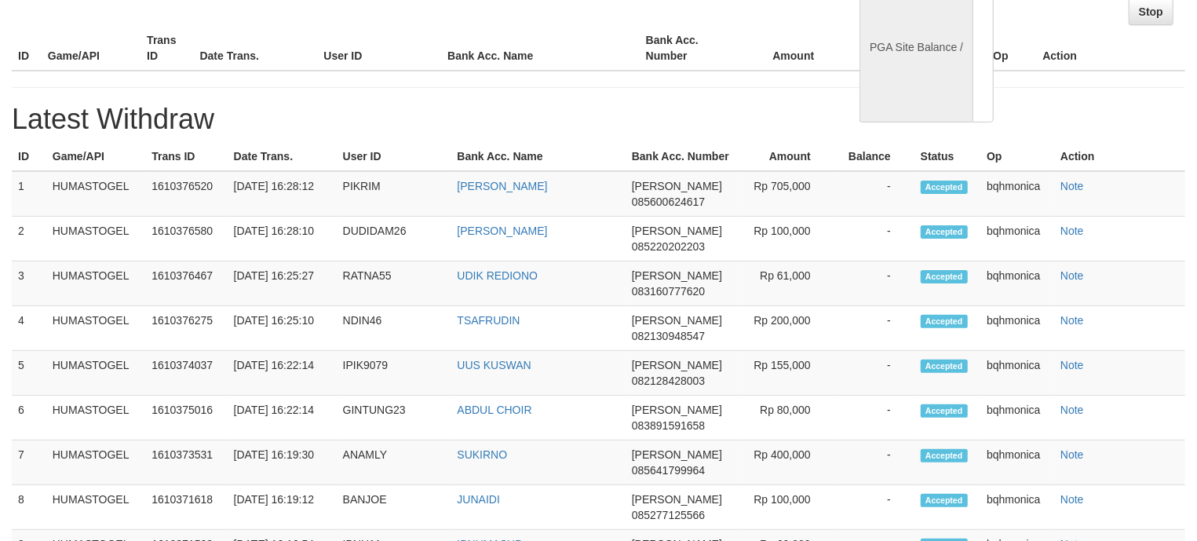
select select "**"
select select
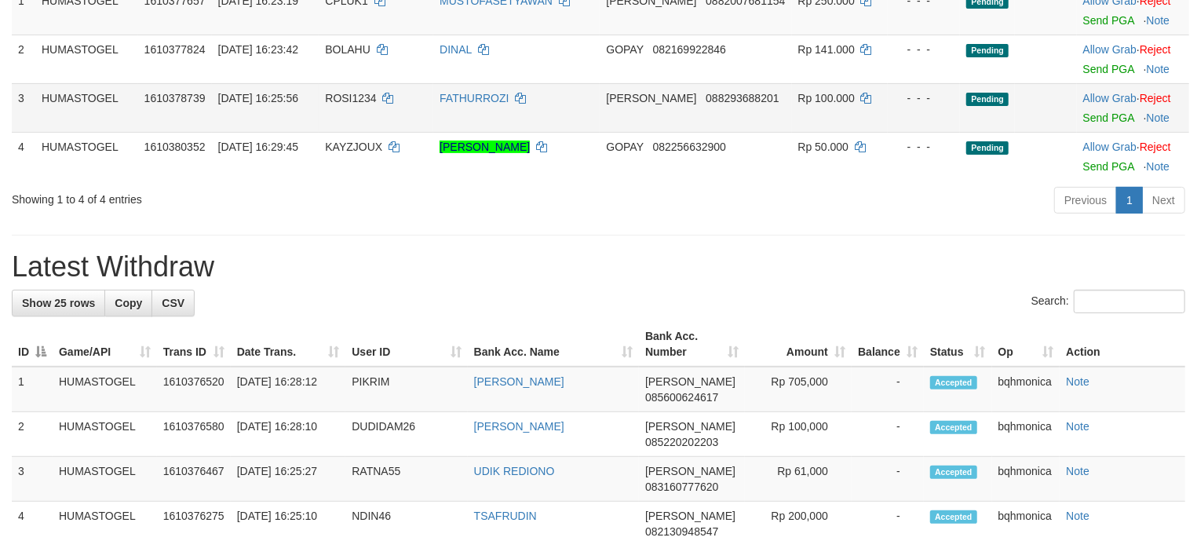
scroll to position [126, 0]
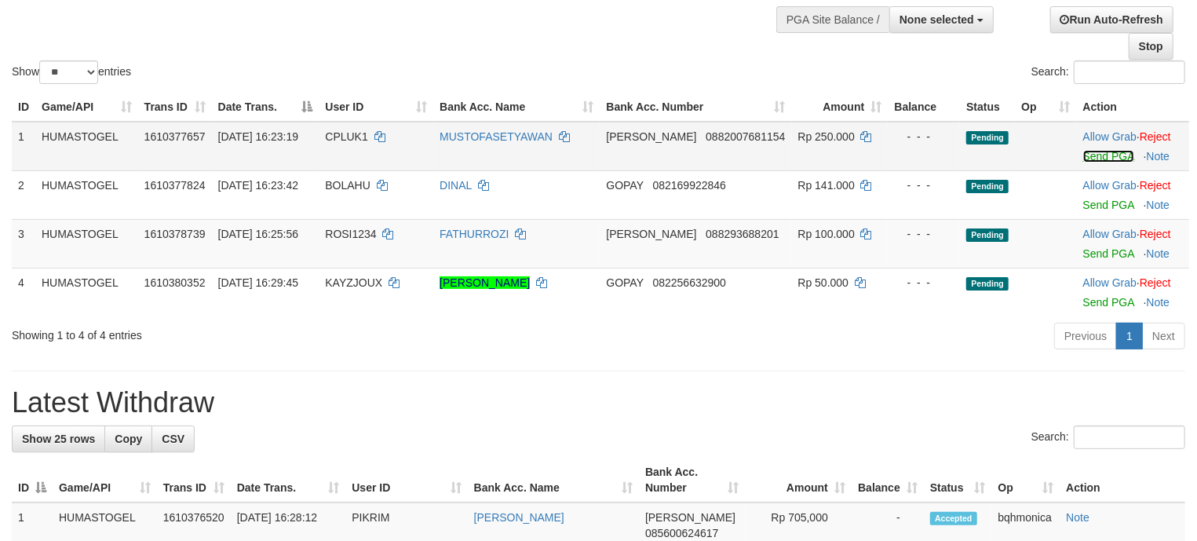
click at [1087, 154] on link "Send PGA" at bounding box center [1108, 156] width 51 height 13
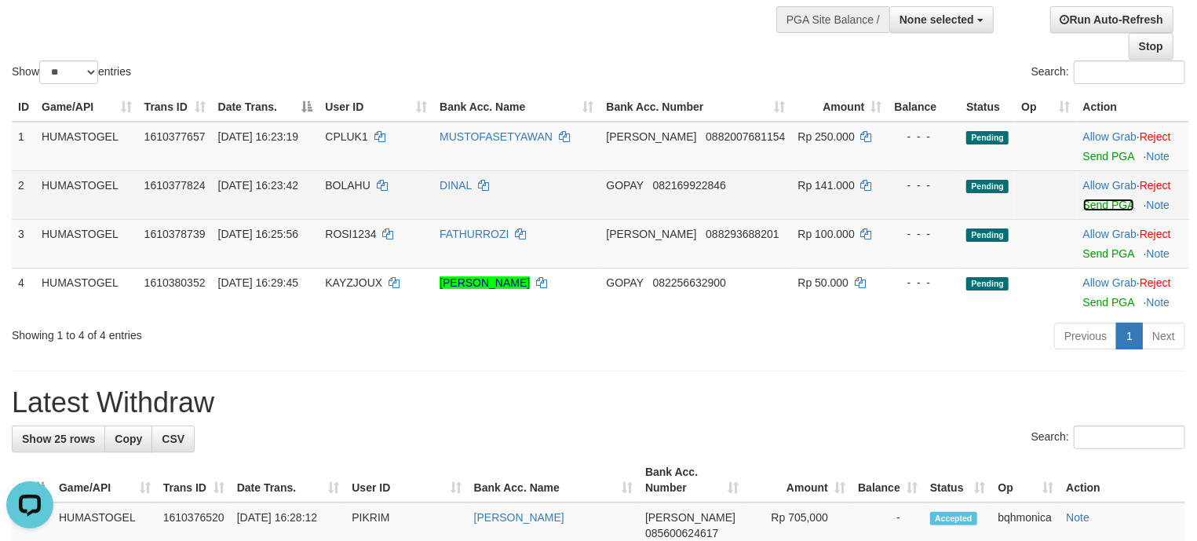
click at [1105, 206] on link "Send PGA" at bounding box center [1108, 205] width 51 height 13
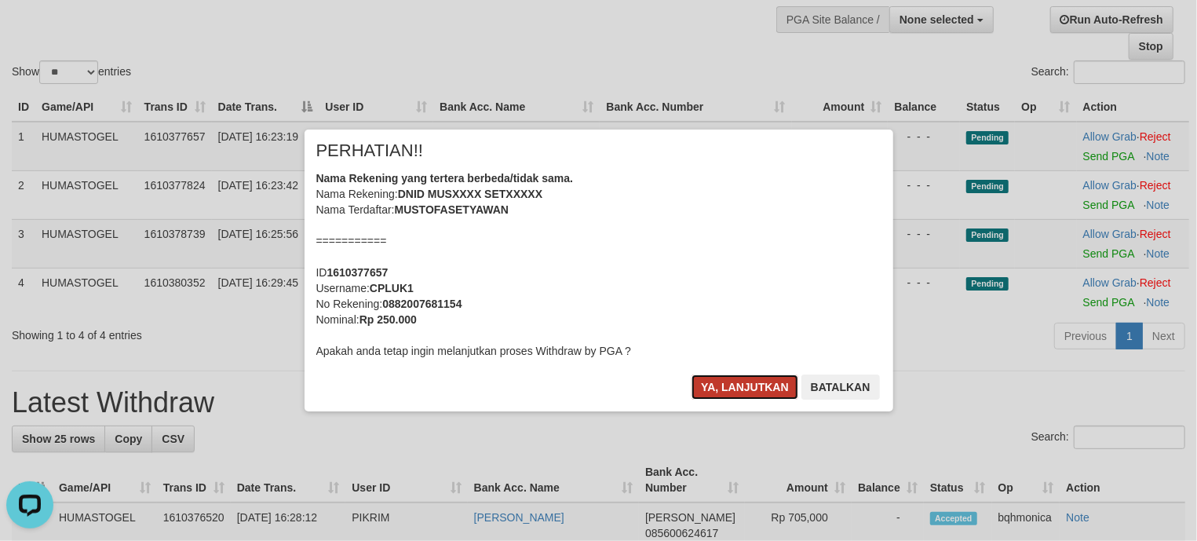
click at [724, 384] on button "Ya, lanjutkan" at bounding box center [745, 386] width 107 height 25
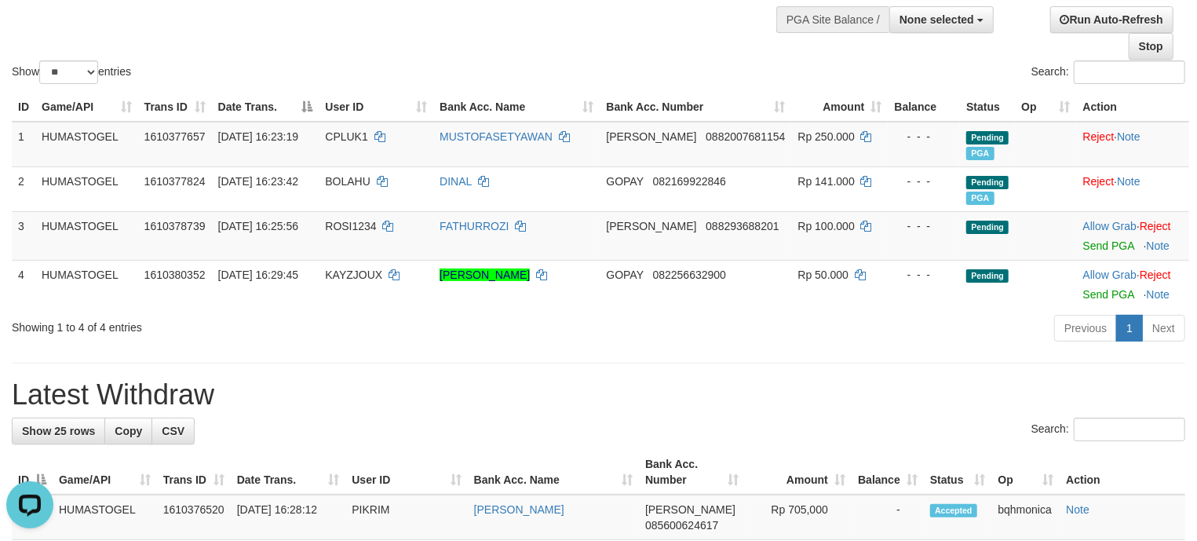
click at [761, 387] on h1 "Latest Withdraw" at bounding box center [599, 394] width 1174 height 31
click at [566, 344] on div "Previous 1 Next" at bounding box center [847, 330] width 675 height 34
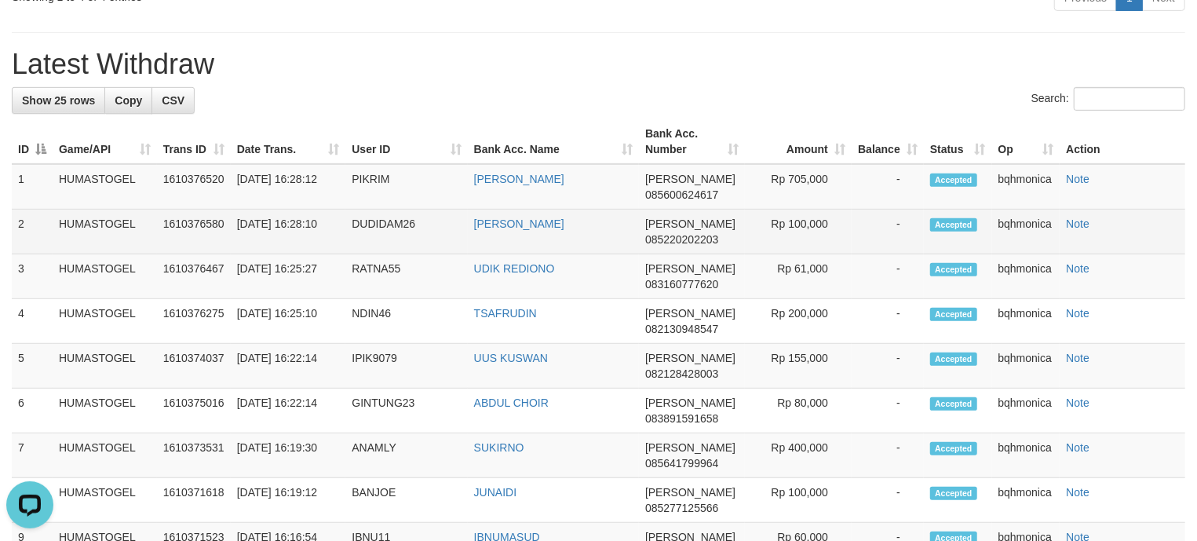
click at [374, 223] on td "DUDIDAM26" at bounding box center [406, 232] width 122 height 45
copy td "DUDIDAM26"
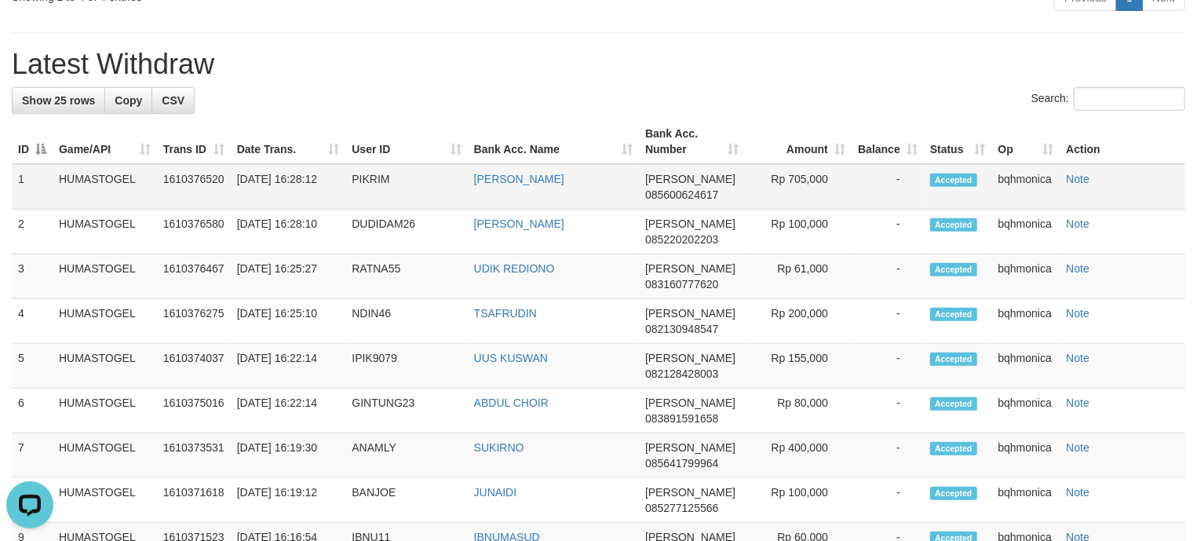
click at [368, 184] on td "PIKRIM" at bounding box center [406, 187] width 122 height 46
copy td "PIKRIM"
click at [368, 184] on td "PIKRIM" at bounding box center [406, 187] width 122 height 46
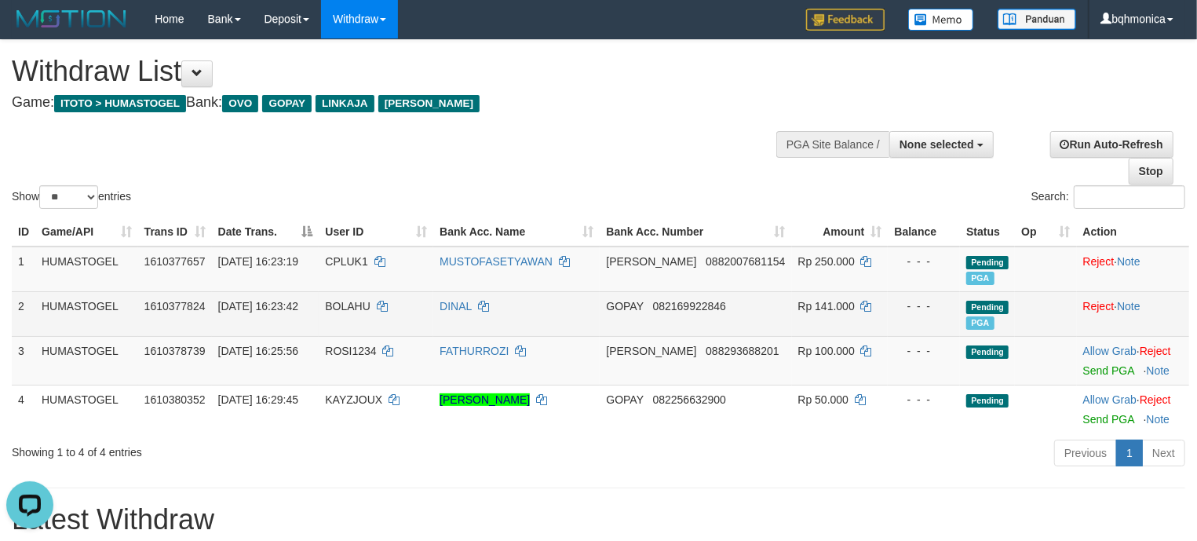
scroll to position [0, 0]
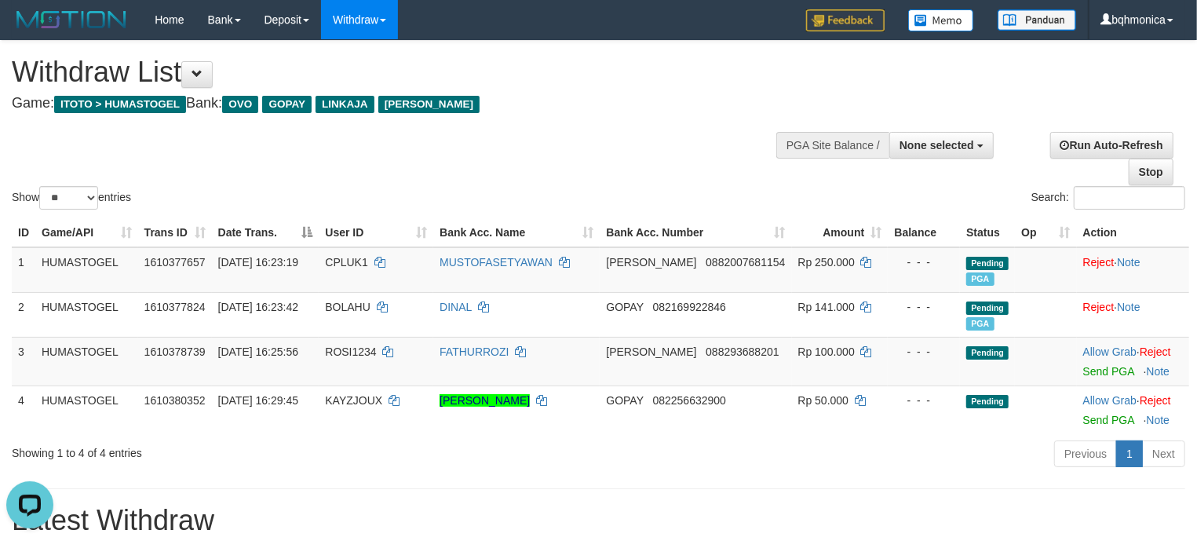
click at [493, 466] on div "Showing 1 to 4 of 4 entries Previous 1 Next" at bounding box center [598, 456] width 1197 height 34
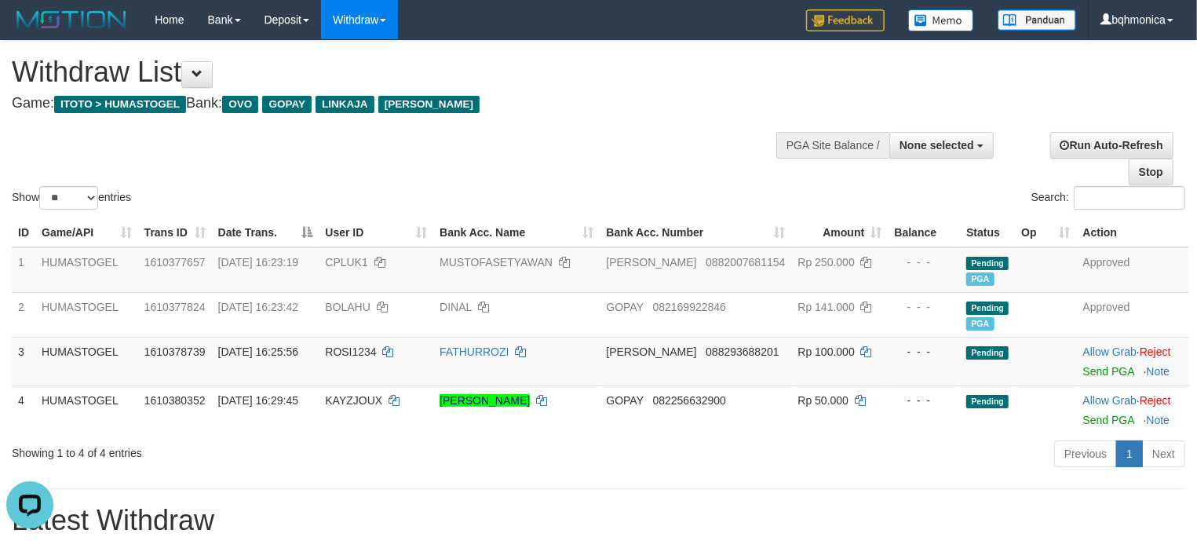
click at [541, 142] on div "Show ** ** ** *** entries Search:" at bounding box center [598, 127] width 1197 height 172
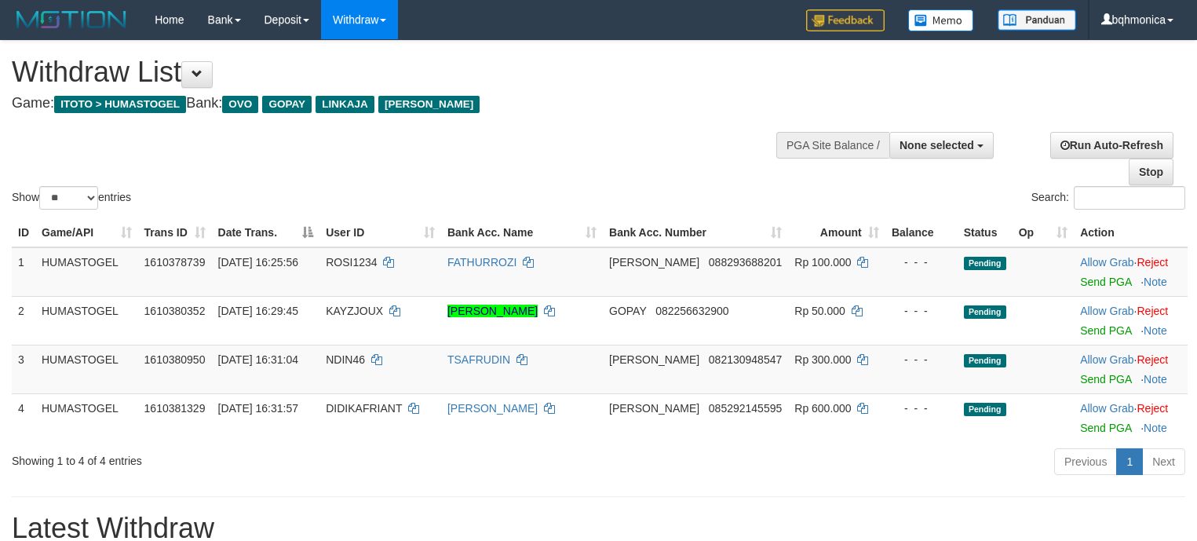
select select
select select "**"
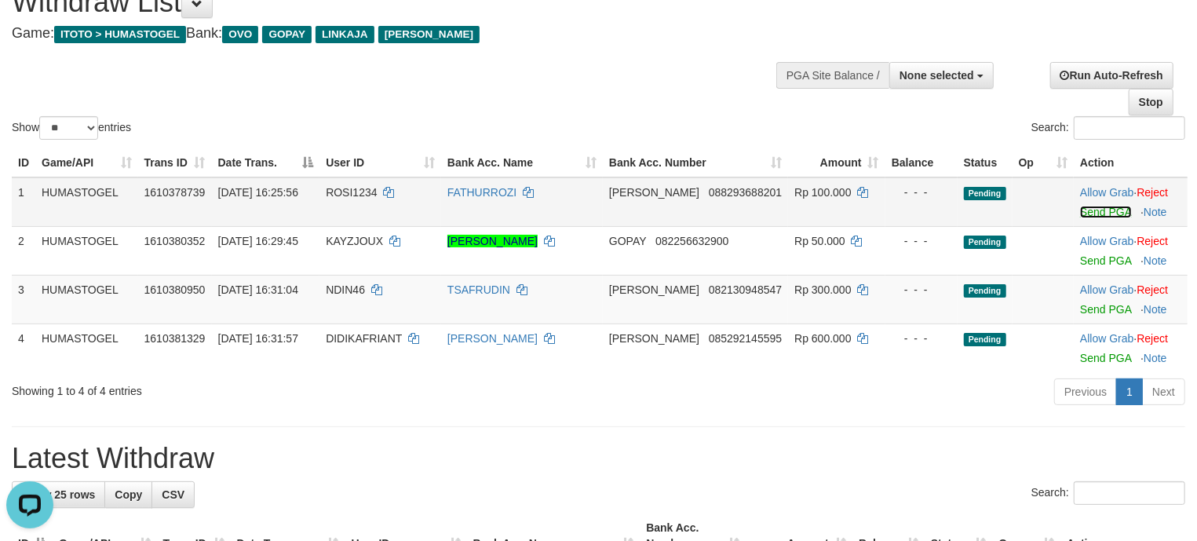
click at [1083, 214] on link "Send PGA" at bounding box center [1105, 212] width 51 height 13
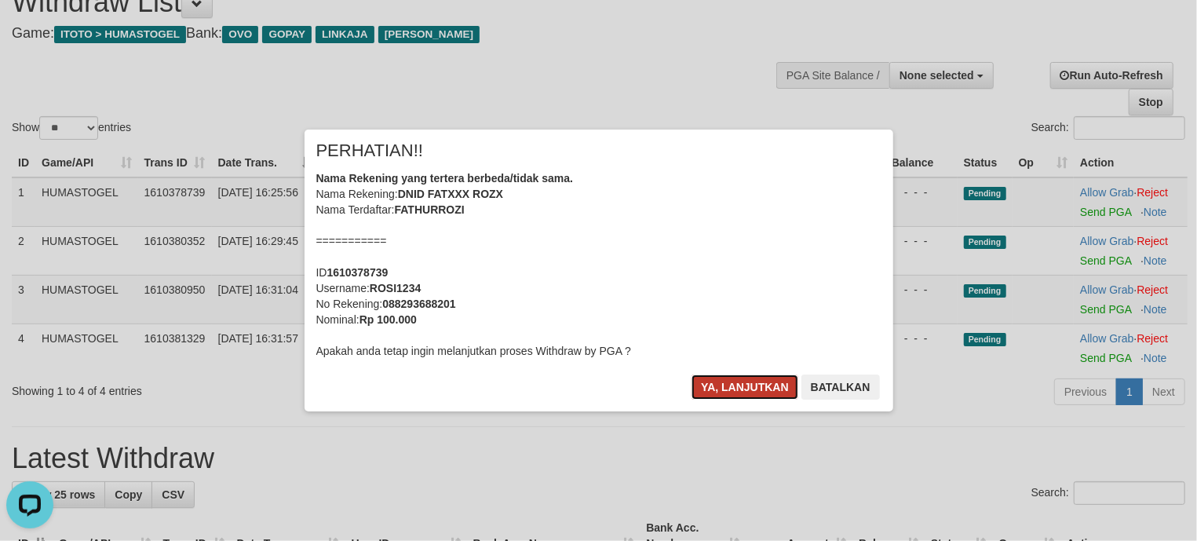
click at [744, 383] on button "Ya, lanjutkan" at bounding box center [745, 386] width 107 height 25
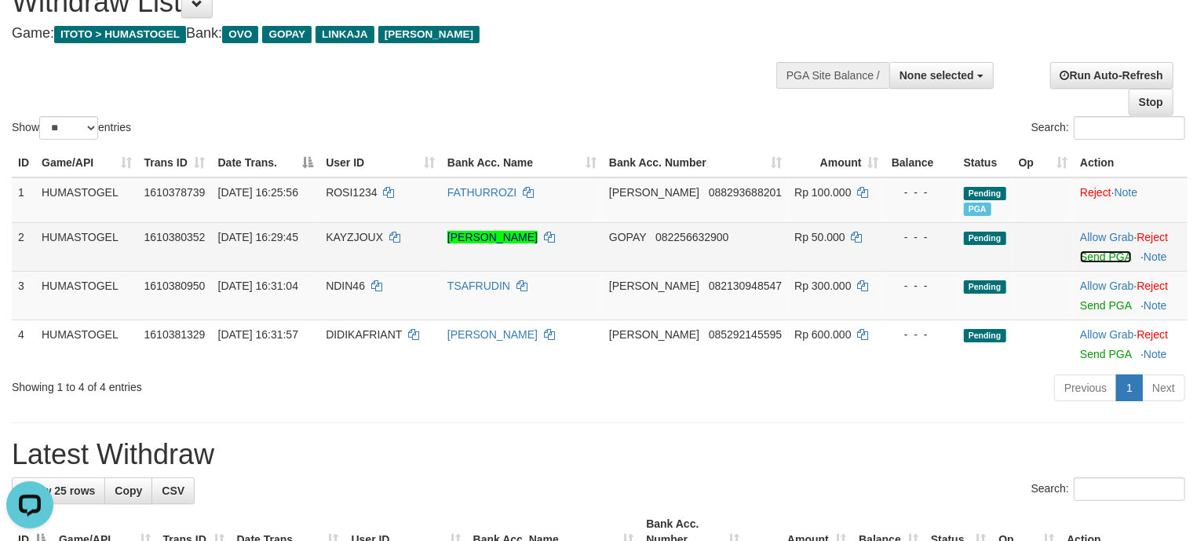
click at [1106, 255] on link "Send PGA" at bounding box center [1105, 256] width 51 height 13
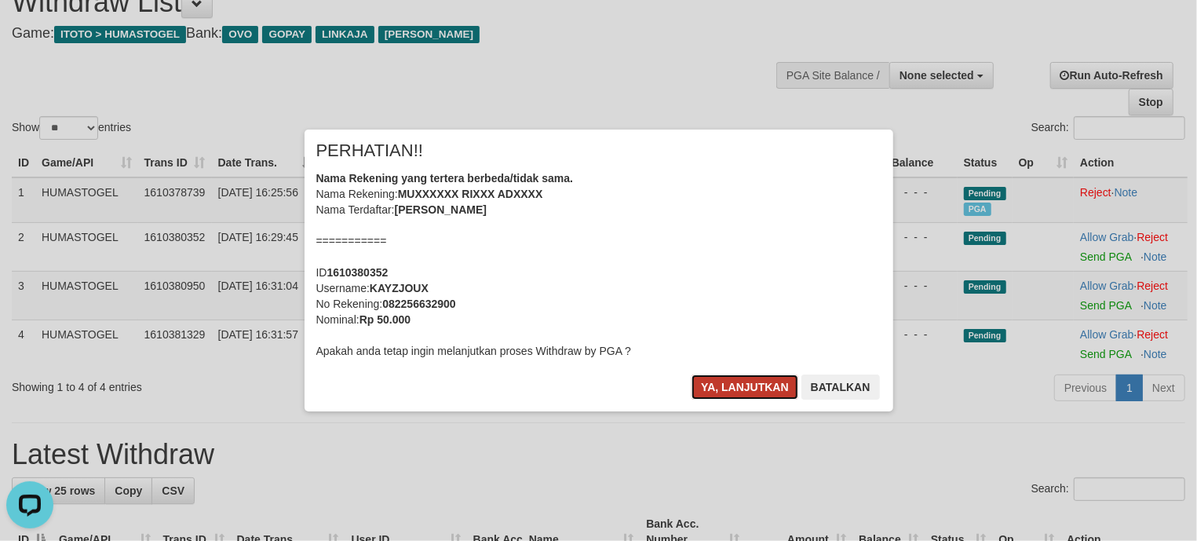
click at [723, 386] on button "Ya, lanjutkan" at bounding box center [745, 386] width 107 height 25
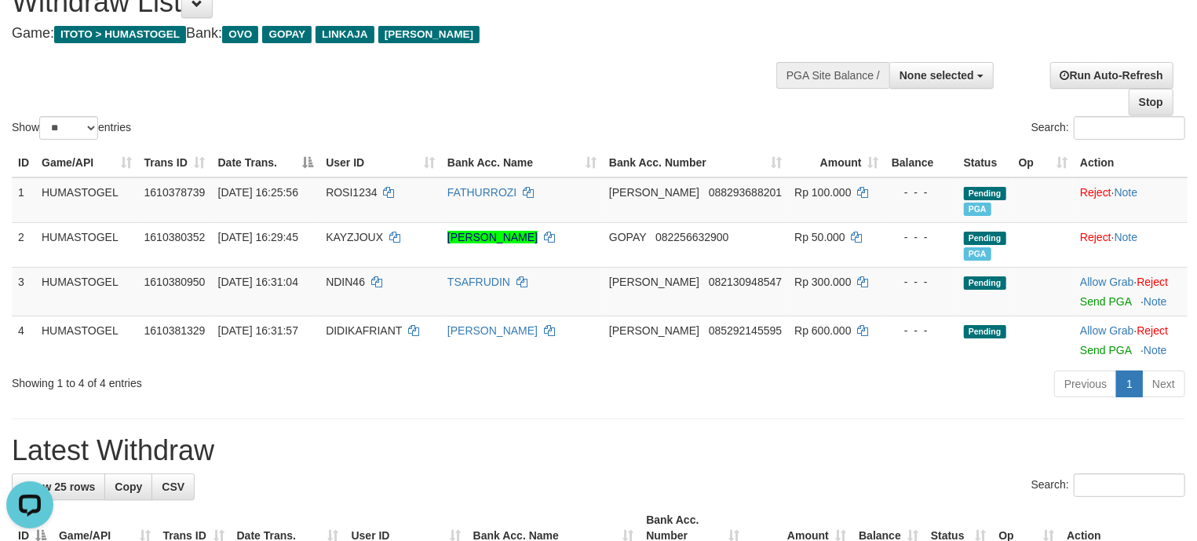
click at [537, 447] on h1 "Latest Withdraw" at bounding box center [599, 450] width 1174 height 31
click at [634, 447] on h1 "Latest Withdraw" at bounding box center [599, 450] width 1174 height 31
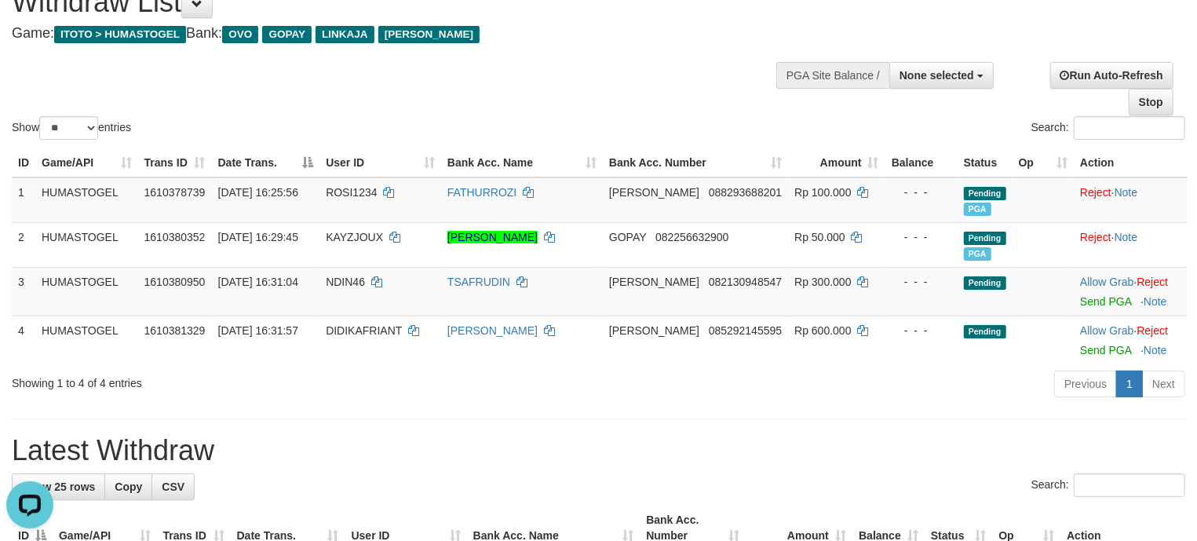
click at [603, 400] on div "Previous 1 Next" at bounding box center [847, 386] width 675 height 34
click at [677, 436] on h1 "Latest Withdraw" at bounding box center [599, 450] width 1174 height 31
click at [629, 463] on h1 "Latest Withdraw" at bounding box center [599, 450] width 1174 height 31
click at [506, 438] on h1 "Latest Withdraw" at bounding box center [599, 450] width 1174 height 31
click at [570, 459] on h1 "Latest Withdraw" at bounding box center [599, 450] width 1174 height 31
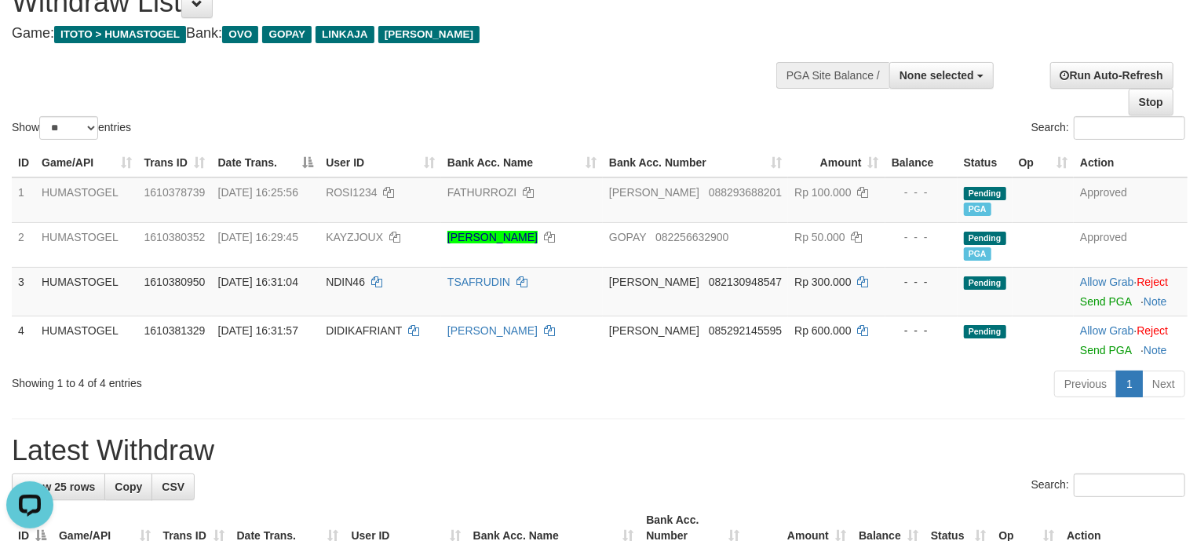
click at [629, 88] on div "Show ** ** ** *** entries Search:" at bounding box center [598, 57] width 1197 height 172
click at [1080, 298] on link "Send PGA" at bounding box center [1105, 301] width 51 height 13
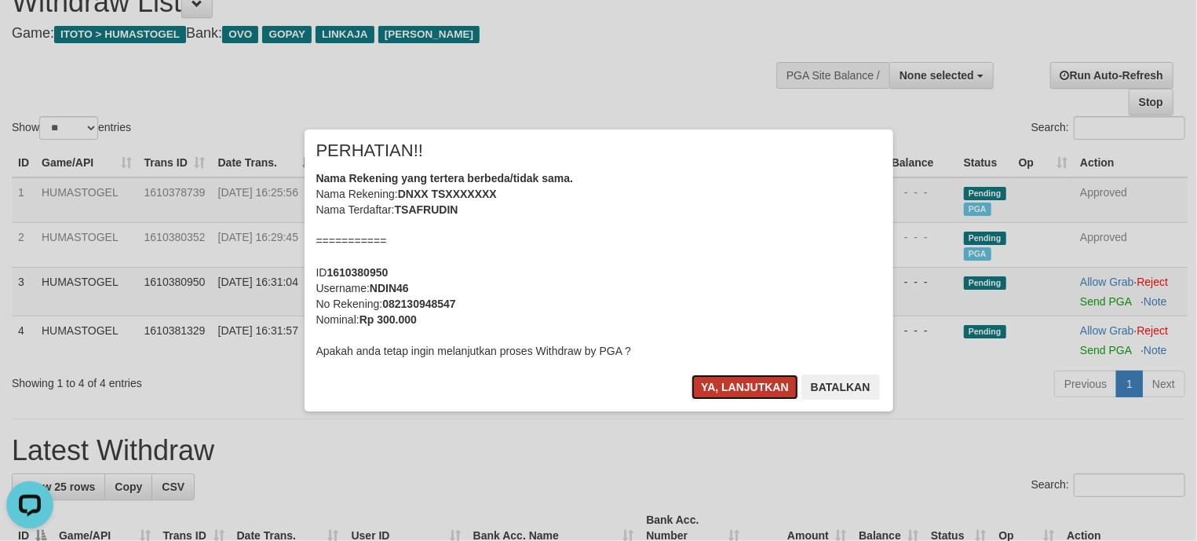
click at [710, 387] on button "Ya, lanjutkan" at bounding box center [745, 386] width 107 height 25
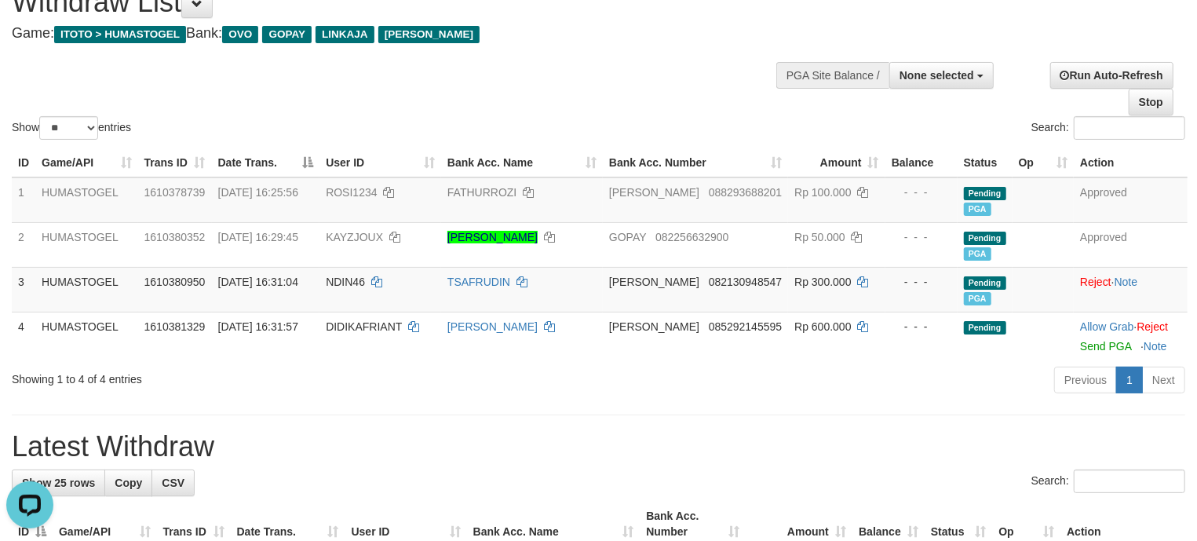
click at [482, 386] on div "Showing 1 to 4 of 4 entries" at bounding box center [249, 376] width 475 height 22
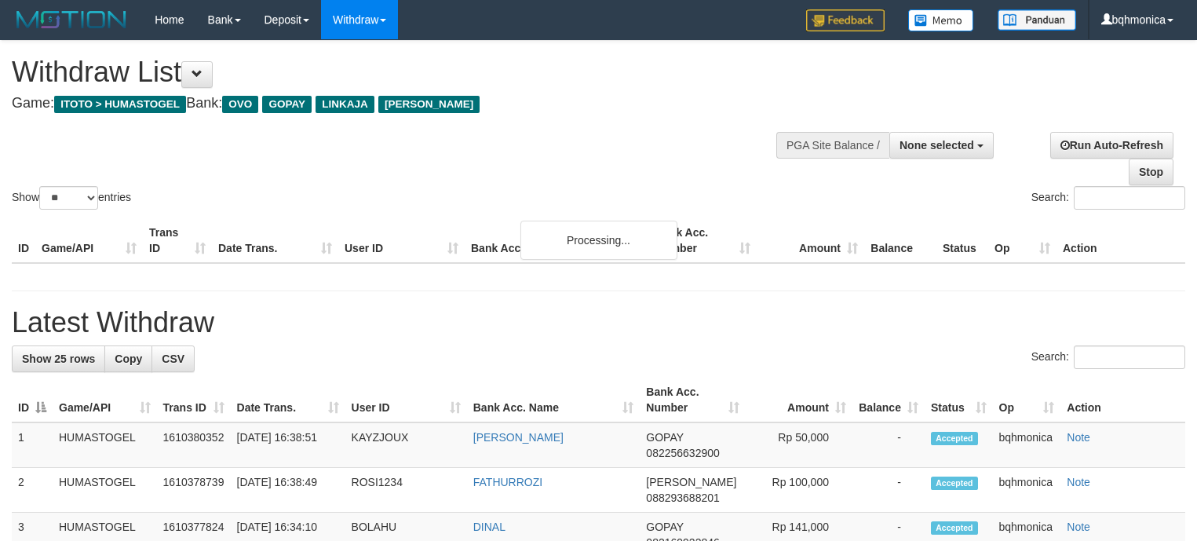
select select
select select "**"
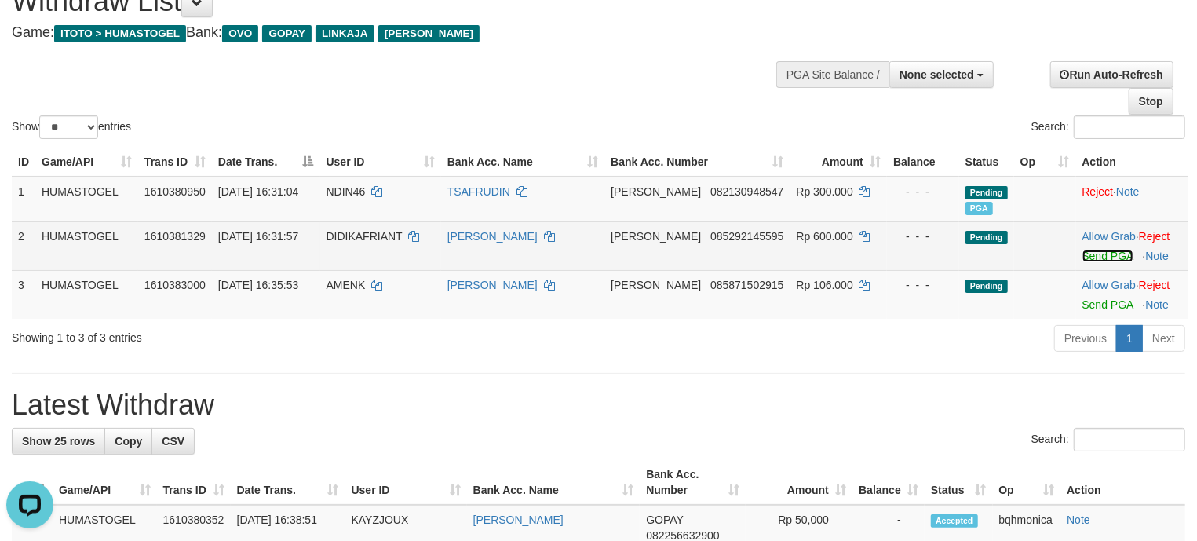
click at [1086, 262] on link "Send PGA" at bounding box center [1108, 256] width 51 height 13
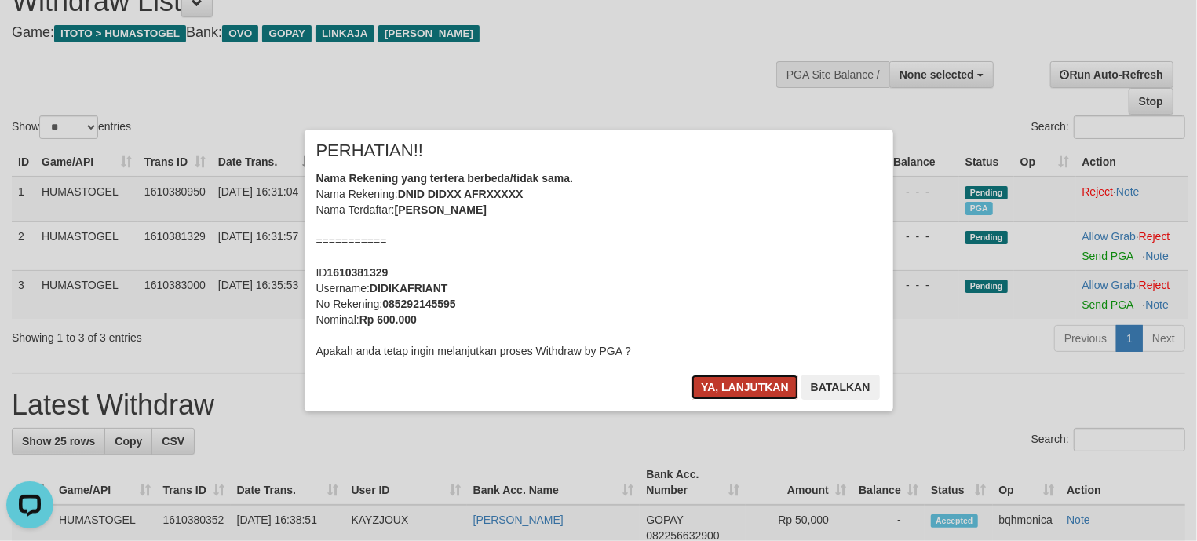
click at [708, 391] on button "Ya, lanjutkan" at bounding box center [745, 386] width 107 height 25
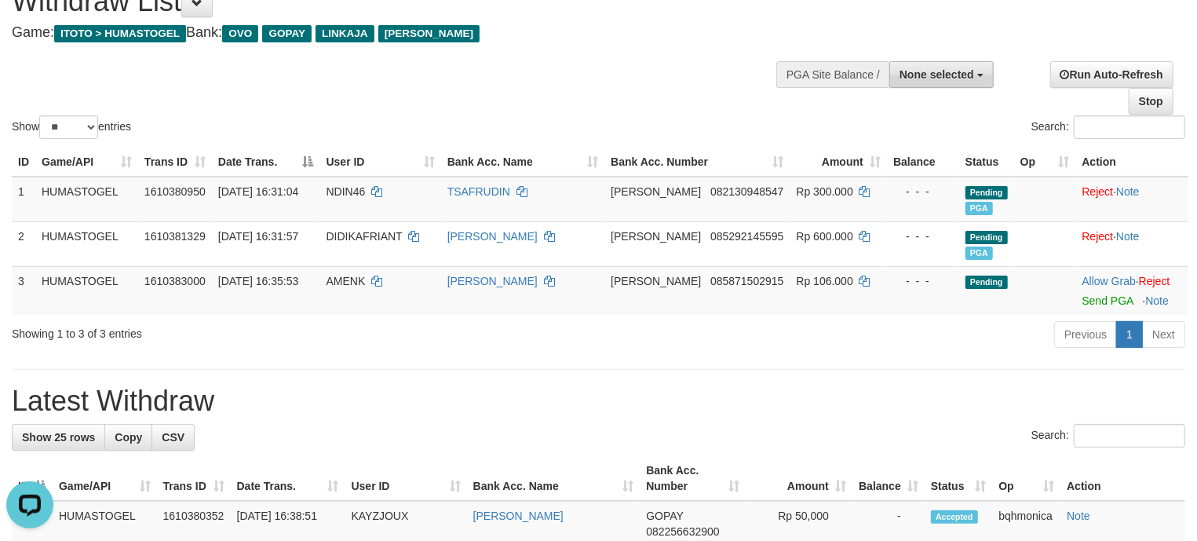
click at [943, 74] on span "None selected" at bounding box center [937, 74] width 75 height 13
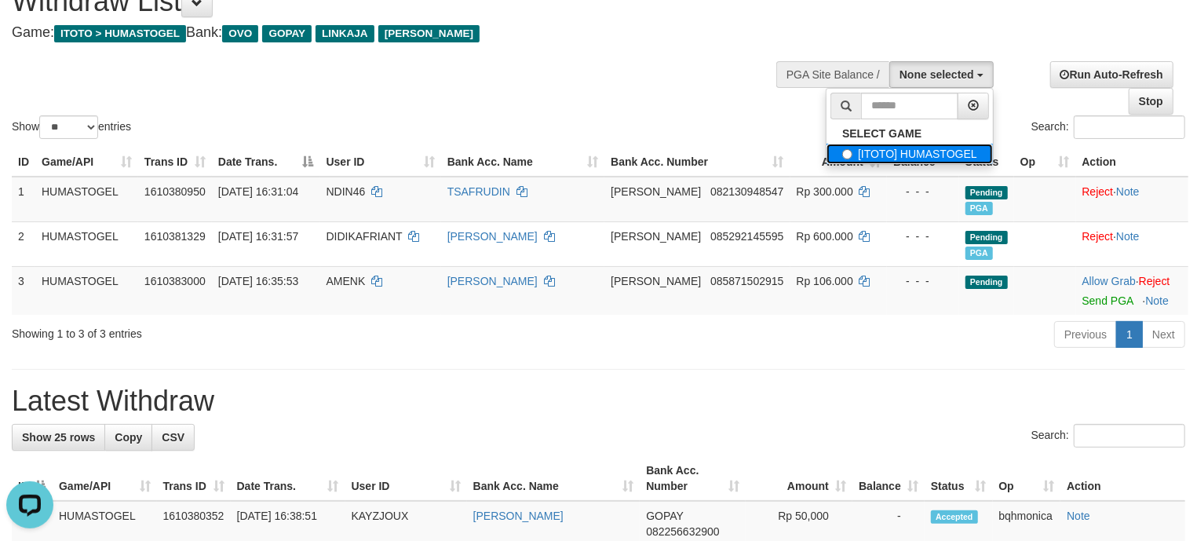
click at [881, 159] on label "[ITOTO] HUMASTOGEL" at bounding box center [910, 154] width 166 height 20
select select "****"
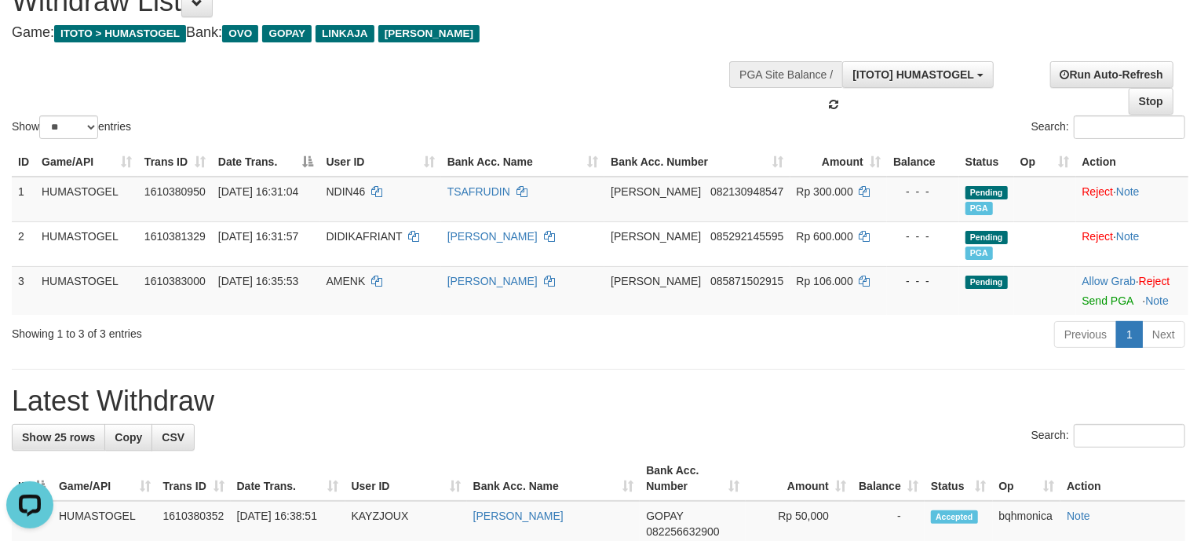
scroll to position [13, 0]
click at [391, 353] on div "Showing 1 to 3 of 3 entries Previous 1 Next" at bounding box center [598, 336] width 1197 height 34
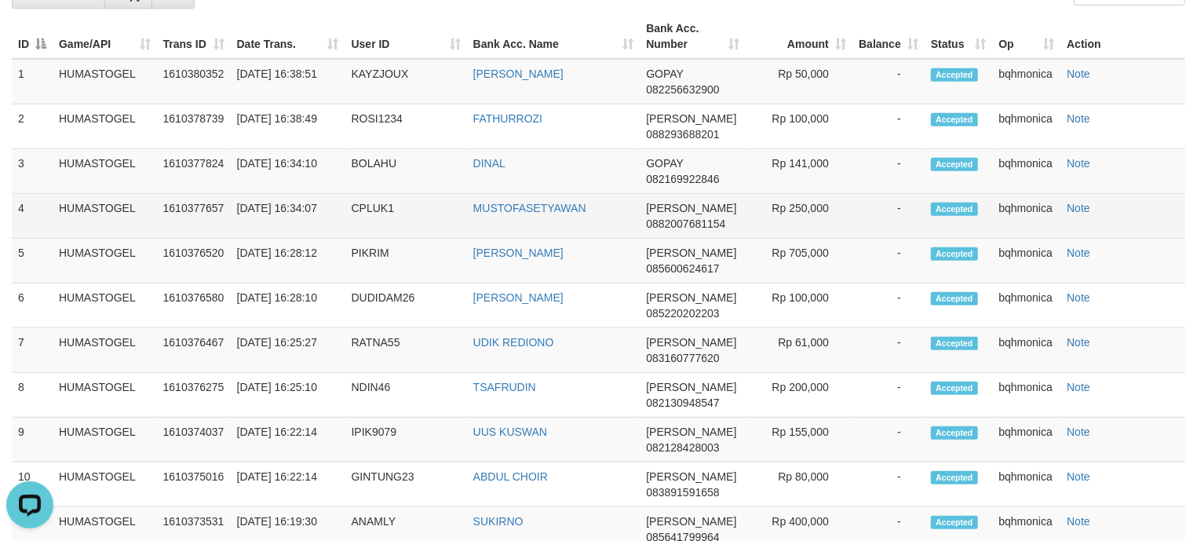
click at [377, 218] on td "CPLUK1" at bounding box center [406, 216] width 122 height 45
copy td "CPLUK1"
click at [377, 218] on td "CPLUK1" at bounding box center [406, 216] width 122 height 45
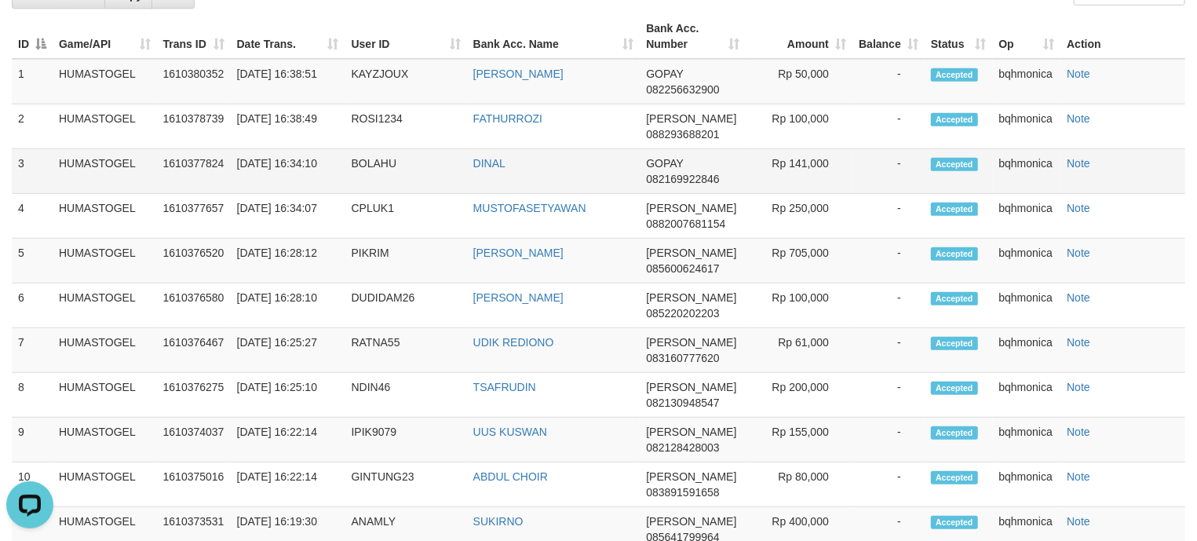
click at [363, 180] on td "BOLAHU" at bounding box center [406, 171] width 122 height 45
copy td "BOLAHU"
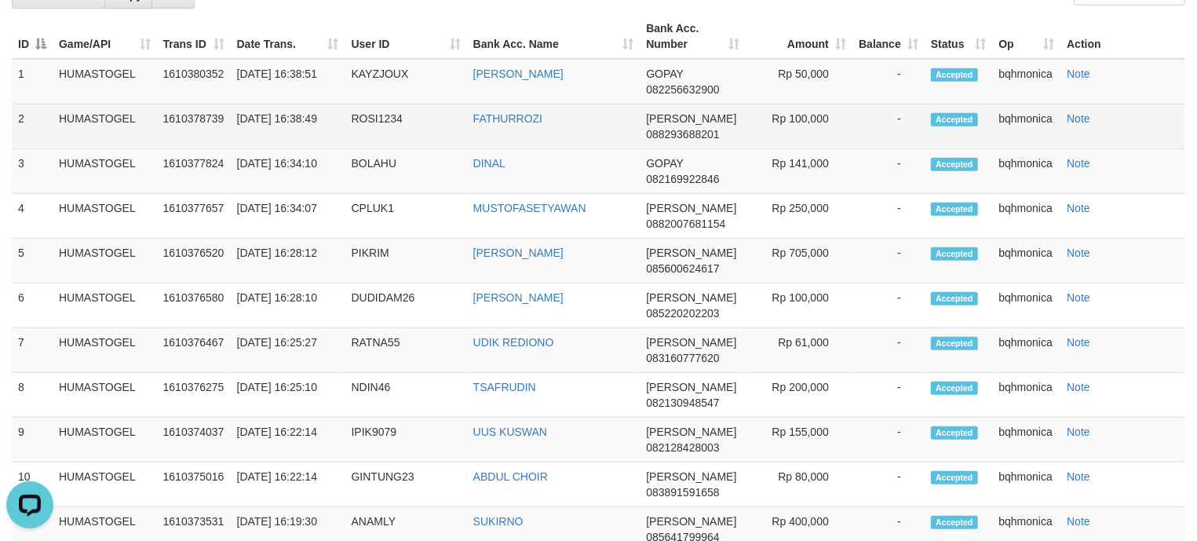
click at [378, 127] on td "ROSI1234" at bounding box center [406, 126] width 122 height 45
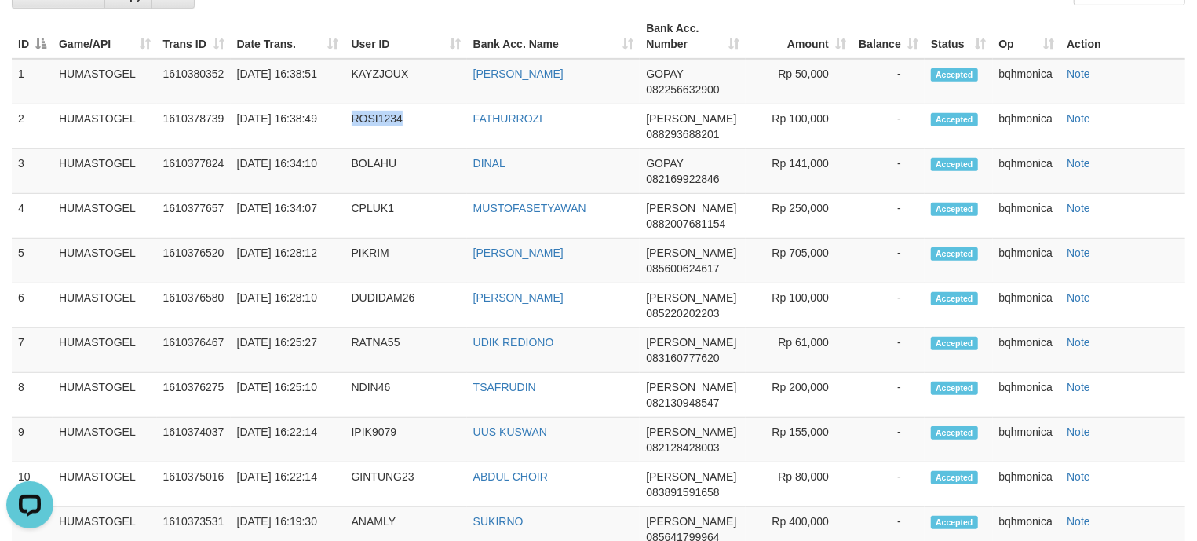
copy td "ROSI1234"
click at [389, 80] on td "KAYZJOUX" at bounding box center [406, 82] width 122 height 46
copy td "KAYZJOUX"
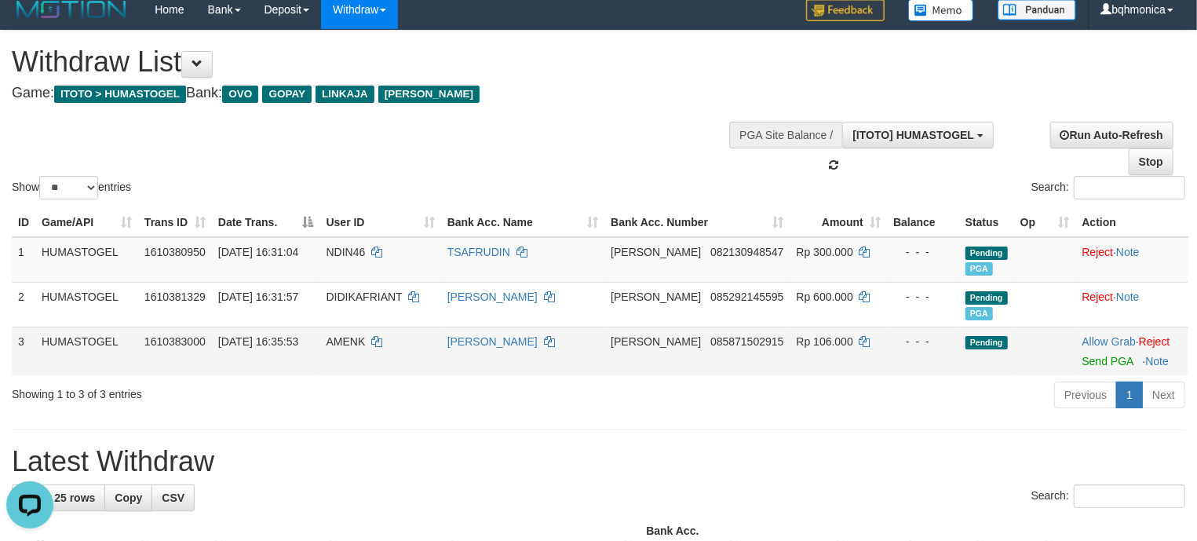
scroll to position [0, 0]
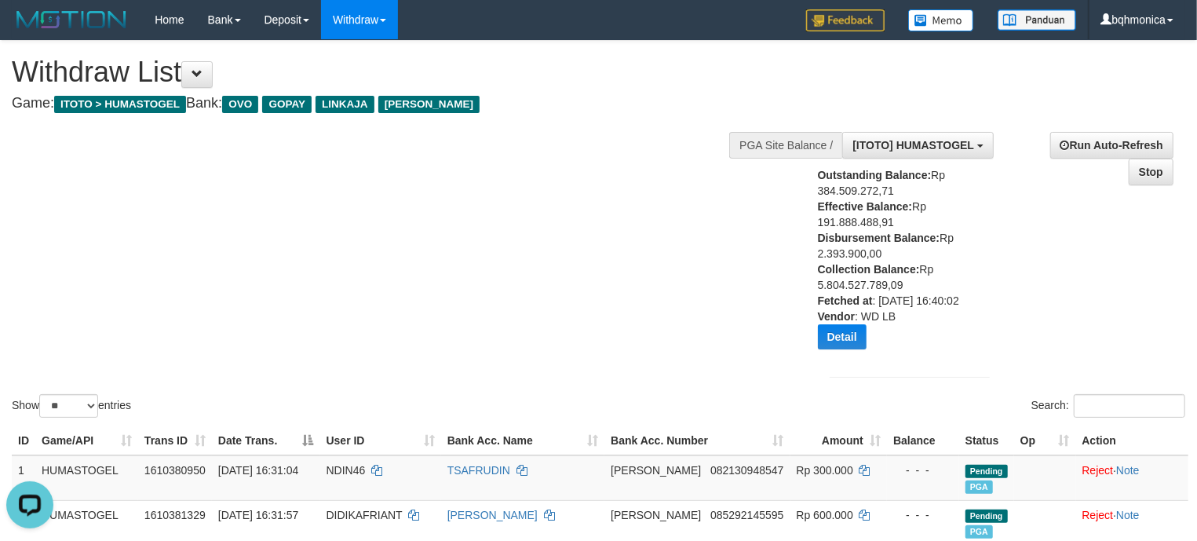
click at [565, 236] on div "Show ** ** ** *** entries Search:" at bounding box center [598, 231] width 1197 height 380
drag, startPoint x: 573, startPoint y: 264, endPoint x: 261, endPoint y: 350, distance: 324.1
click at [568, 267] on div "Show ** ** ** *** entries Search:" at bounding box center [598, 231] width 1197 height 380
click at [597, 192] on div "Show ** ** ** *** entries Search:" at bounding box center [598, 231] width 1197 height 380
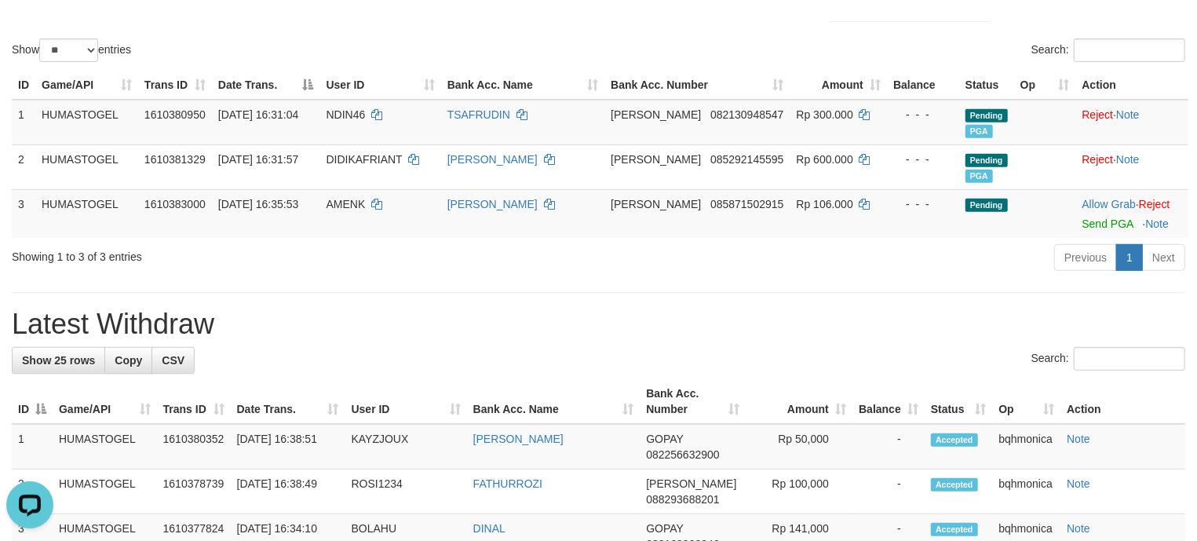
scroll to position [209, 0]
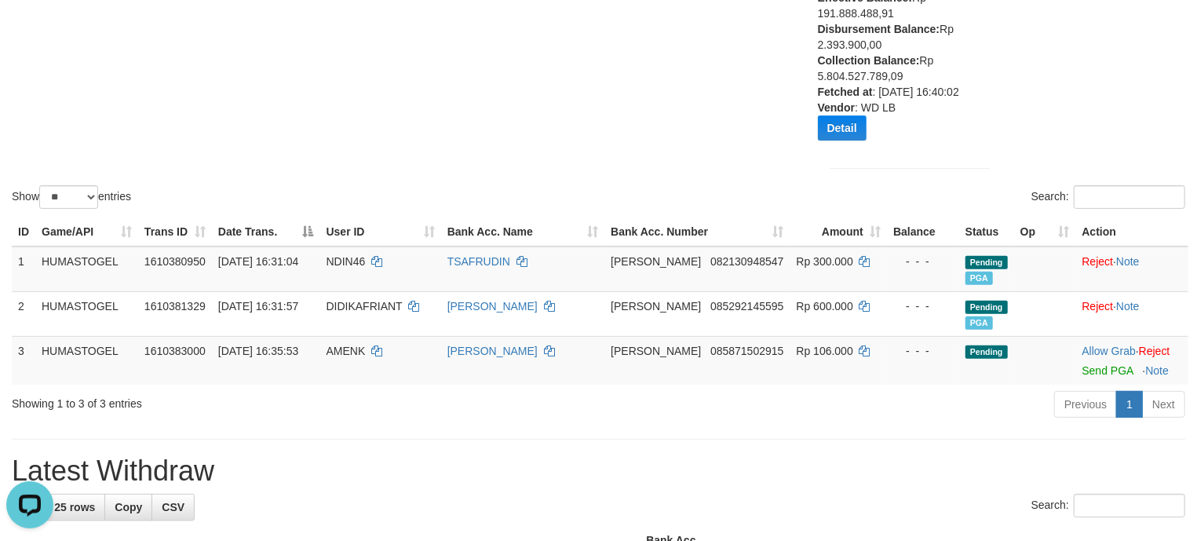
click at [425, 69] on div "Show ** ** ** *** entries Search:" at bounding box center [598, 22] width 1197 height 380
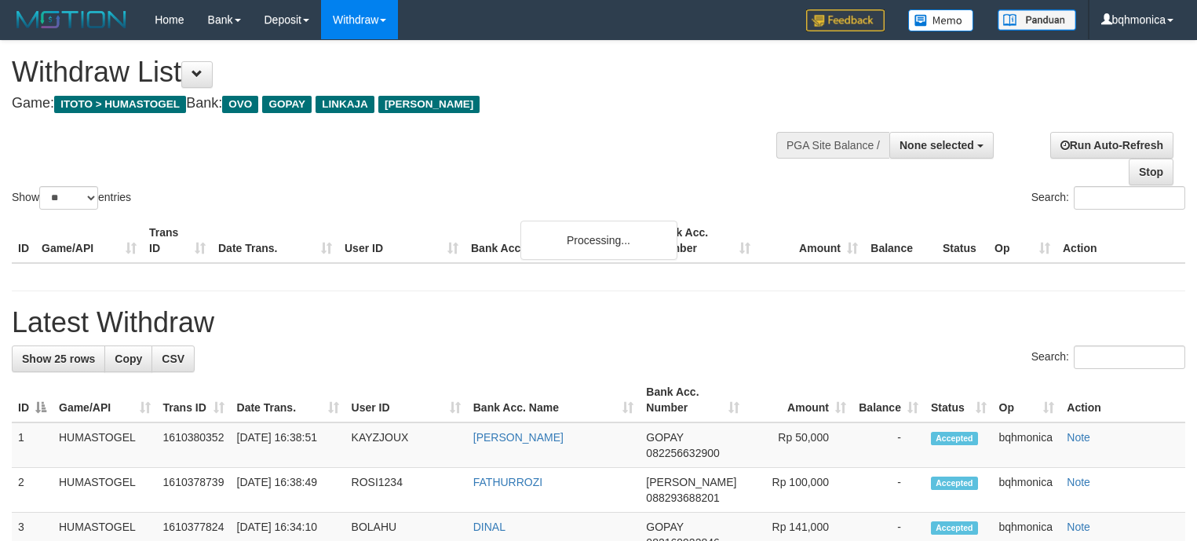
select select
select select "**"
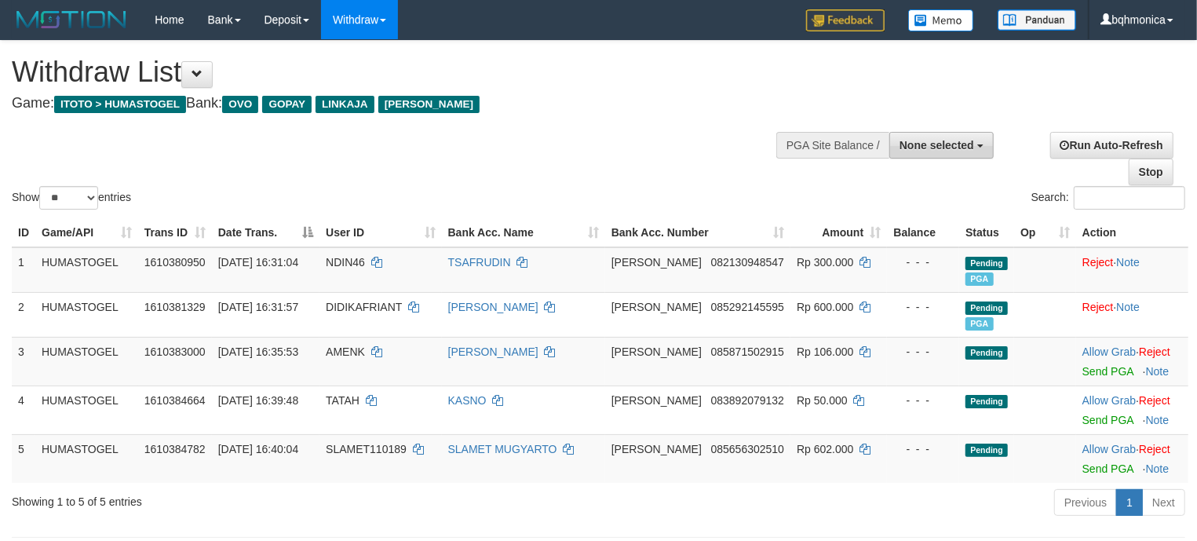
click at [969, 141] on span "None selected" at bounding box center [937, 145] width 75 height 13
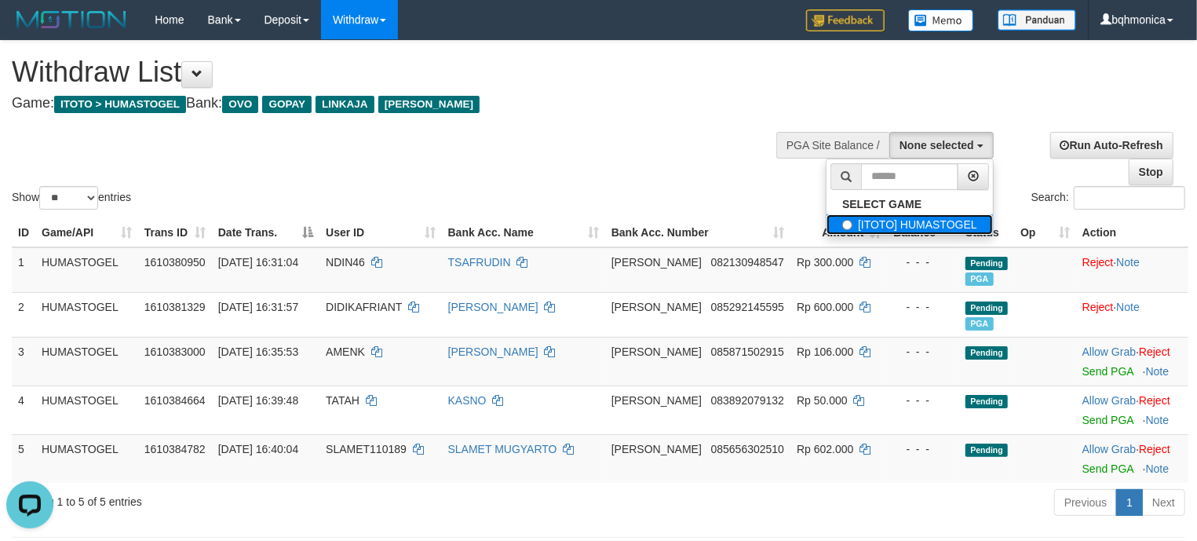
click at [909, 228] on label "[ITOTO] HUMASTOGEL" at bounding box center [910, 224] width 166 height 20
select select "****"
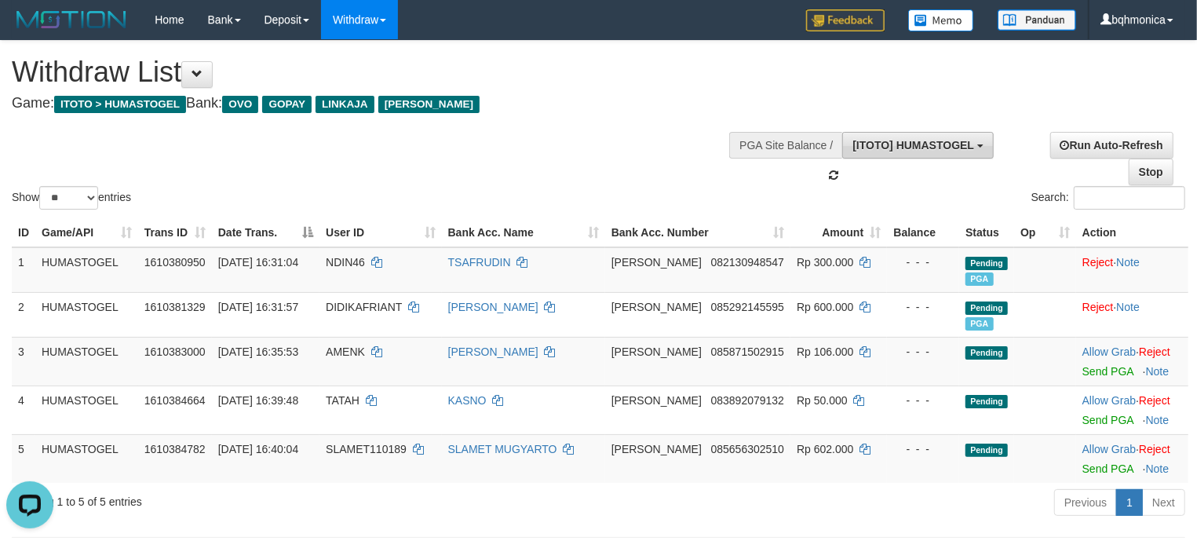
click at [887, 139] on span "[ITOTO] HUMASTOGEL" at bounding box center [914, 145] width 122 height 13
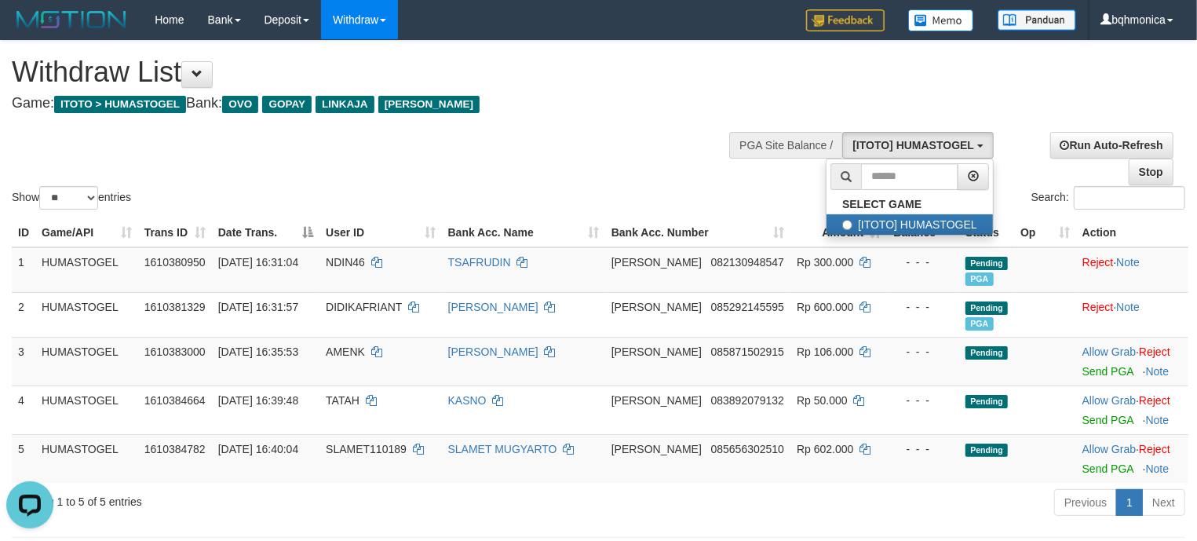
click at [594, 149] on div "Show ** ** ** *** entries Search:" at bounding box center [598, 127] width 1197 height 172
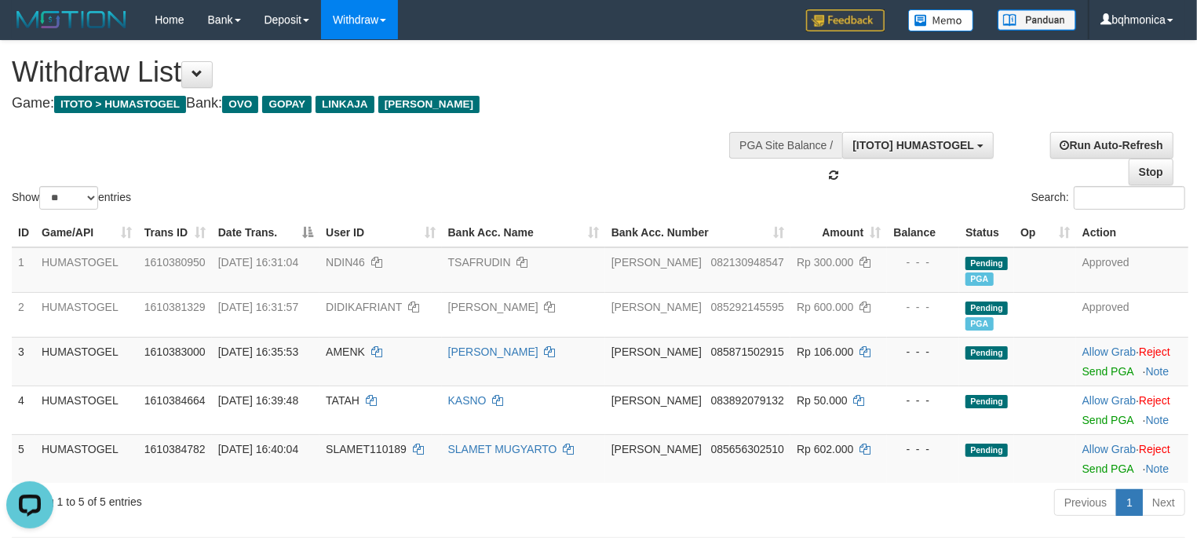
click at [562, 182] on div "Show ** ** ** *** entries Search:" at bounding box center [598, 127] width 1197 height 172
click at [528, 130] on div "Show ** ** ** *** entries Search:" at bounding box center [598, 127] width 1197 height 172
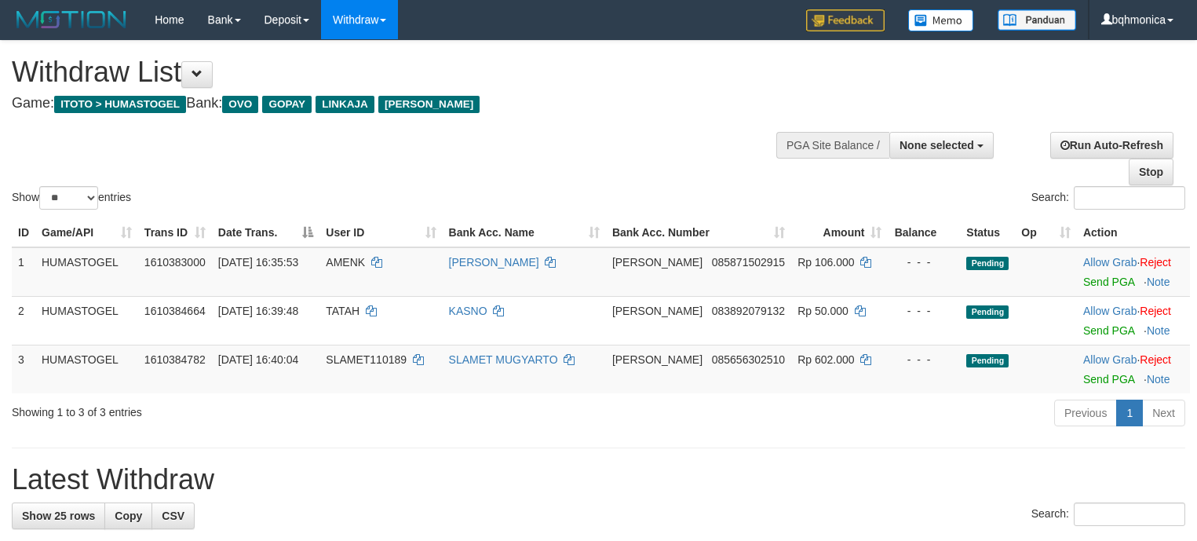
select select
select select "**"
drag, startPoint x: 1106, startPoint y: 297, endPoint x: 713, endPoint y: 254, distance: 395.6
click at [1106, 288] on link "Send PGA" at bounding box center [1108, 282] width 51 height 13
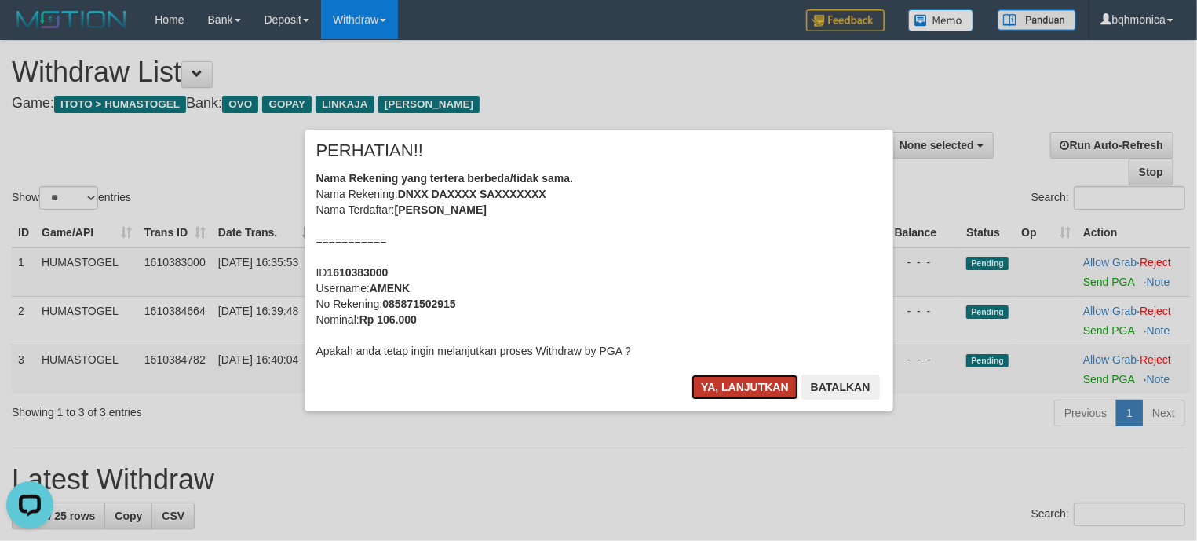
click at [771, 384] on button "Ya, lanjutkan" at bounding box center [745, 386] width 107 height 25
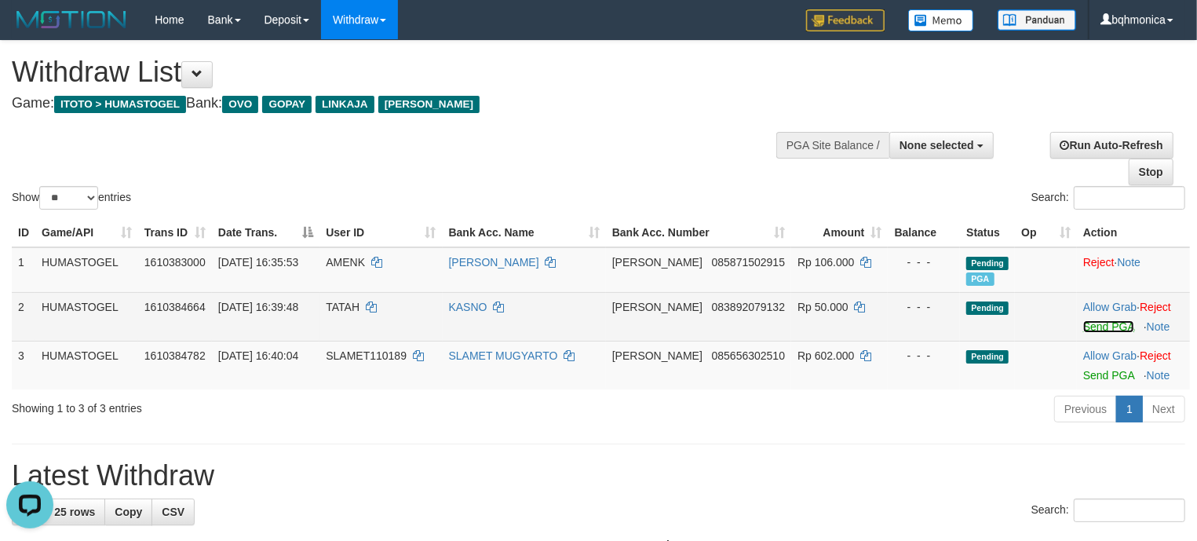
click at [1091, 333] on link "Send PGA" at bounding box center [1108, 326] width 51 height 13
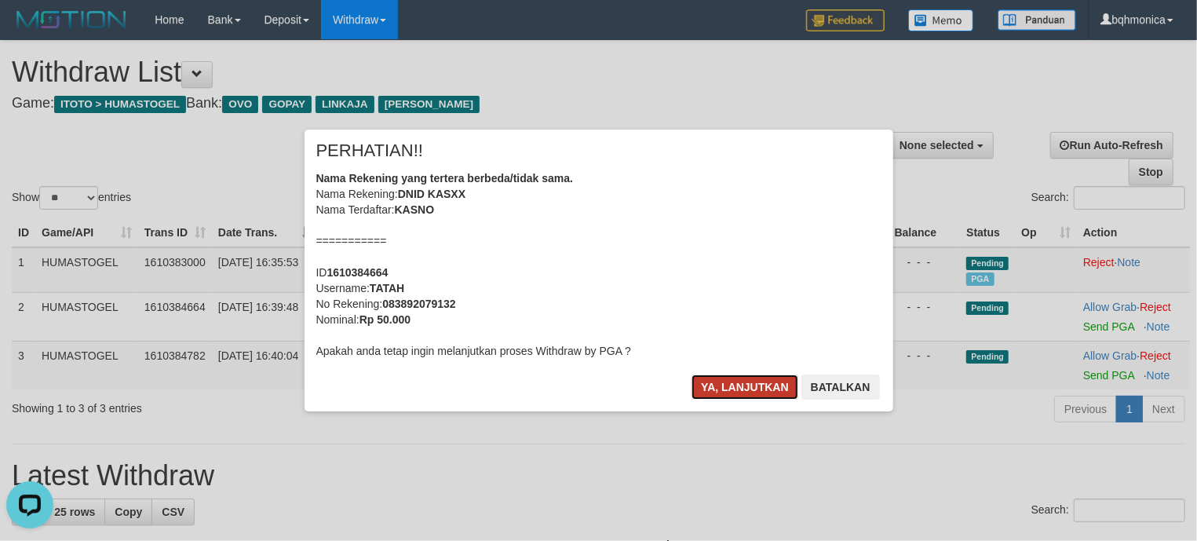
click at [748, 391] on button "Ya, lanjutkan" at bounding box center [745, 386] width 107 height 25
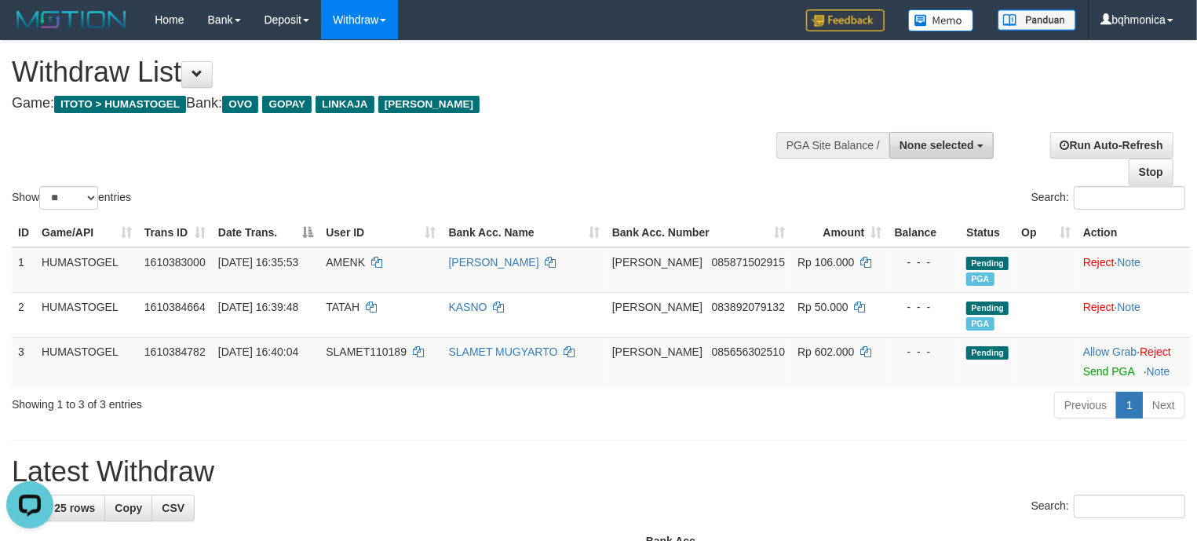
click at [940, 136] on button "None selected" at bounding box center [941, 145] width 104 height 27
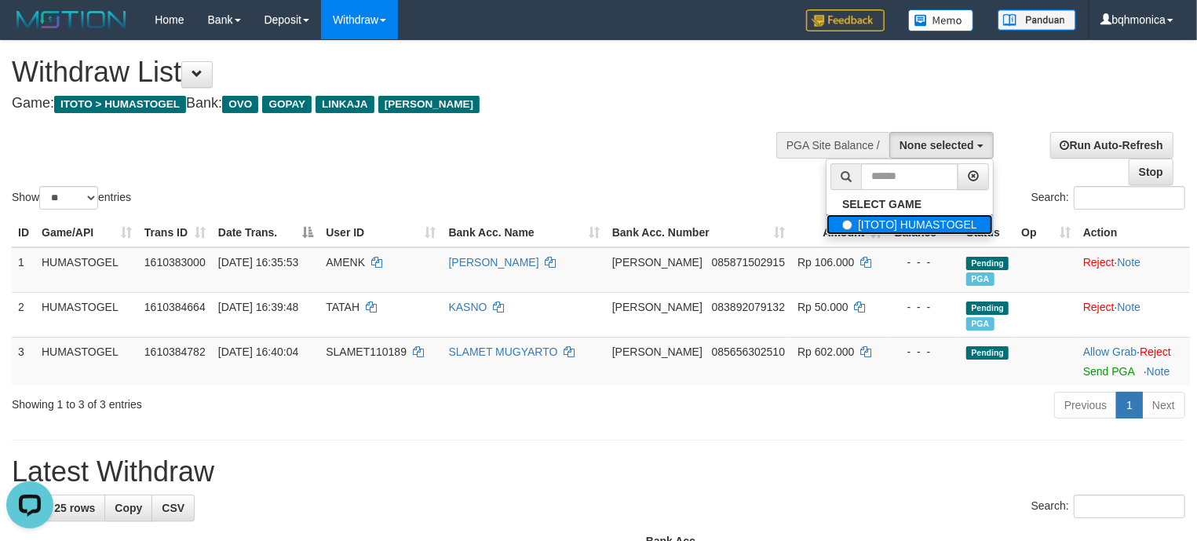
click at [890, 235] on label "[ITOTO] HUMASTOGEL" at bounding box center [910, 224] width 166 height 20
select select "****"
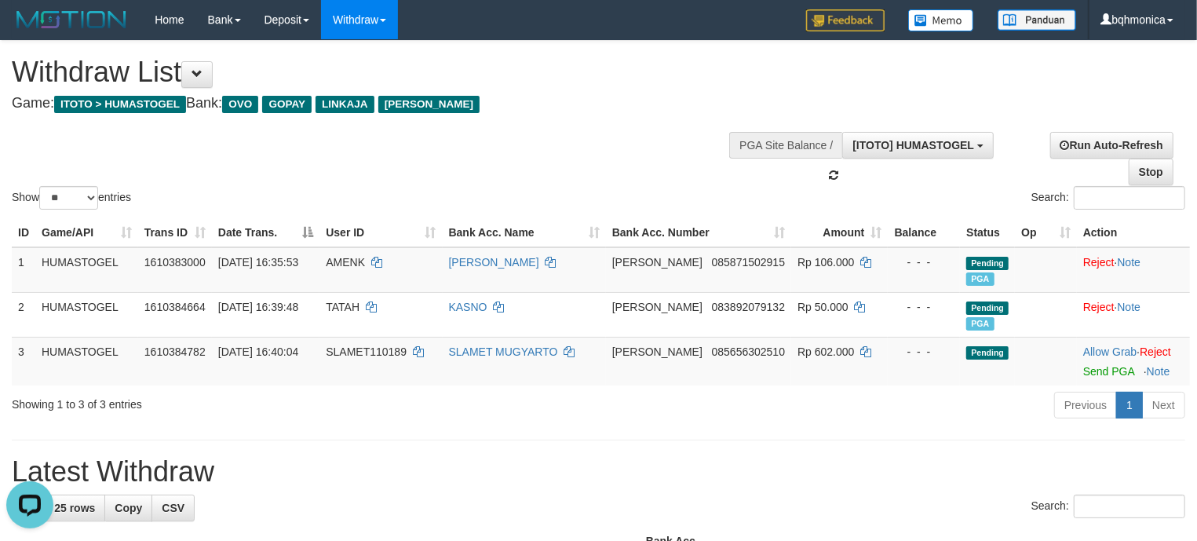
click at [567, 487] on h1 "Latest Withdraw" at bounding box center [599, 471] width 1174 height 31
click at [559, 422] on div "Previous 1 Next" at bounding box center [847, 407] width 675 height 34
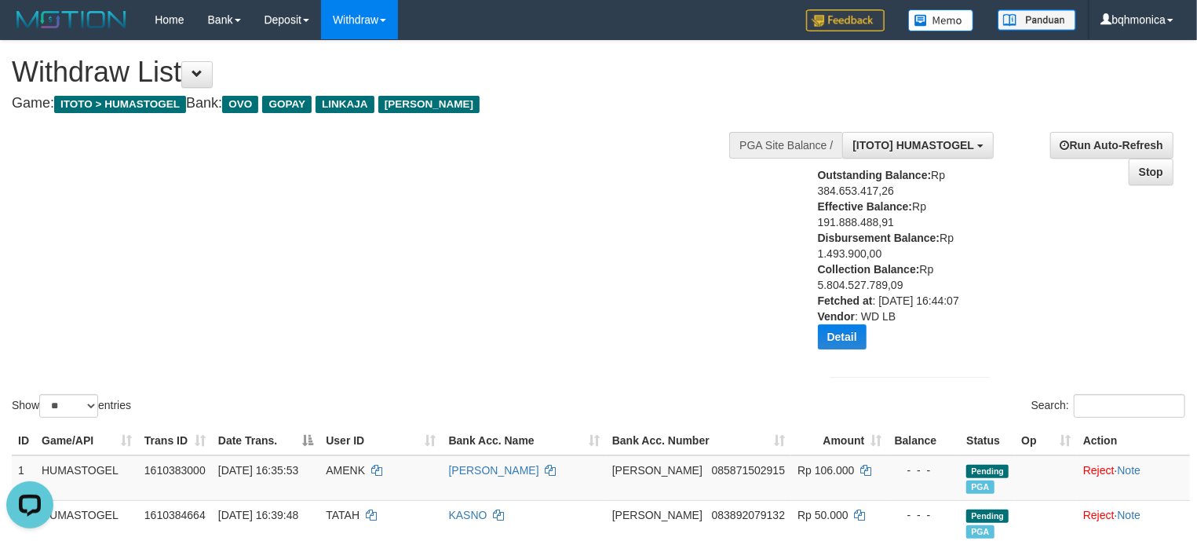
click at [648, 208] on div "Show ** ** ** *** entries Search:" at bounding box center [598, 231] width 1197 height 380
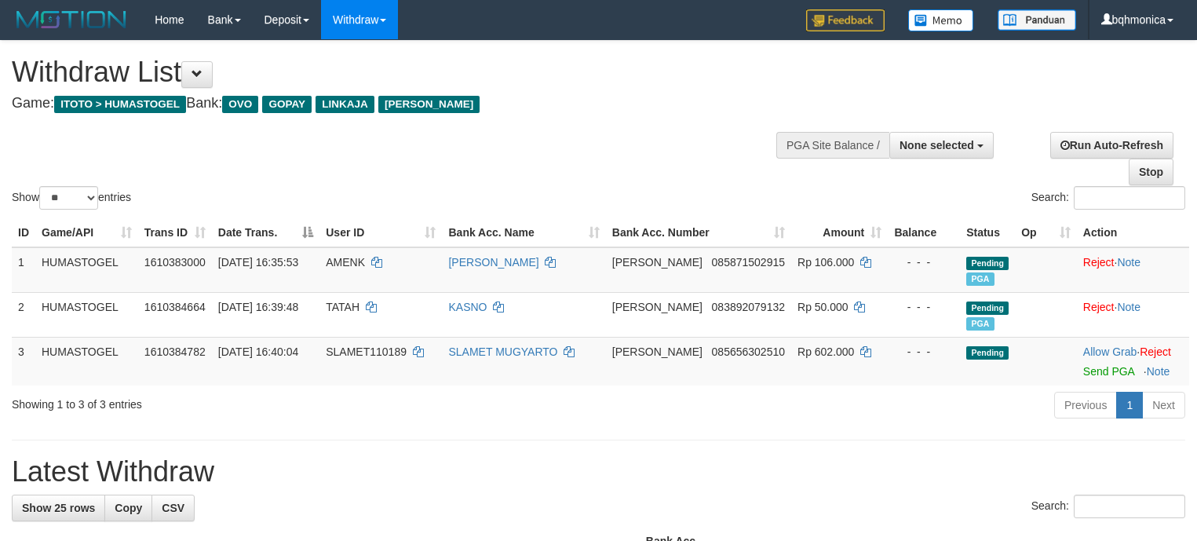
select select
select select "**"
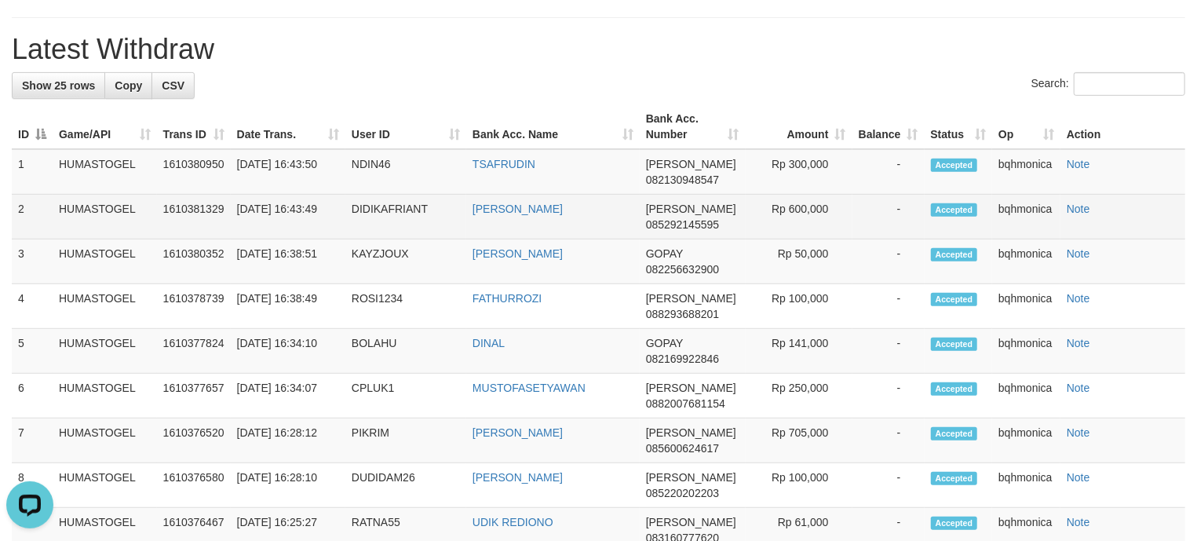
click at [387, 230] on td "DIDIKAFRIANT" at bounding box center [405, 217] width 121 height 45
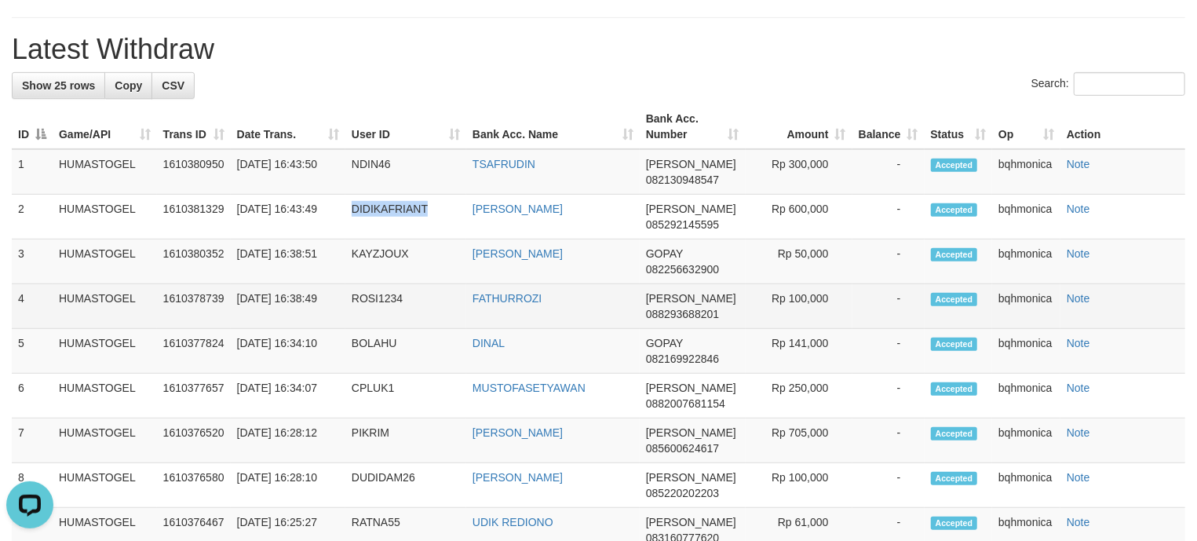
copy td "DIDIKAFRIANT"
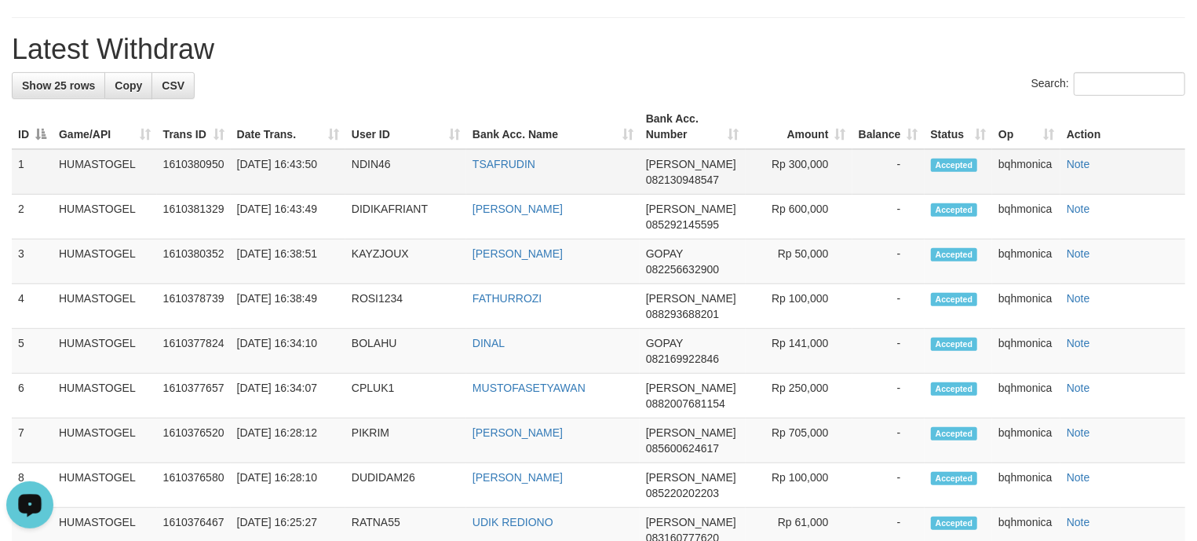
click at [368, 174] on td "NDIN46" at bounding box center [405, 172] width 121 height 46
copy td "NDIN46"
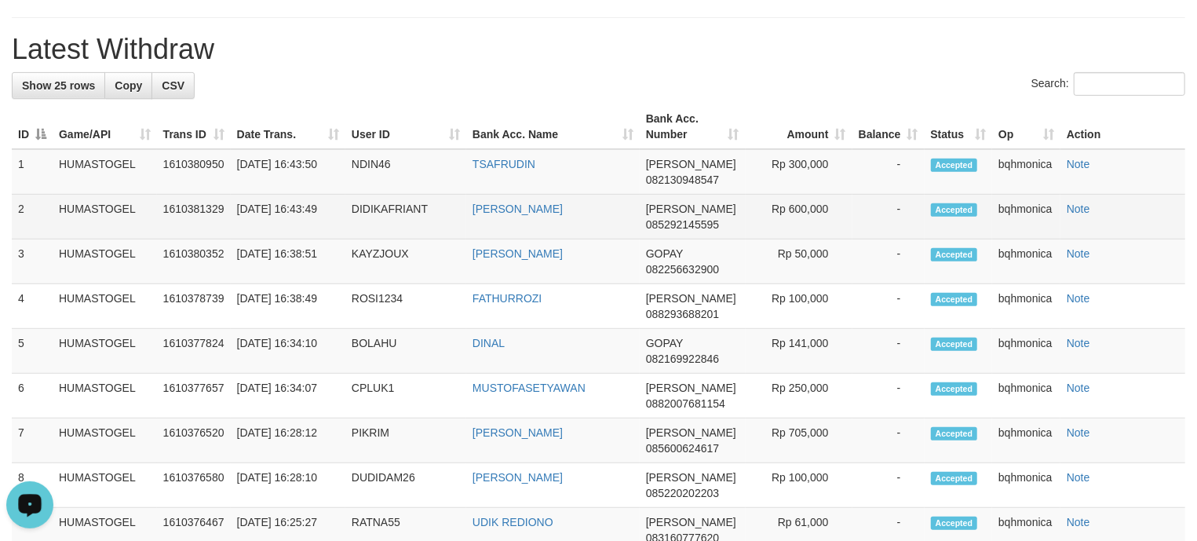
click at [826, 221] on td "Rp 600,000" at bounding box center [799, 217] width 107 height 45
click at [811, 224] on td "Rp 600,000" at bounding box center [799, 217] width 107 height 45
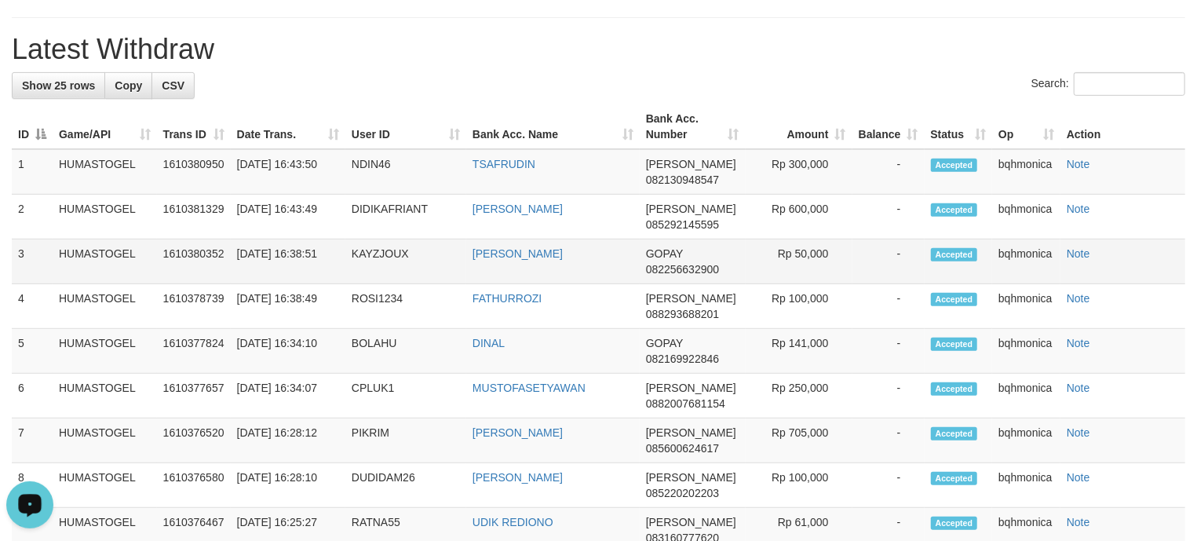
copy td "600,000"
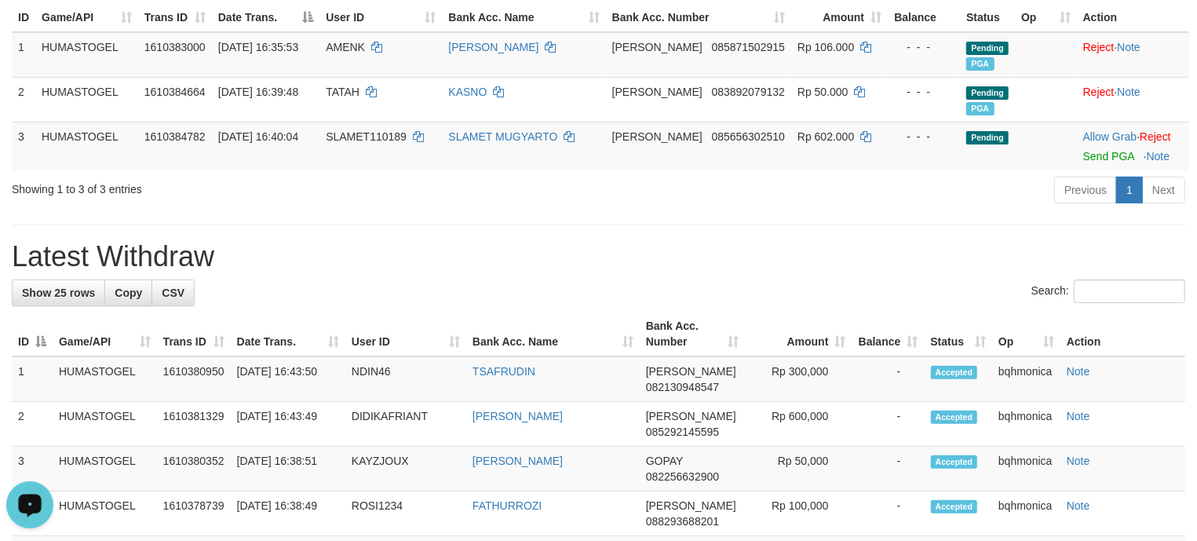
scroll to position [214, 0]
click at [656, 274] on h1 "Latest Withdraw" at bounding box center [599, 258] width 1174 height 31
click at [638, 210] on div "Previous 1 Next" at bounding box center [847, 194] width 675 height 34
click at [594, 259] on h1 "Latest Withdraw" at bounding box center [599, 258] width 1174 height 31
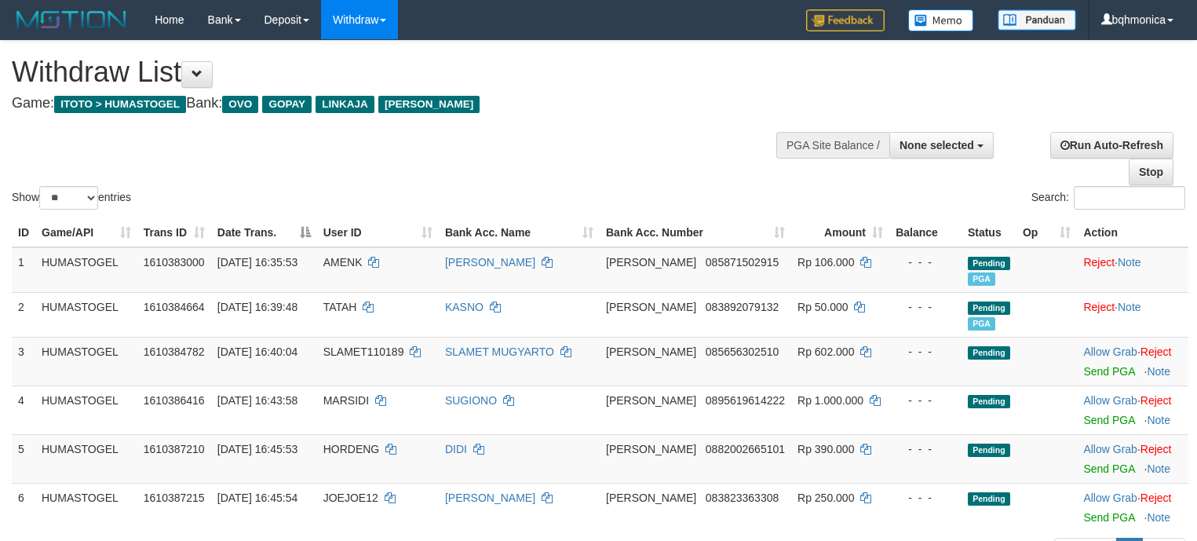
select select
select select "**"
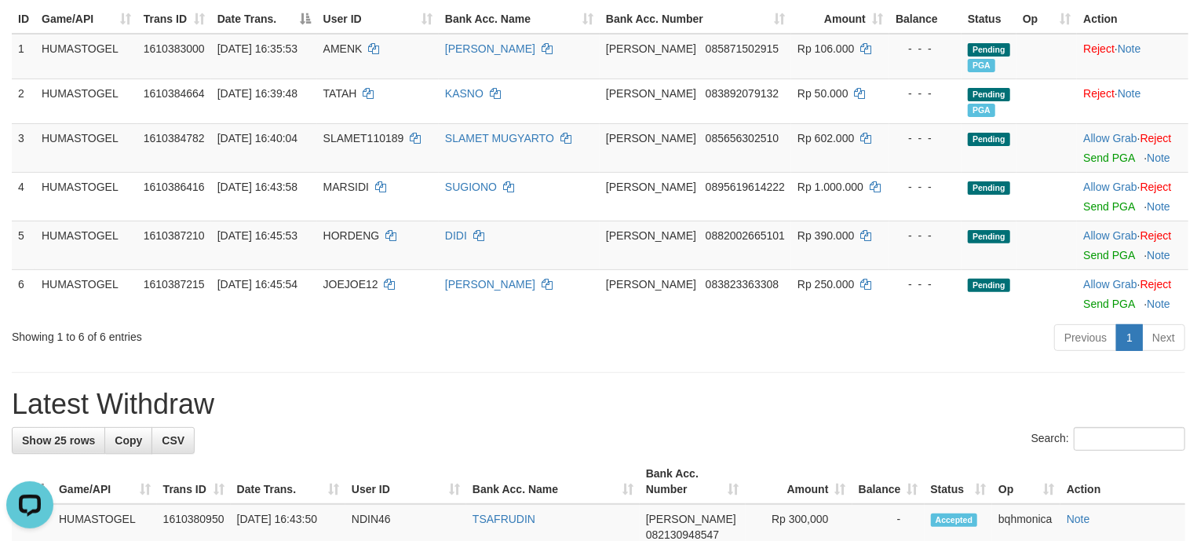
click at [425, 355] on div "Showing 1 to 6 of 6 entries Previous 1 Next" at bounding box center [598, 340] width 1197 height 34
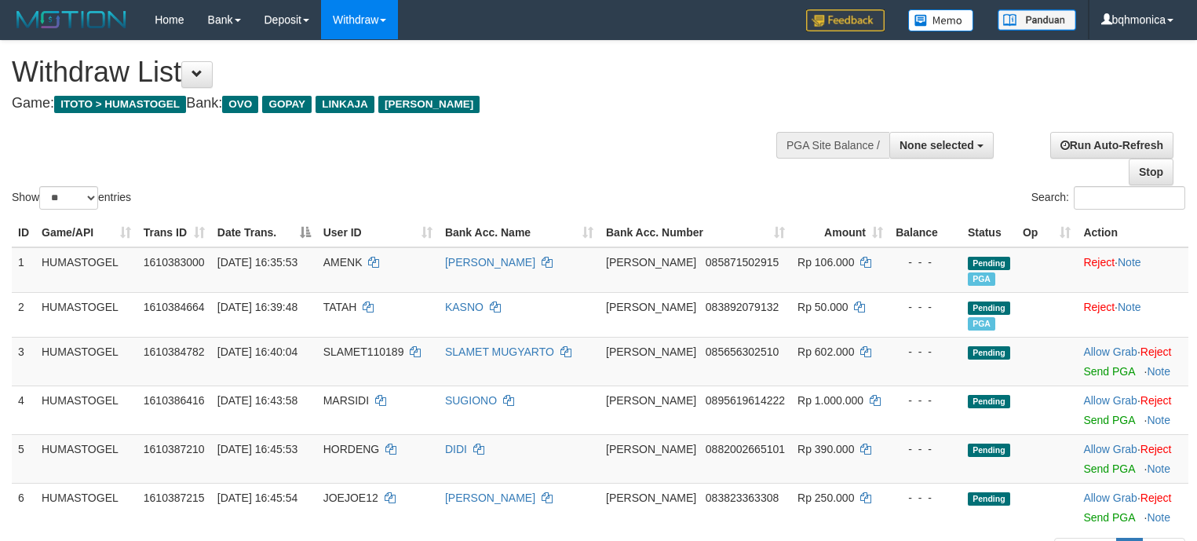
select select
select select "**"
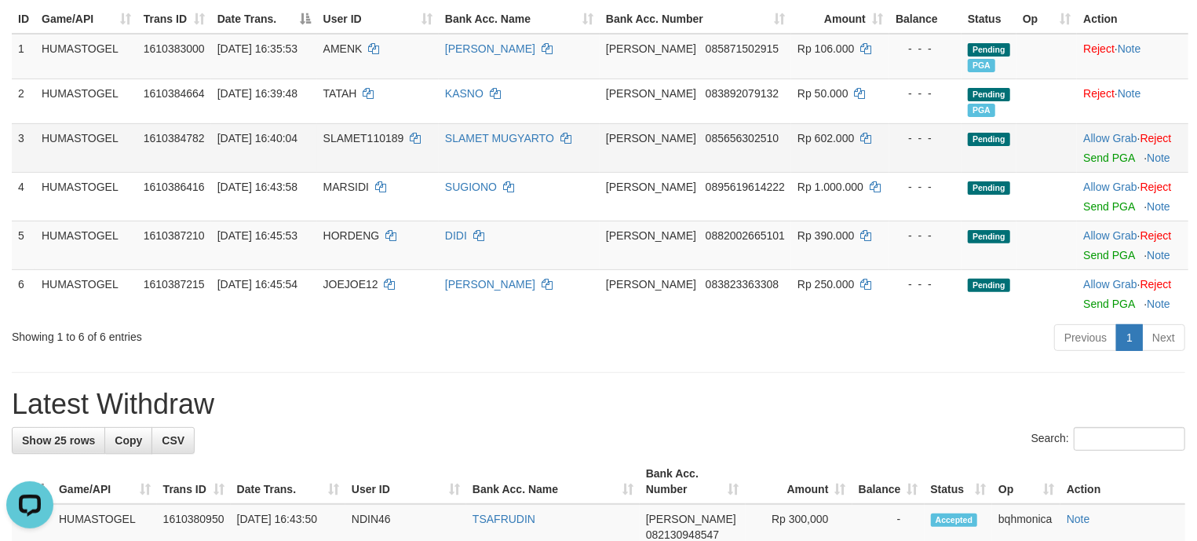
click at [362, 138] on span "SLAMET110189" at bounding box center [363, 138] width 81 height 13
copy td "SLAMET110189"
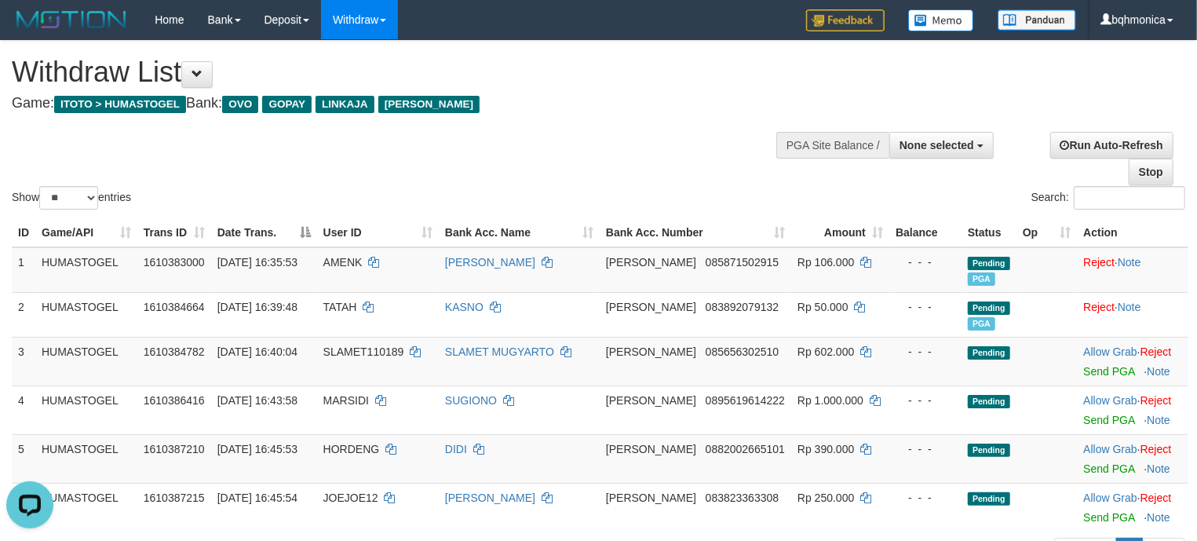
click at [614, 113] on div "**********" at bounding box center [403, 80] width 783 height 78
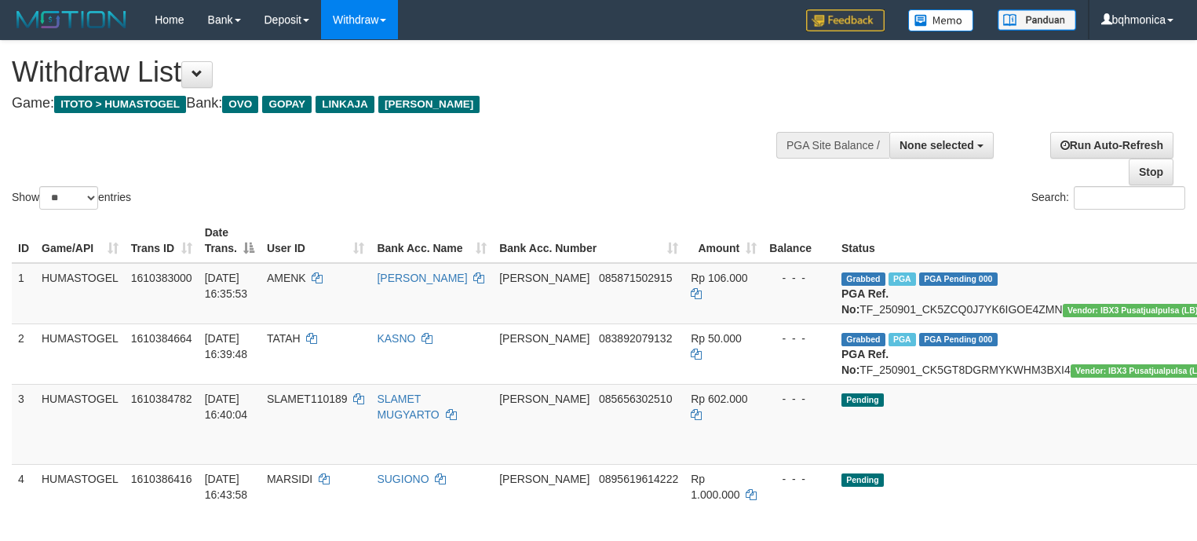
select select
select select "**"
drag, startPoint x: 955, startPoint y: 149, endPoint x: 942, endPoint y: 187, distance: 40.0
click at [956, 155] on button "None selected" at bounding box center [941, 145] width 104 height 27
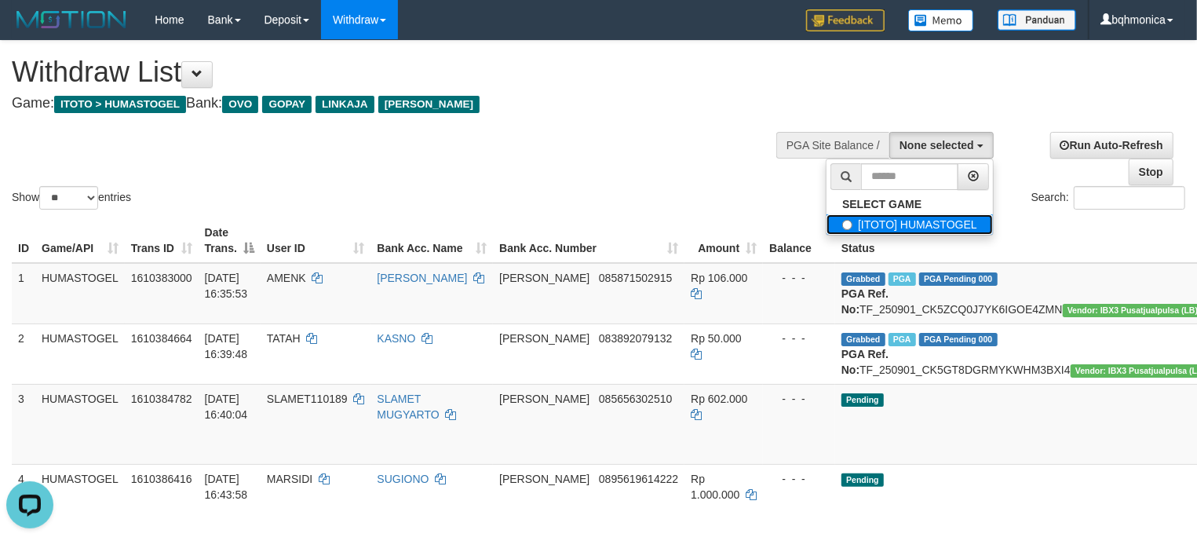
click at [867, 228] on label "[ITOTO] HUMASTOGEL" at bounding box center [910, 224] width 166 height 20
select select "****"
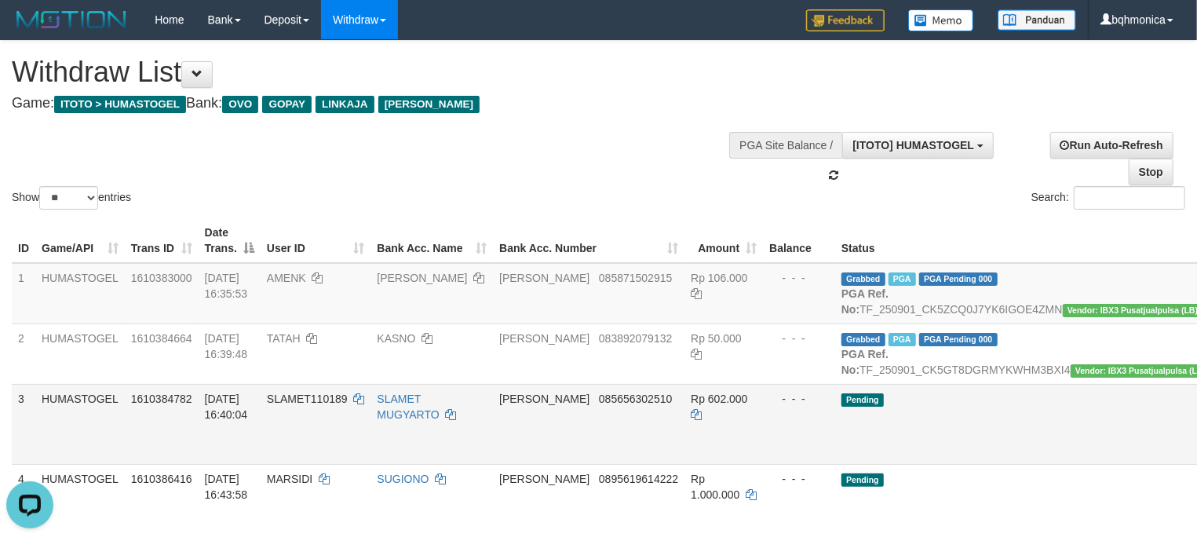
click at [319, 437] on td "SLAMET110189" at bounding box center [316, 424] width 111 height 80
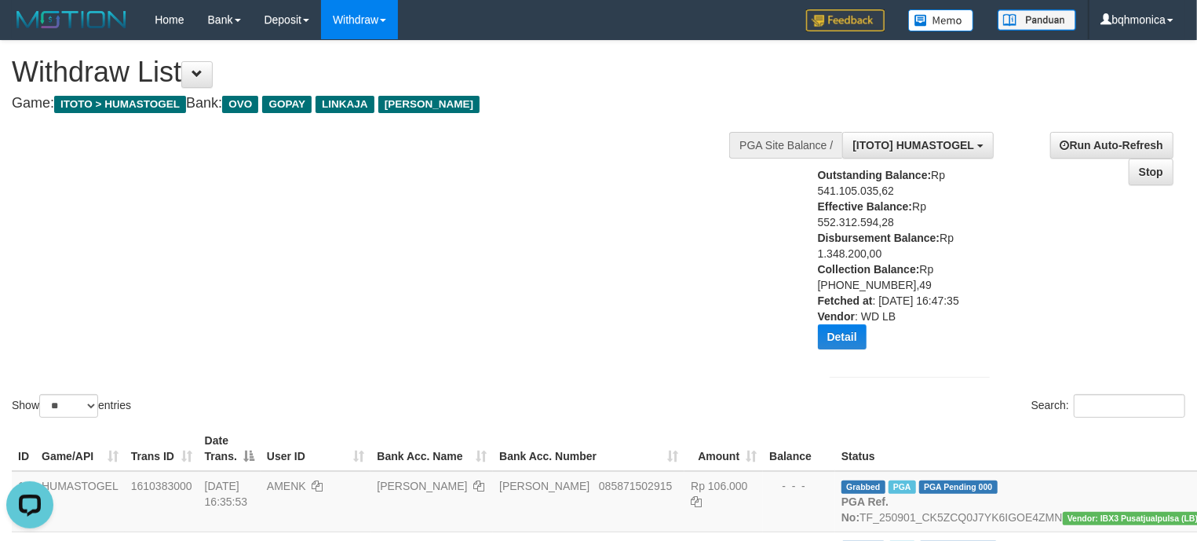
click at [513, 268] on div "Show ** ** ** *** entries Search:" at bounding box center [598, 231] width 1197 height 380
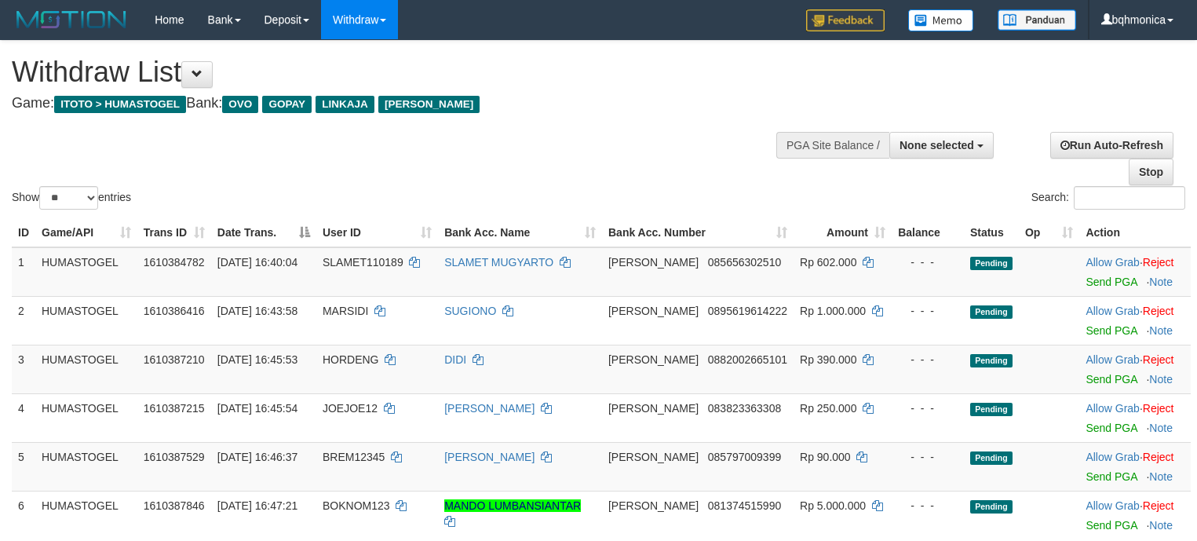
select select
select select "**"
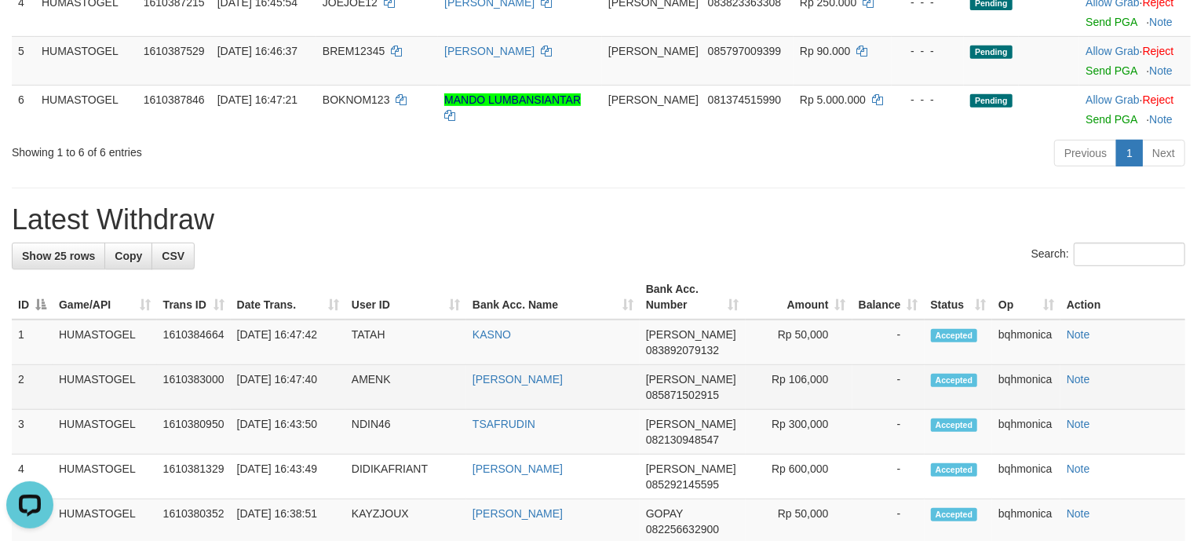
scroll to position [418, 0]
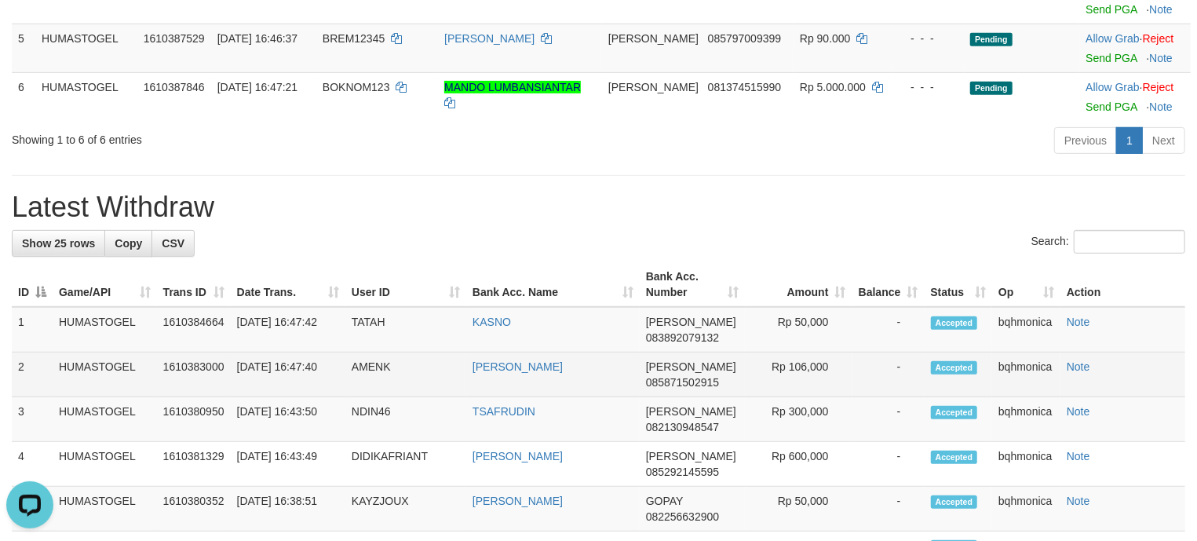
click at [364, 368] on td "AMENK" at bounding box center [405, 374] width 121 height 45
copy td "AMENK"
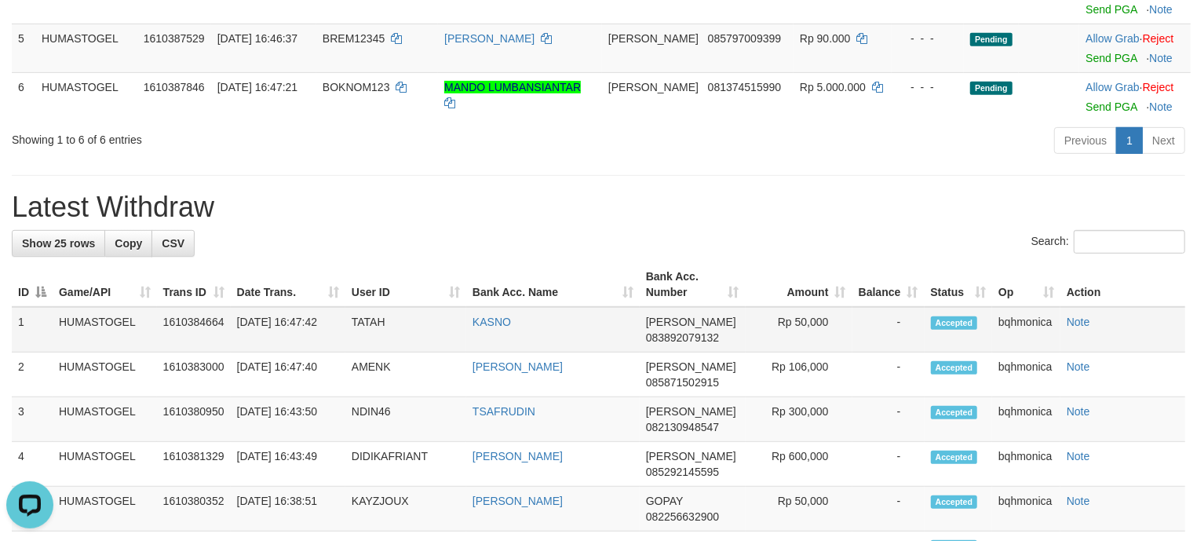
click at [372, 319] on td "TATAH" at bounding box center [405, 330] width 121 height 46
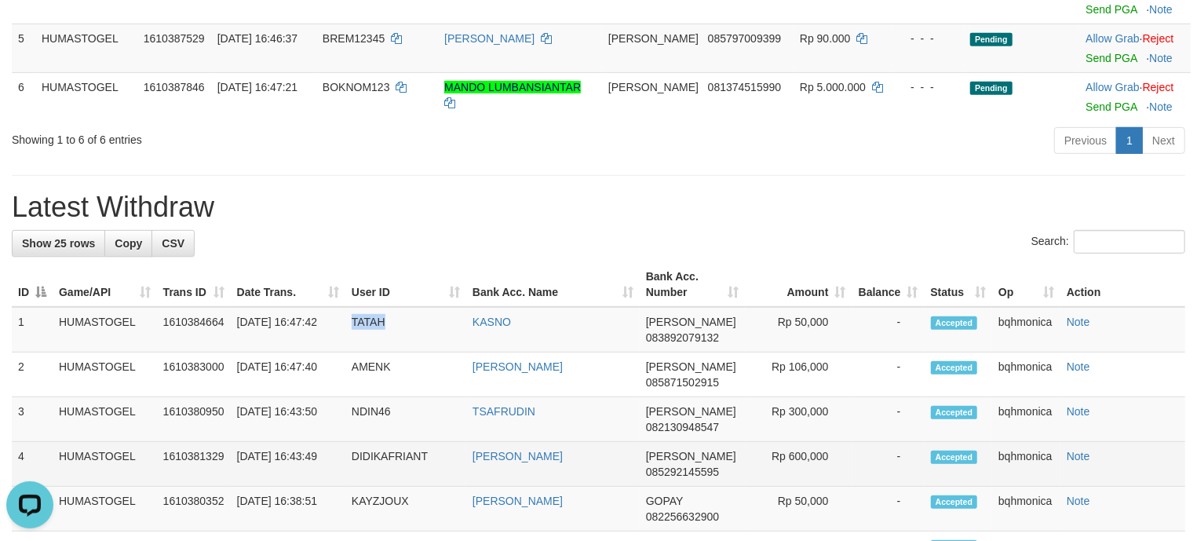
copy td "TATAH"
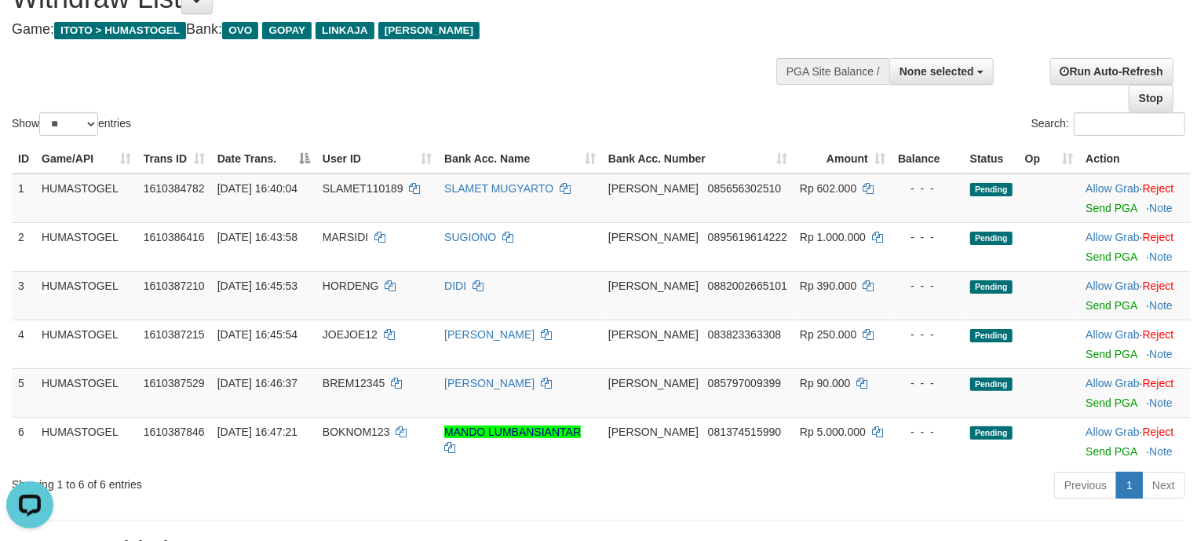
scroll to position [0, 0]
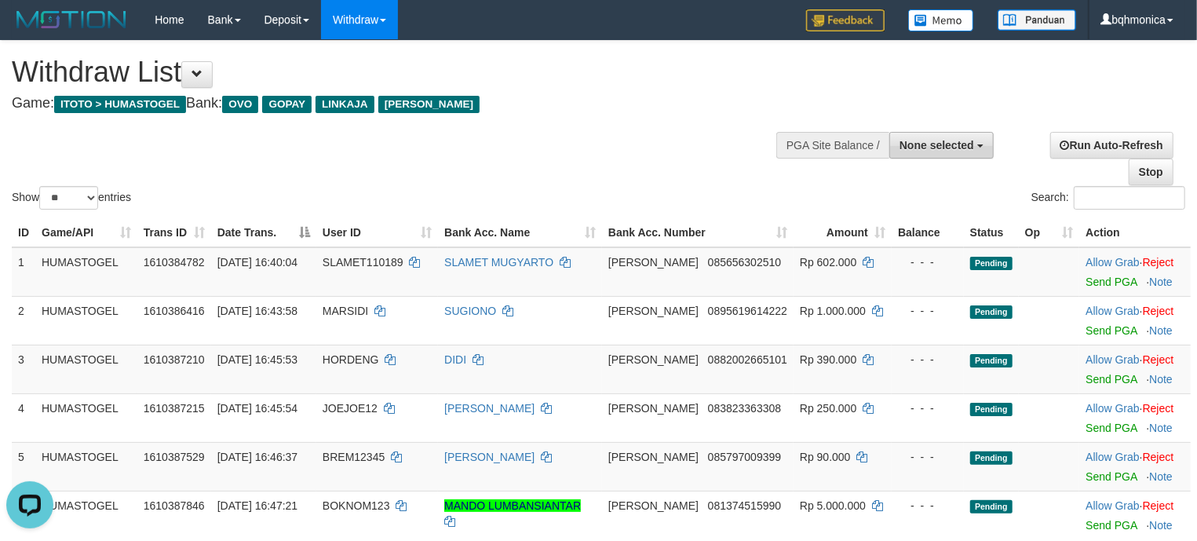
click at [965, 145] on span "None selected" at bounding box center [937, 145] width 75 height 13
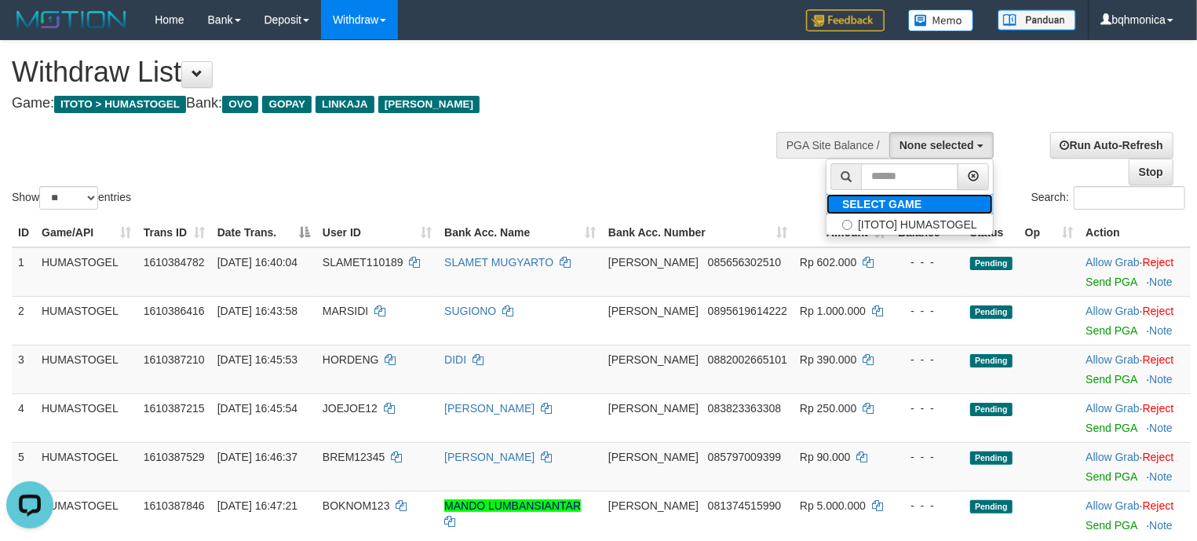
click at [877, 214] on label "SELECT GAME" at bounding box center [882, 204] width 111 height 20
click at [874, 225] on label "[ITOTO] HUMASTOGEL" at bounding box center [910, 224] width 166 height 20
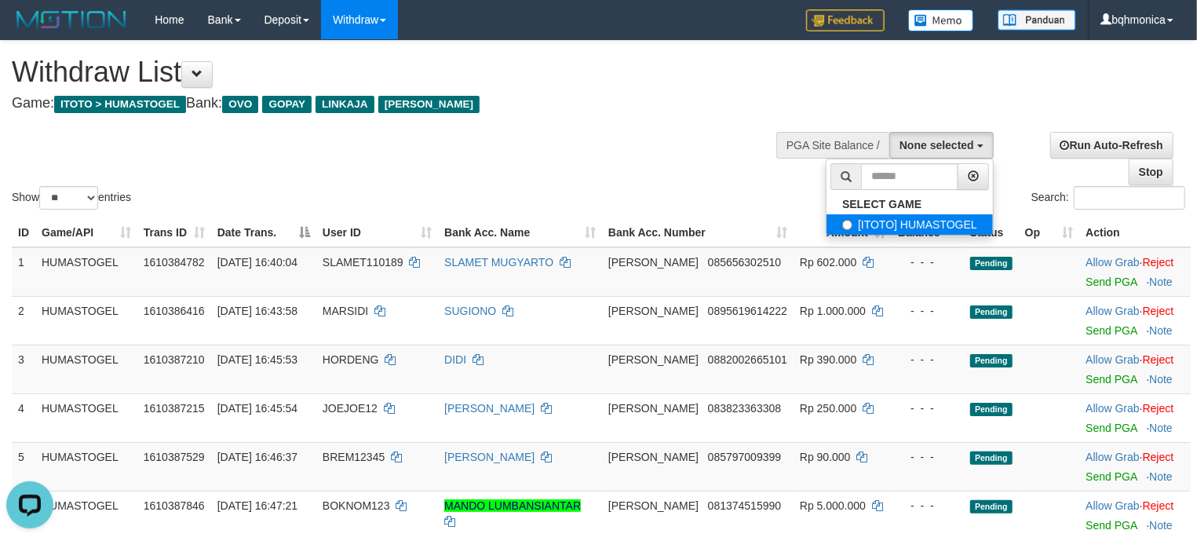
select select "****"
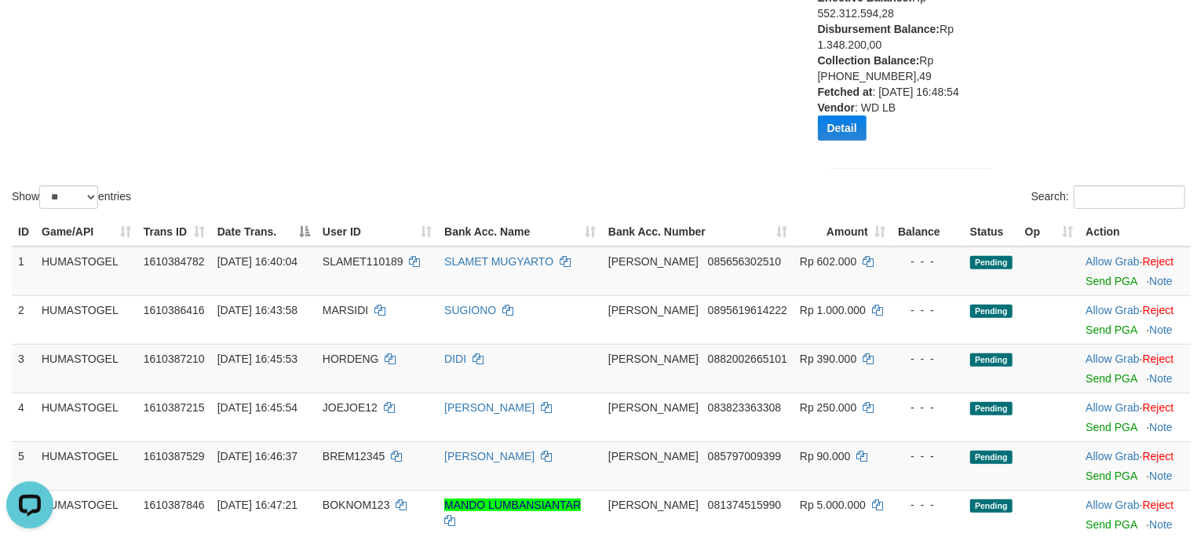
scroll to position [432, 0]
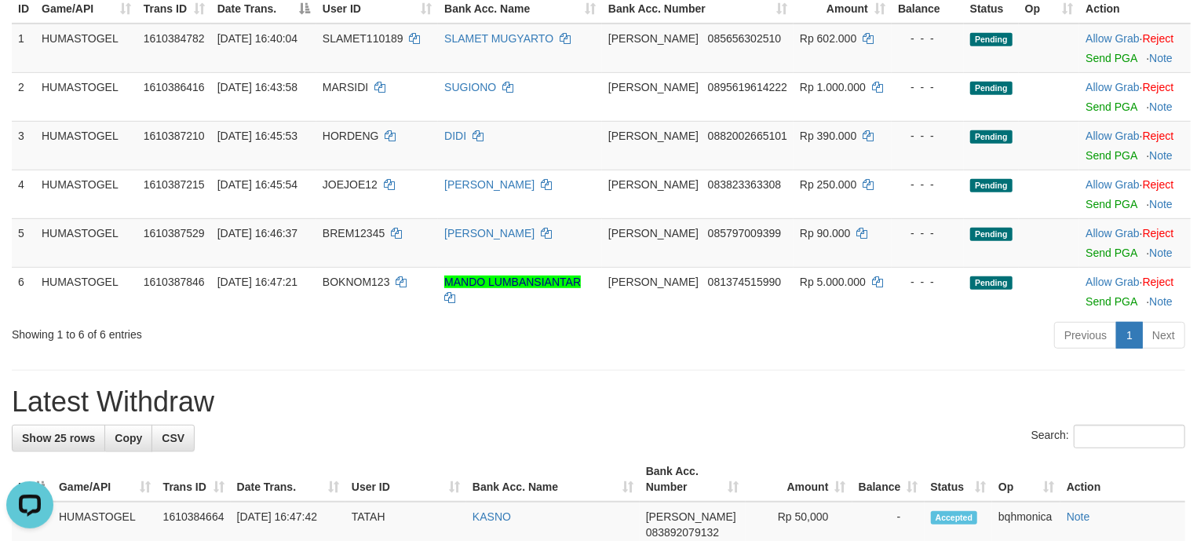
click at [595, 354] on div "Previous 1 Next" at bounding box center [847, 337] width 675 height 34
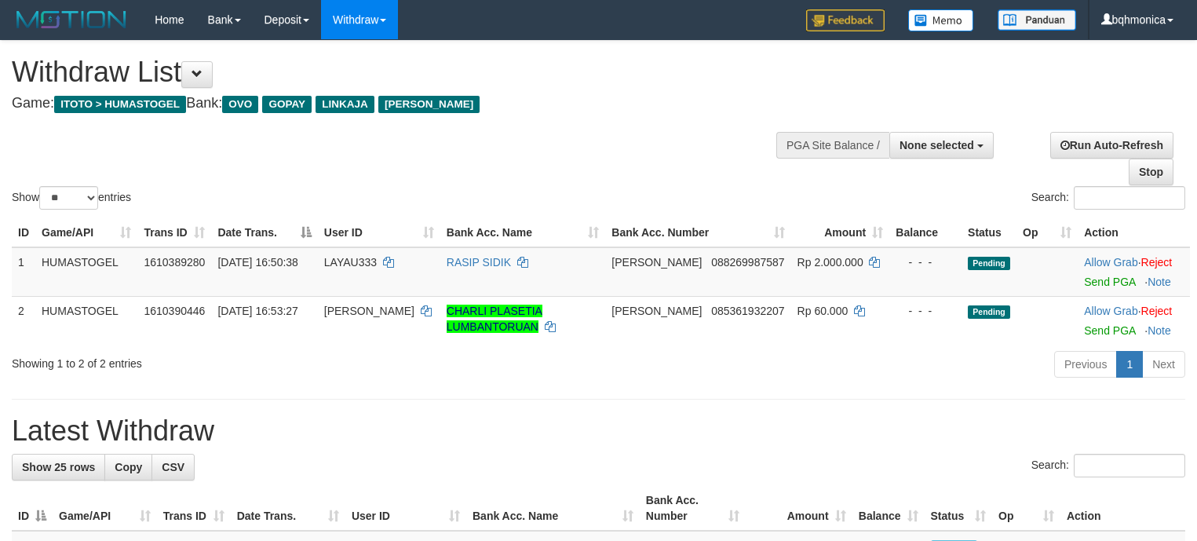
select select
select select "**"
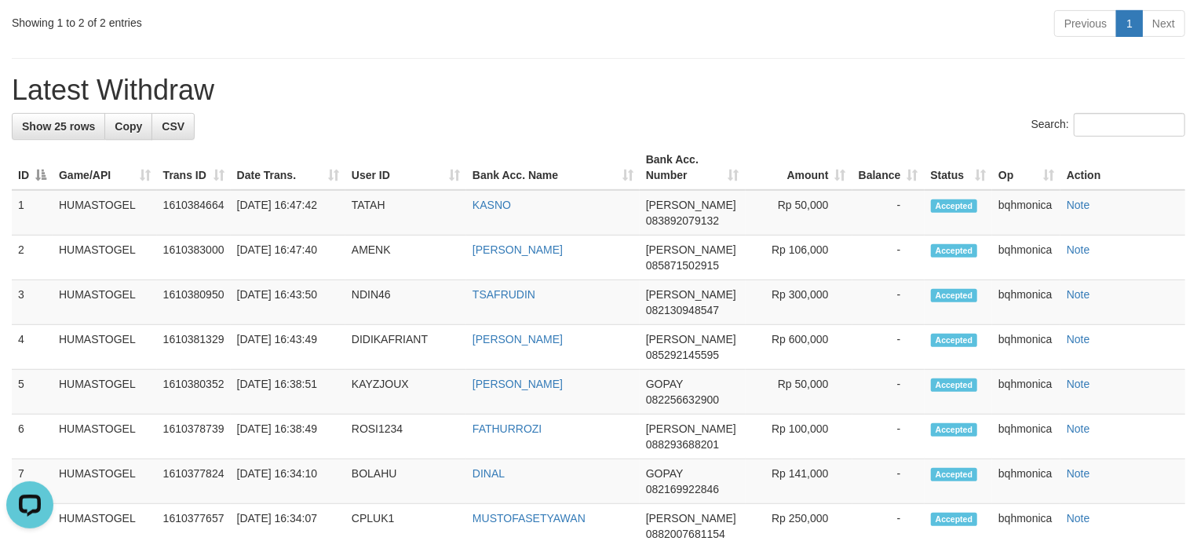
scroll to position [152, 0]
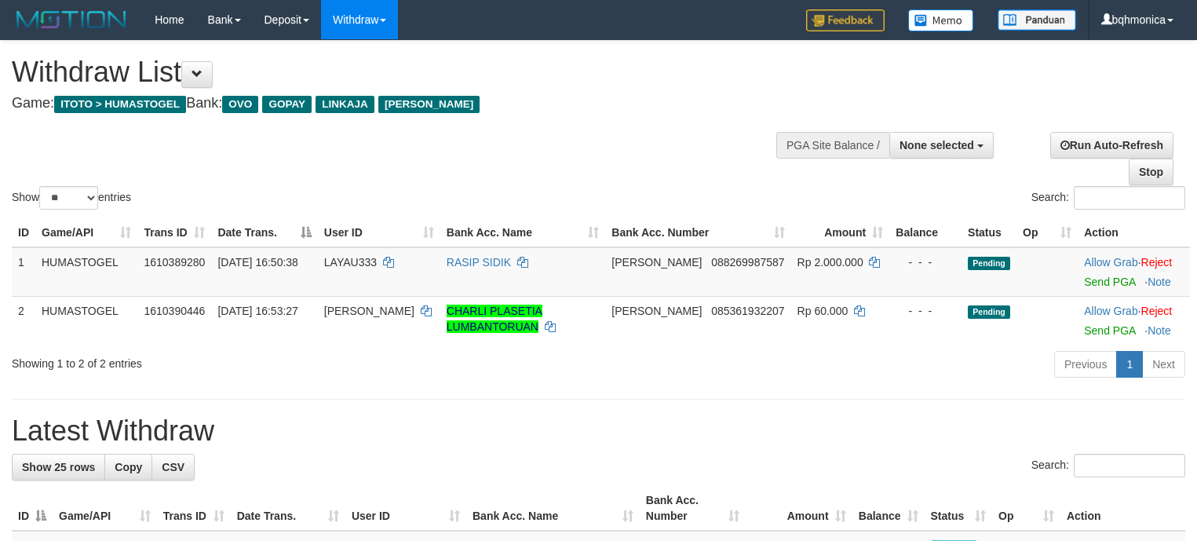
select select
select select "**"
click at [965, 142] on span "None selected" at bounding box center [937, 145] width 75 height 13
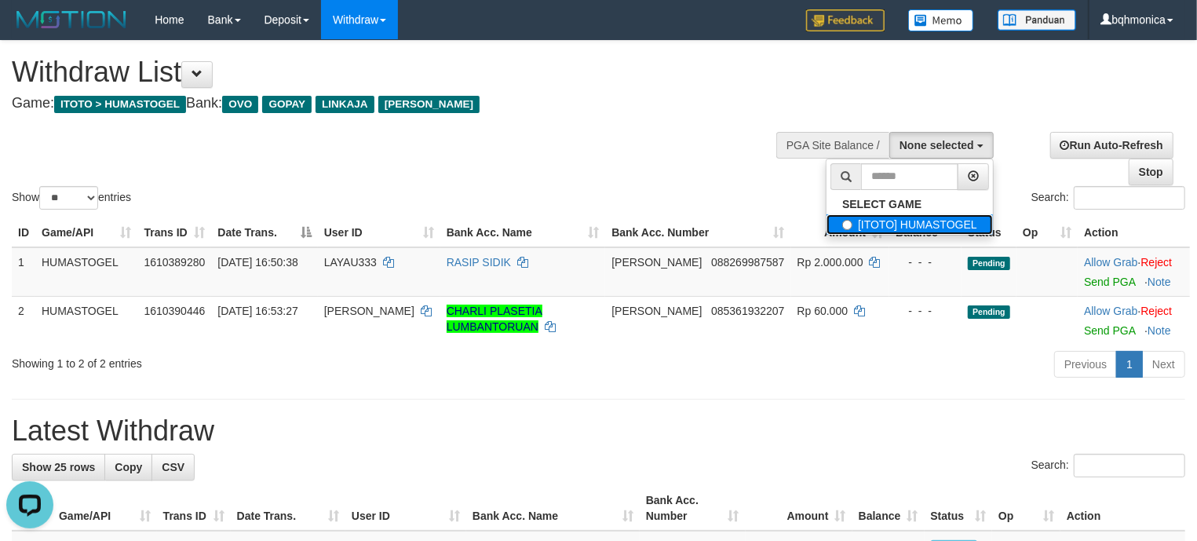
click at [861, 223] on label "[ITOTO] HUMASTOGEL" at bounding box center [910, 224] width 166 height 20
select select "****"
